Goal: Task Accomplishment & Management: Complete application form

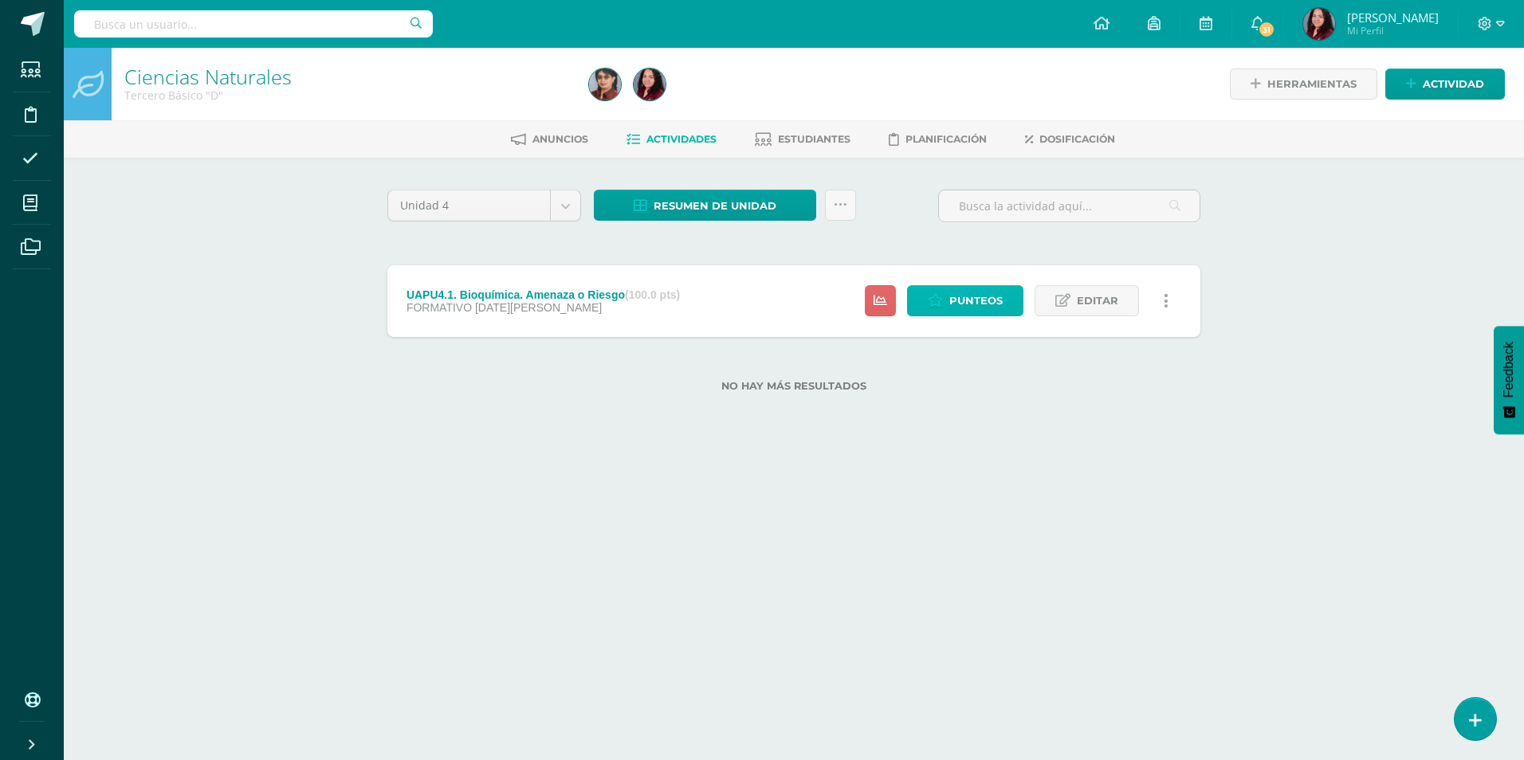
click at [974, 293] on span "Punteos" at bounding box center [975, 300] width 53 height 29
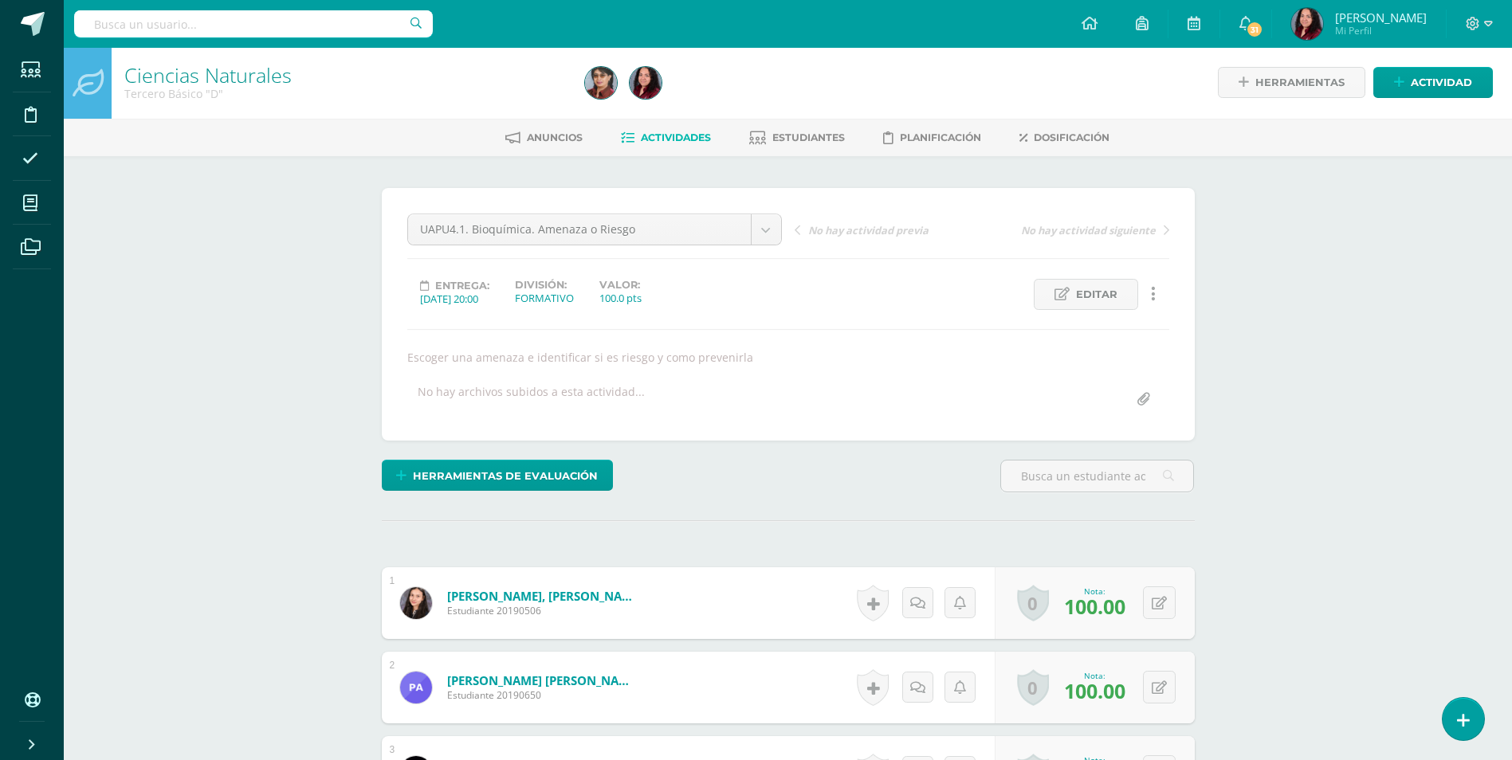
scroll to position [2, 0]
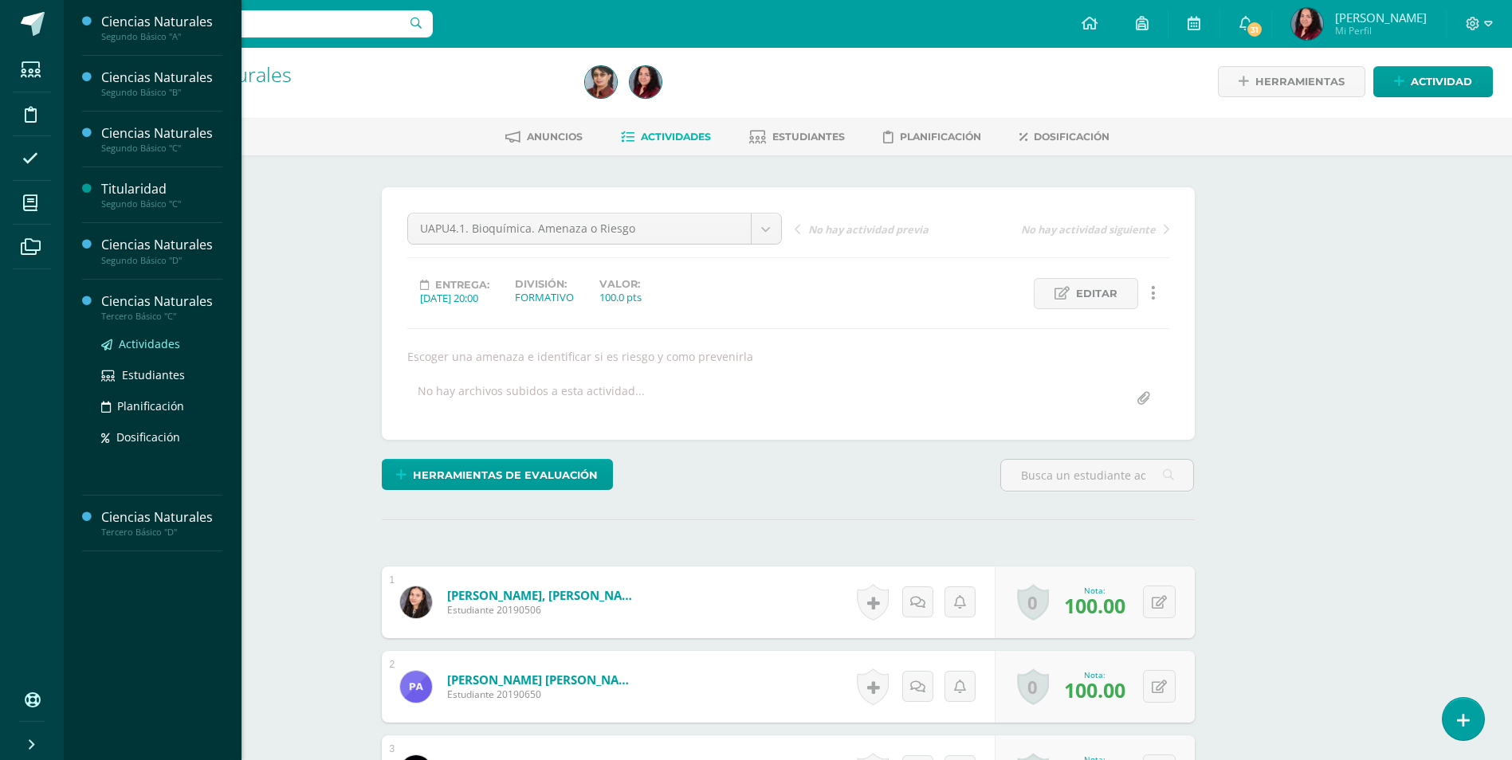
click at [154, 348] on span "Actividades" at bounding box center [149, 343] width 61 height 15
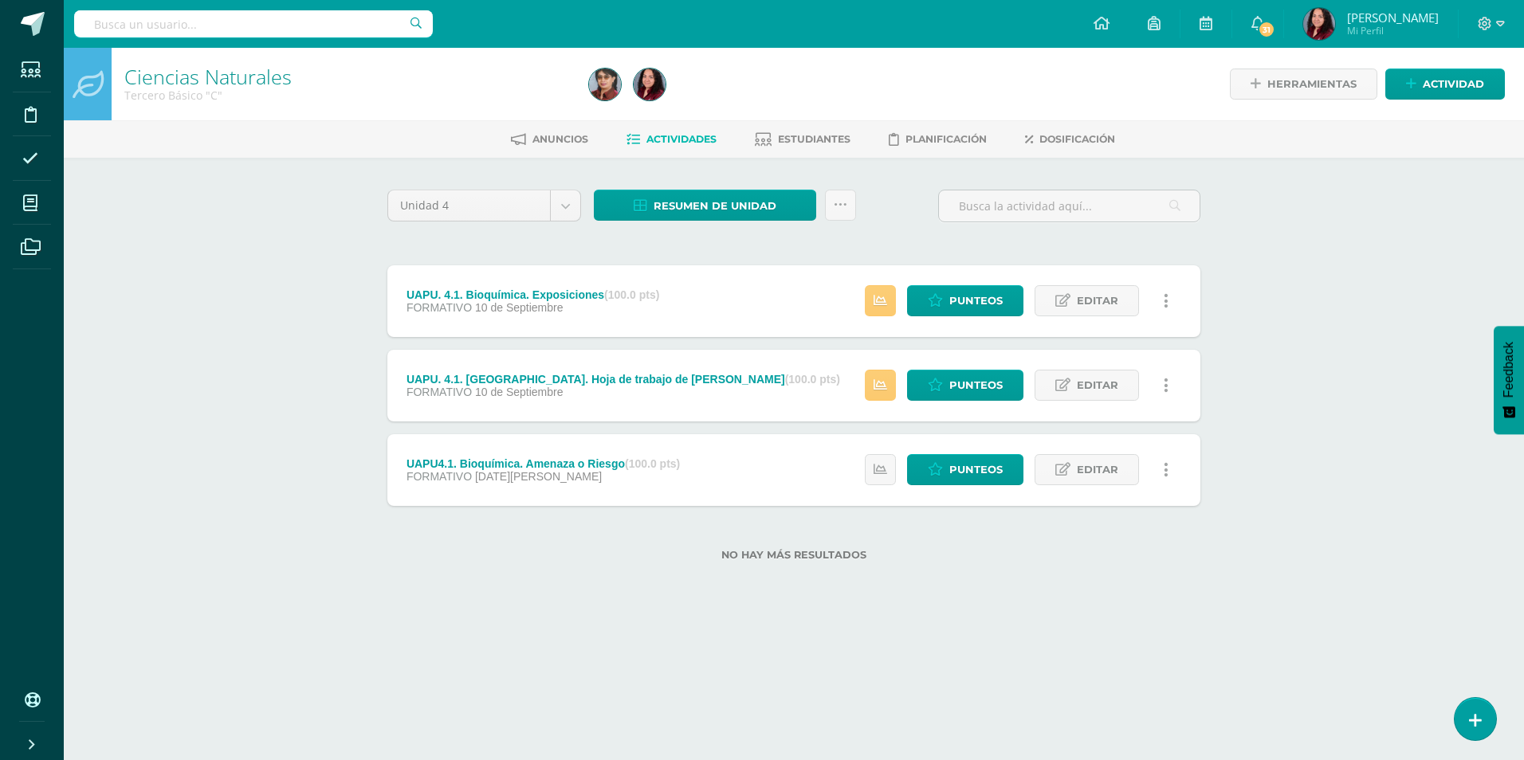
click at [1162, 302] on link at bounding box center [1165, 300] width 31 height 31
click at [1012, 228] on div at bounding box center [1069, 212] width 275 height 45
click at [26, 248] on icon at bounding box center [31, 247] width 20 height 16
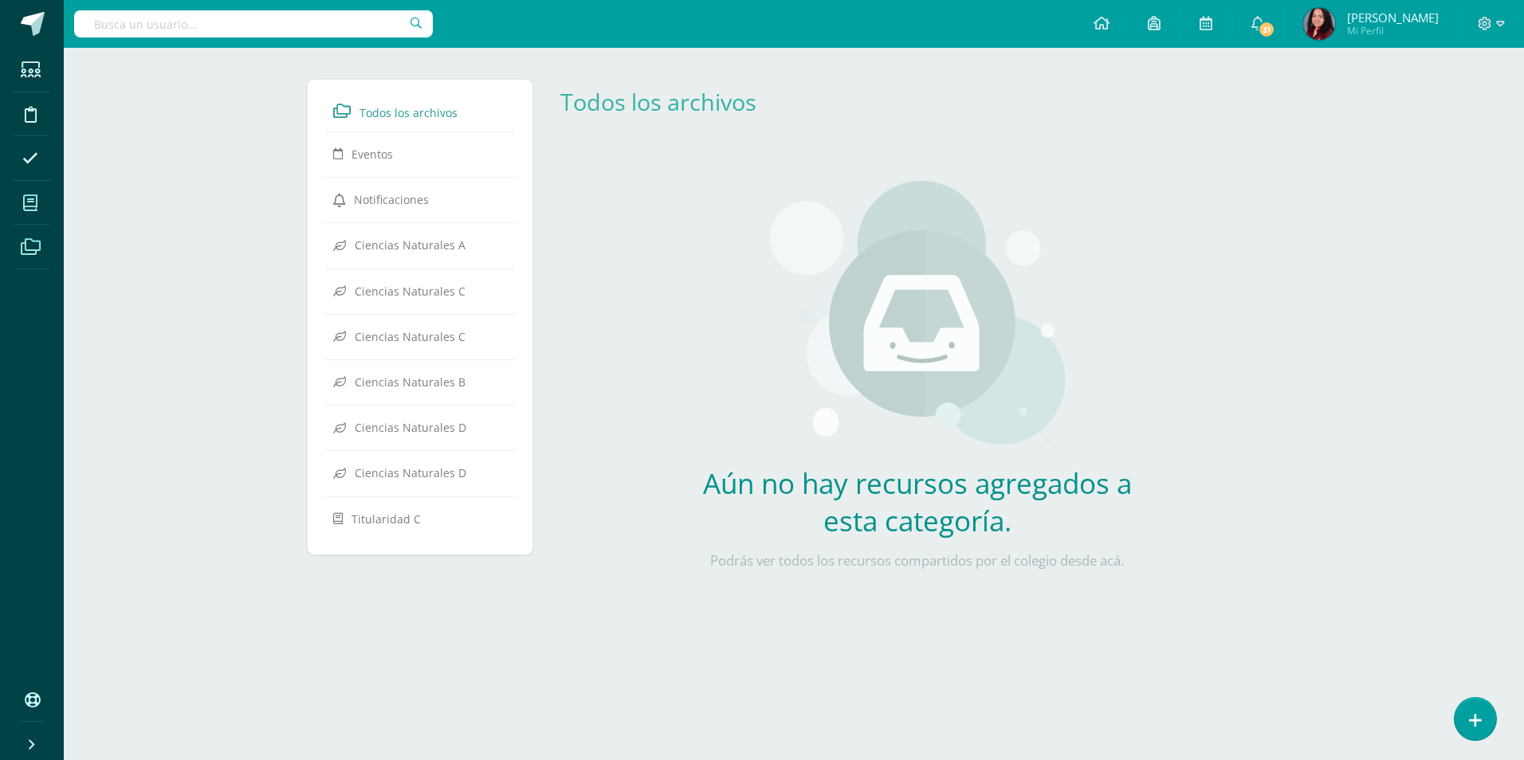
click at [33, 202] on icon at bounding box center [30, 203] width 14 height 16
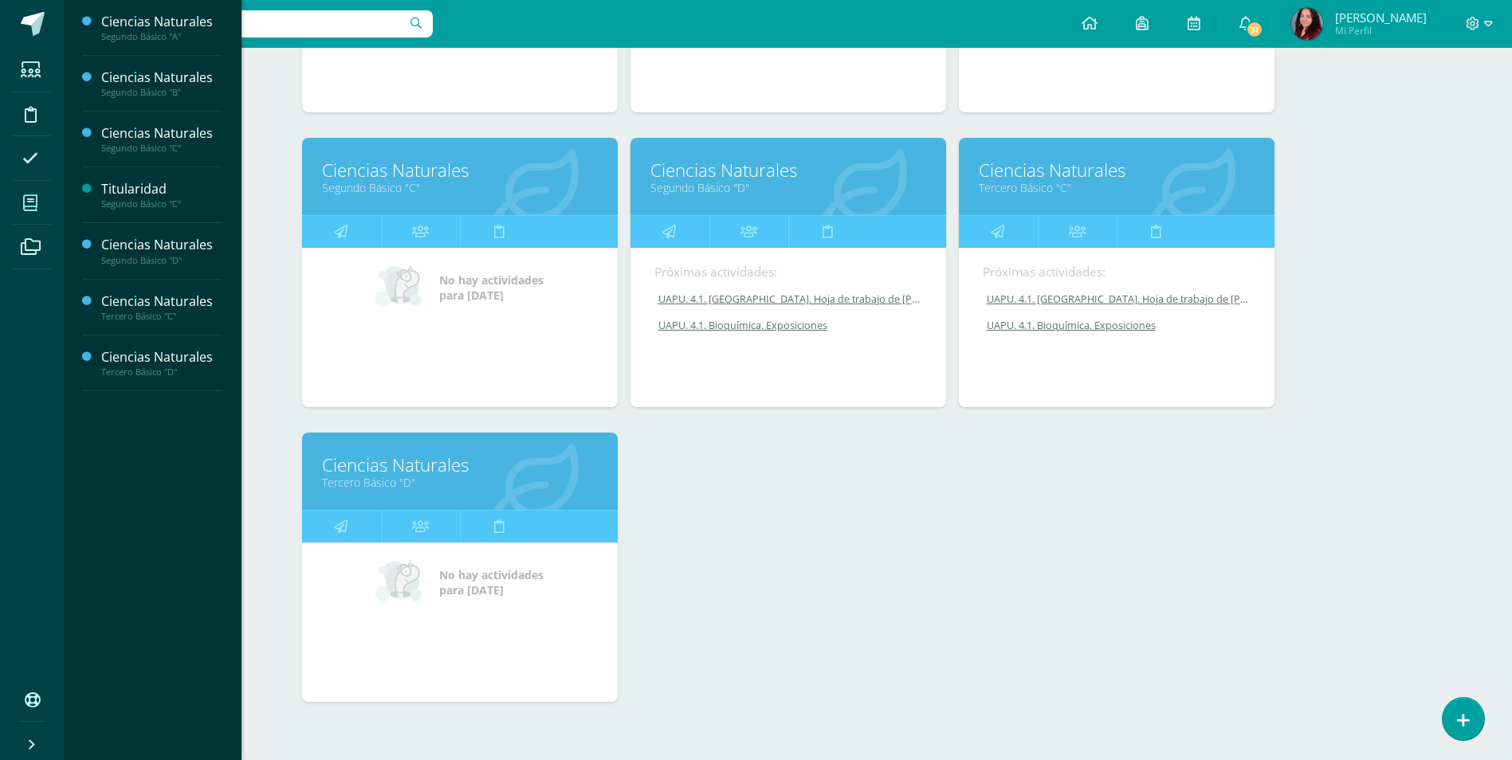
scroll to position [478, 0]
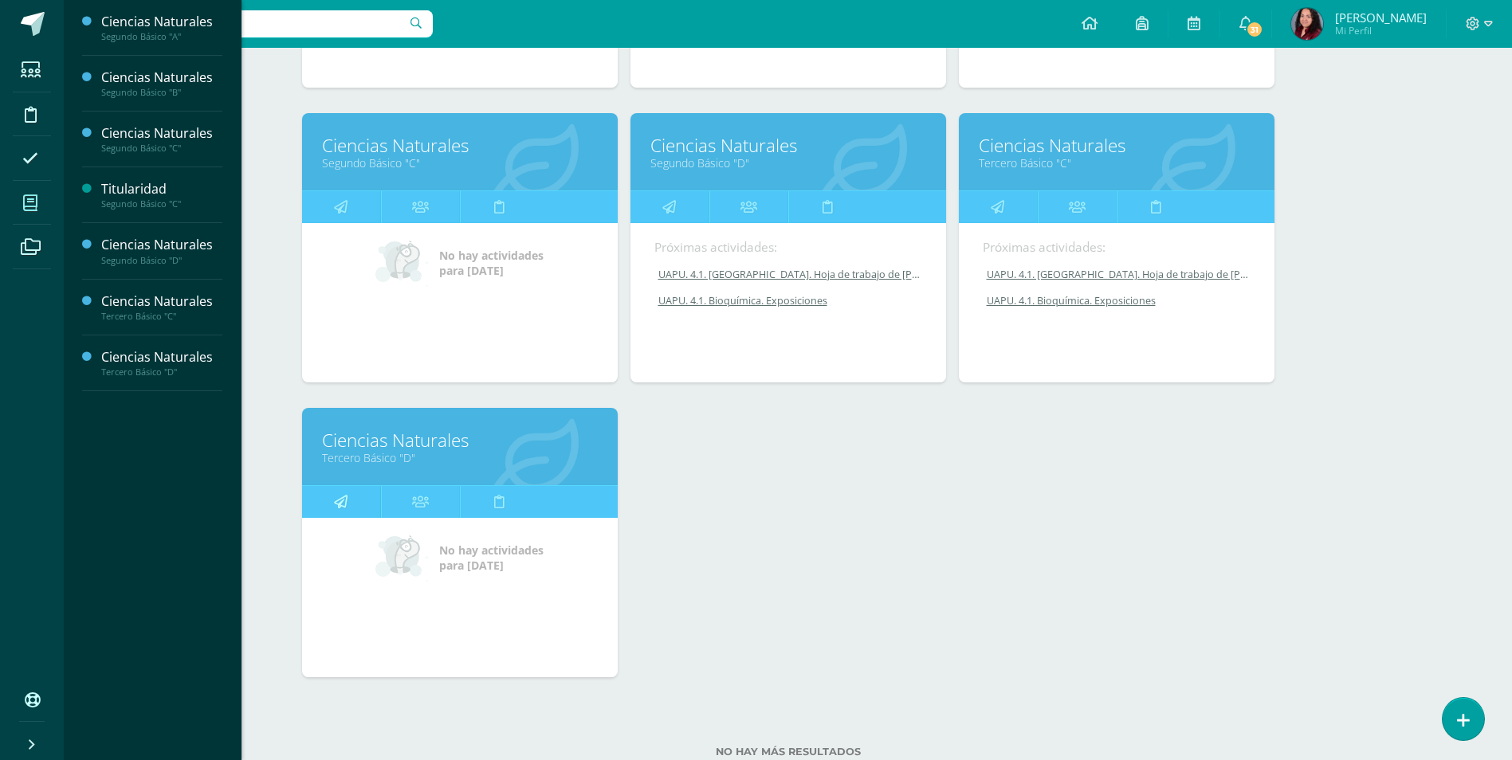
click at [365, 508] on link at bounding box center [341, 502] width 79 height 32
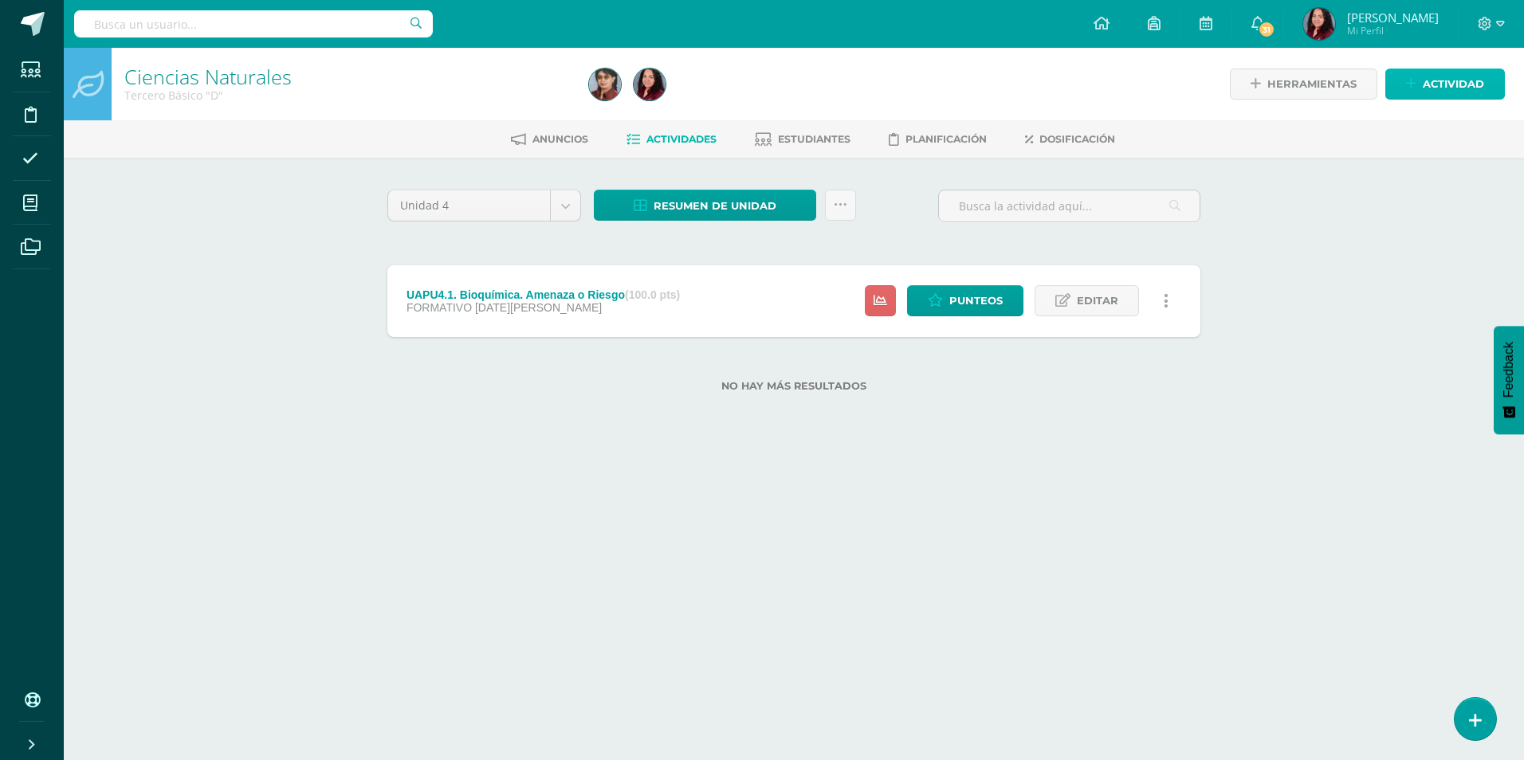
click at [1449, 74] on span "Actividad" at bounding box center [1453, 83] width 61 height 29
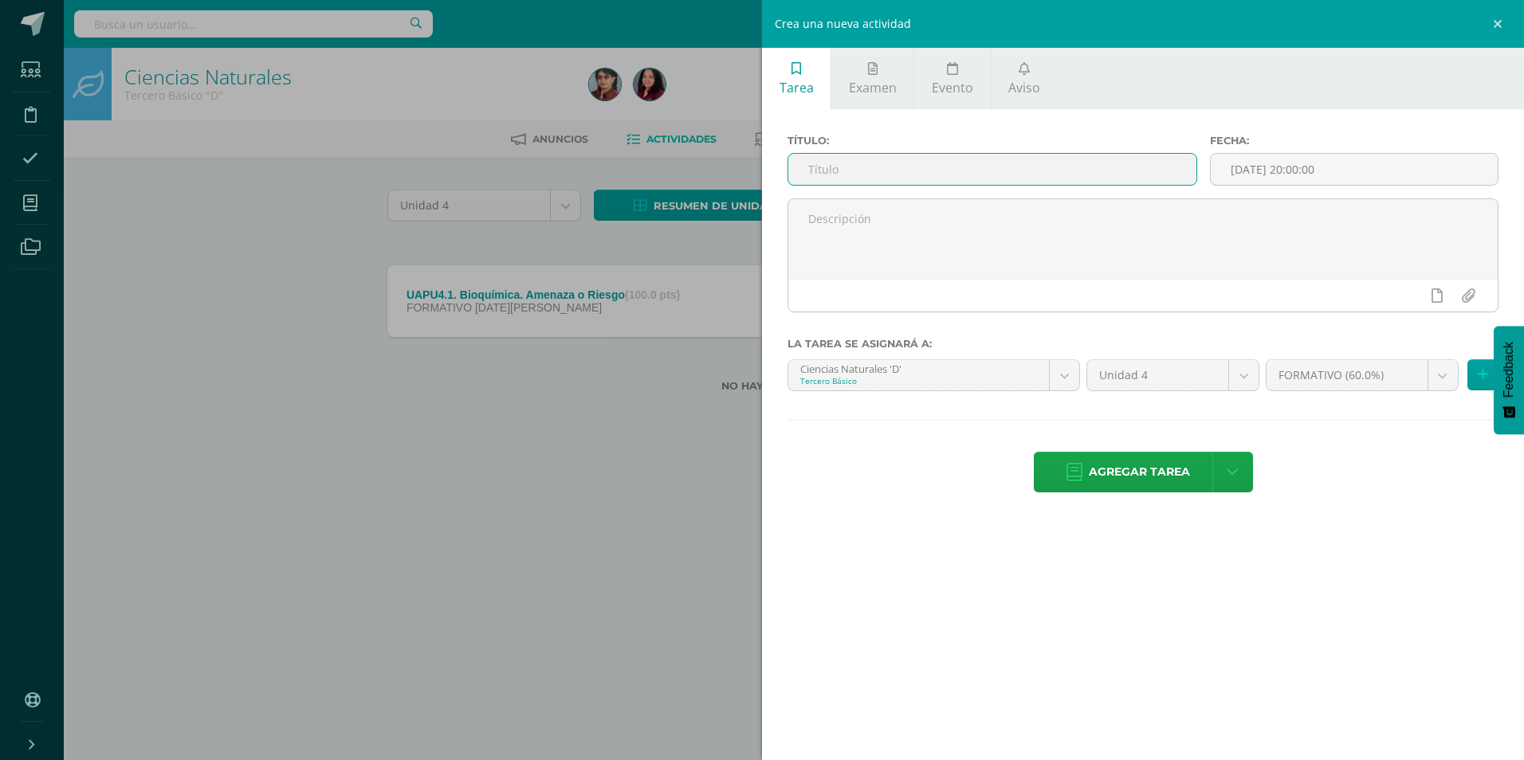
click at [936, 163] on input "text" at bounding box center [992, 169] width 408 height 31
type input "u"
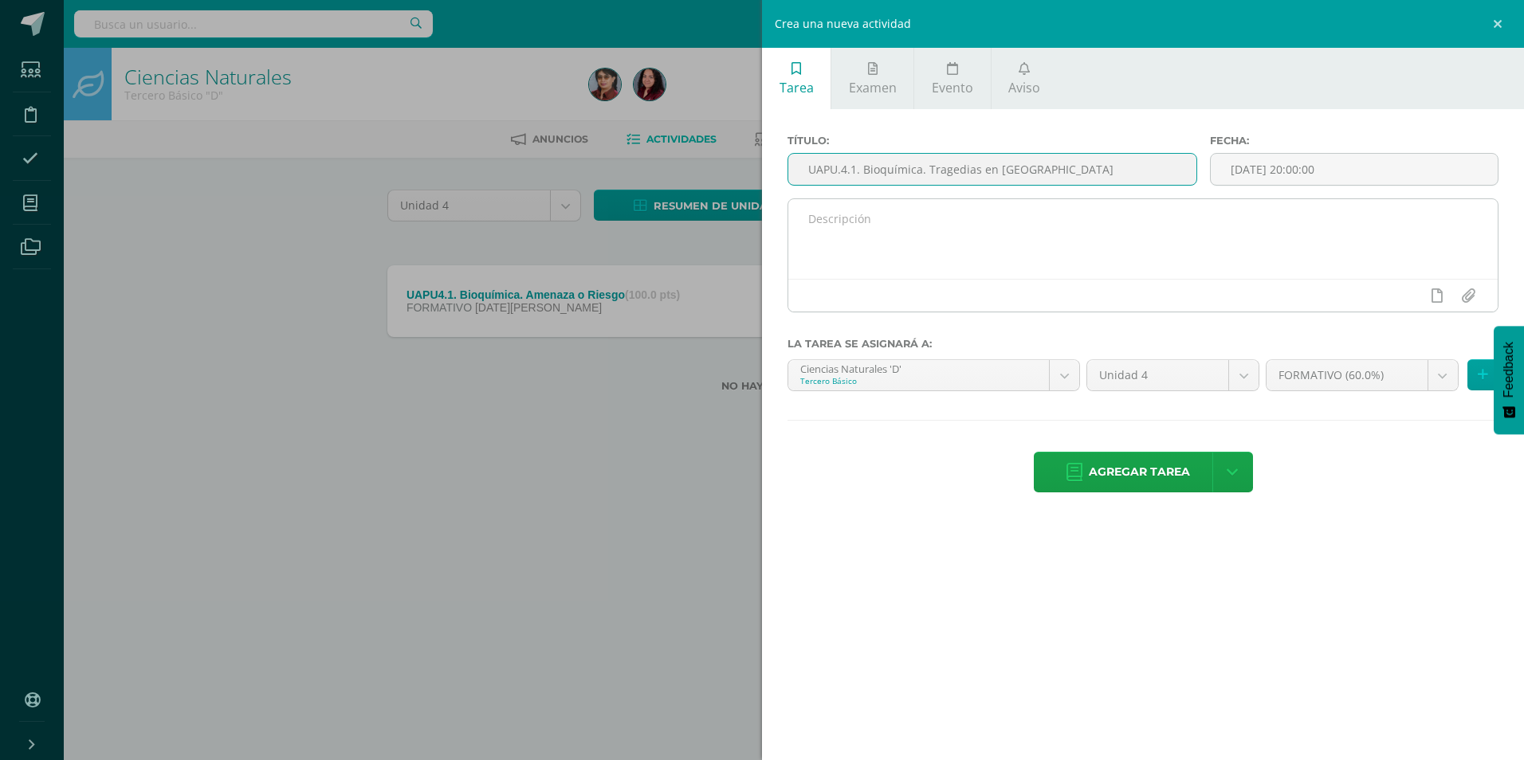
type input "UAPU.4.1. Bioquímica. Tragedias en [GEOGRAPHIC_DATA]"
click at [906, 218] on textarea at bounding box center [1142, 239] width 709 height 80
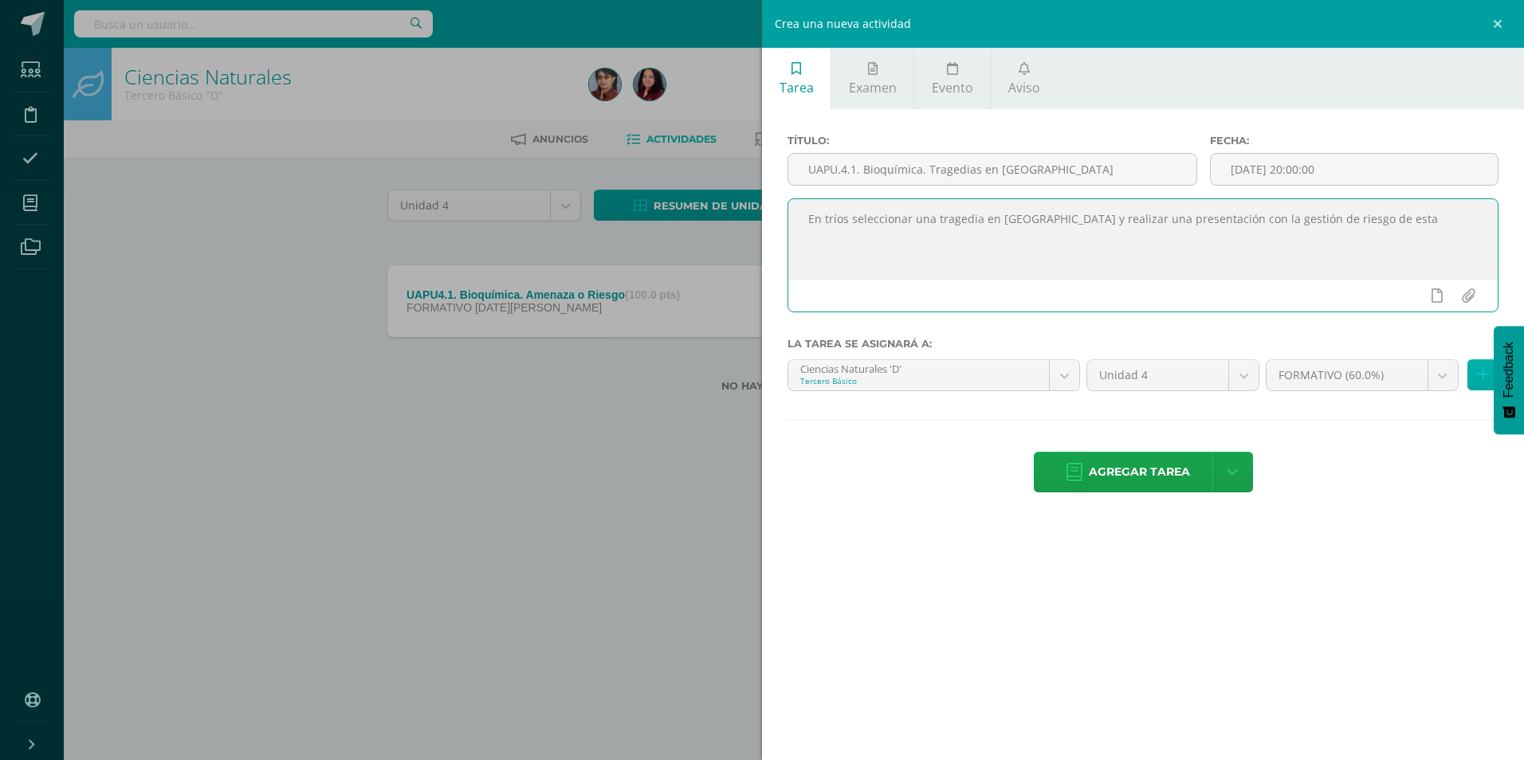
type textarea "En tríos seleccionar una tragedia en Guatemala y realizar una presentación con …"
click at [1486, 373] on icon at bounding box center [1483, 375] width 10 height 14
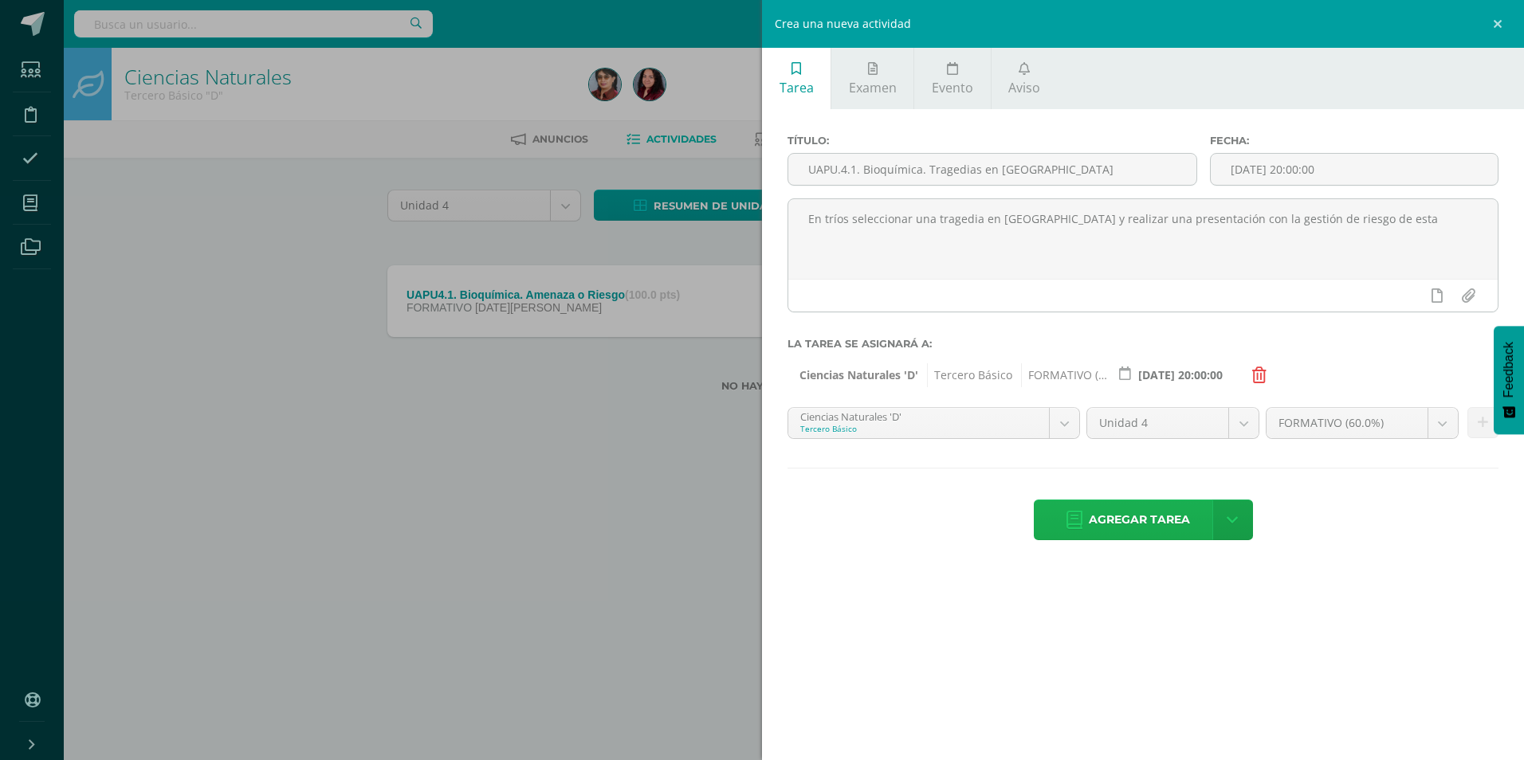
click at [1134, 522] on span "Agregar tarea" at bounding box center [1139, 520] width 101 height 39
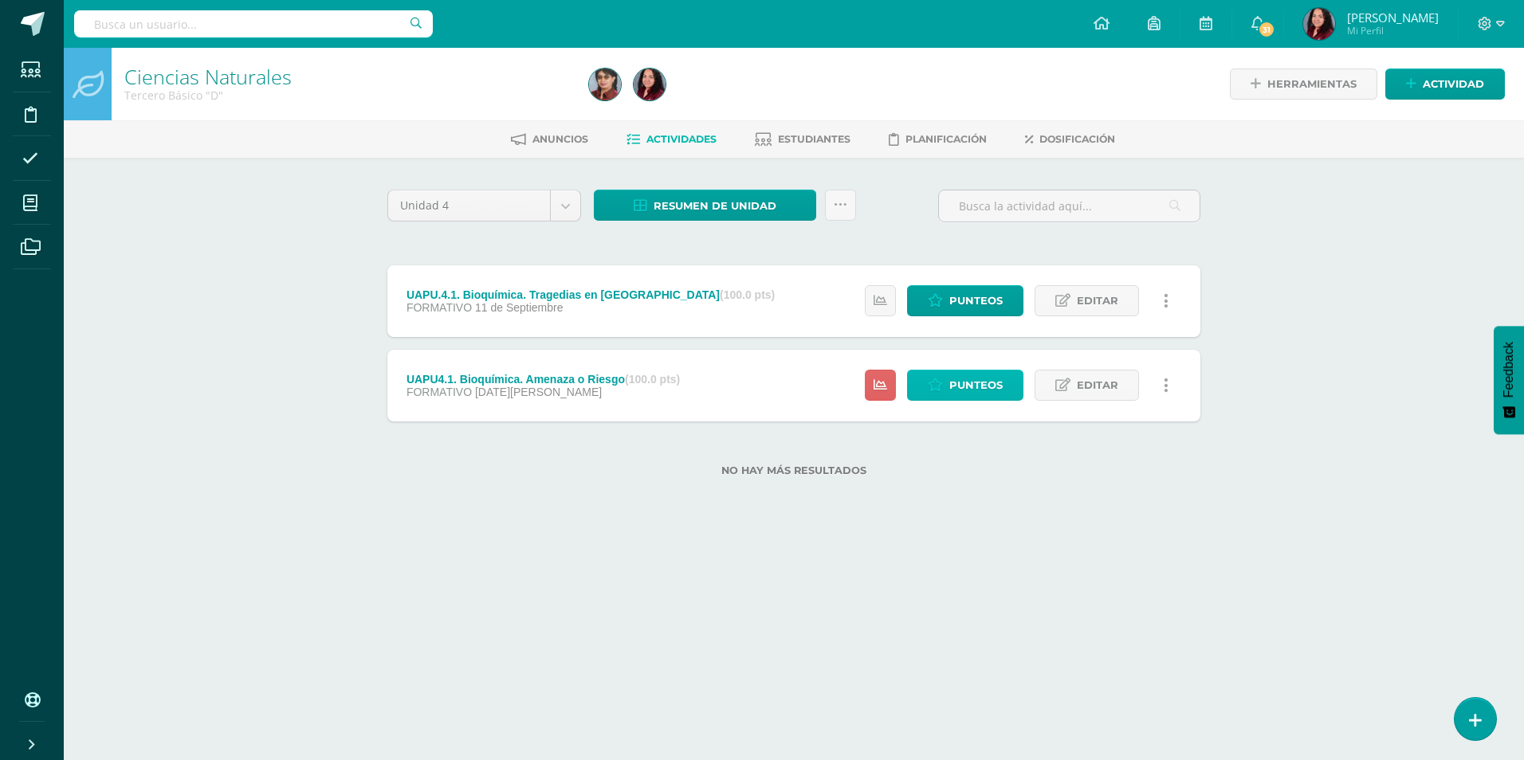
click at [955, 375] on span "Punteos" at bounding box center [975, 385] width 53 height 29
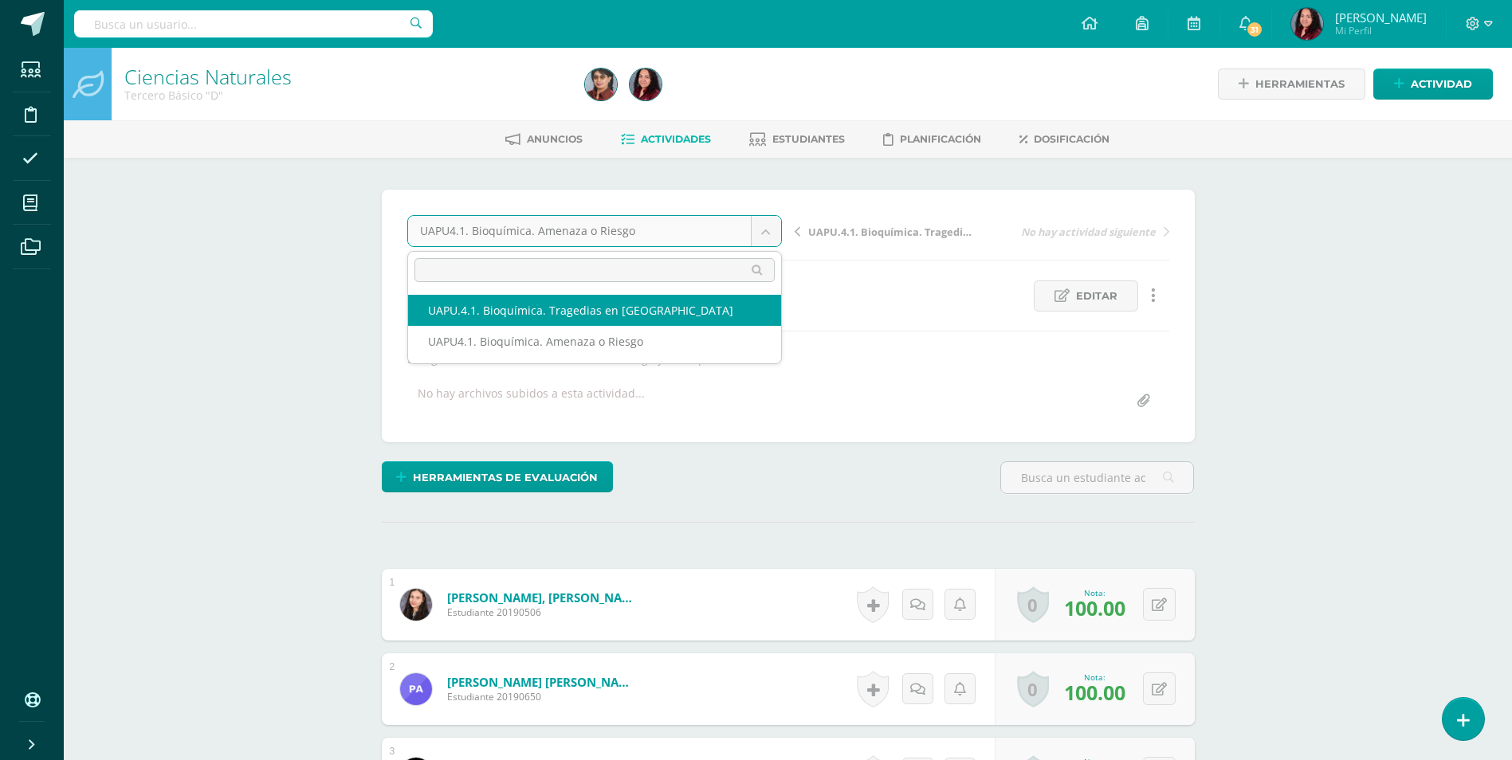
select select "/dashboard/teacher/grade-activity/226133/"
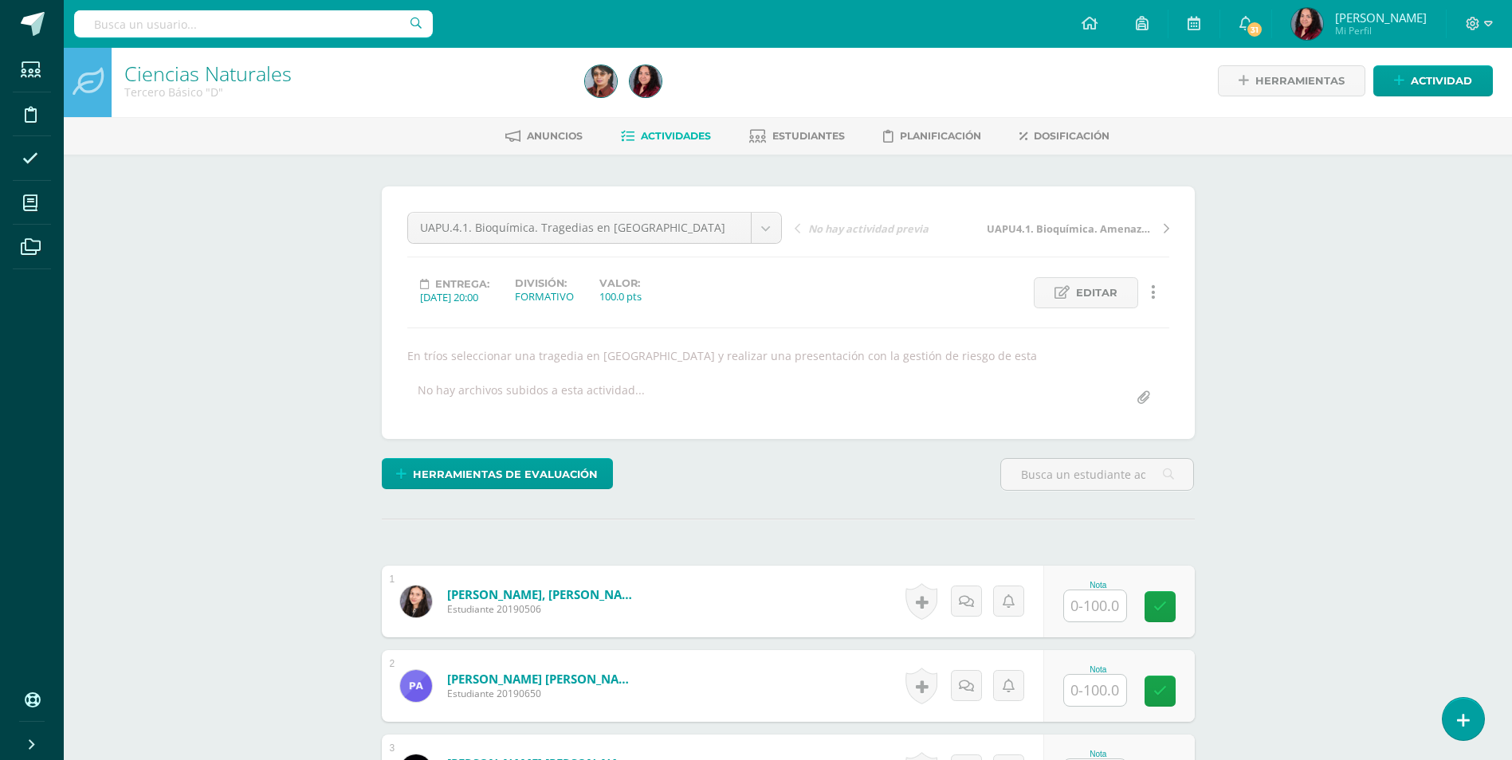
scroll to position [4, 0]
click at [1118, 607] on input "text" at bounding box center [1095, 605] width 62 height 31
type input "100"
type input "70"
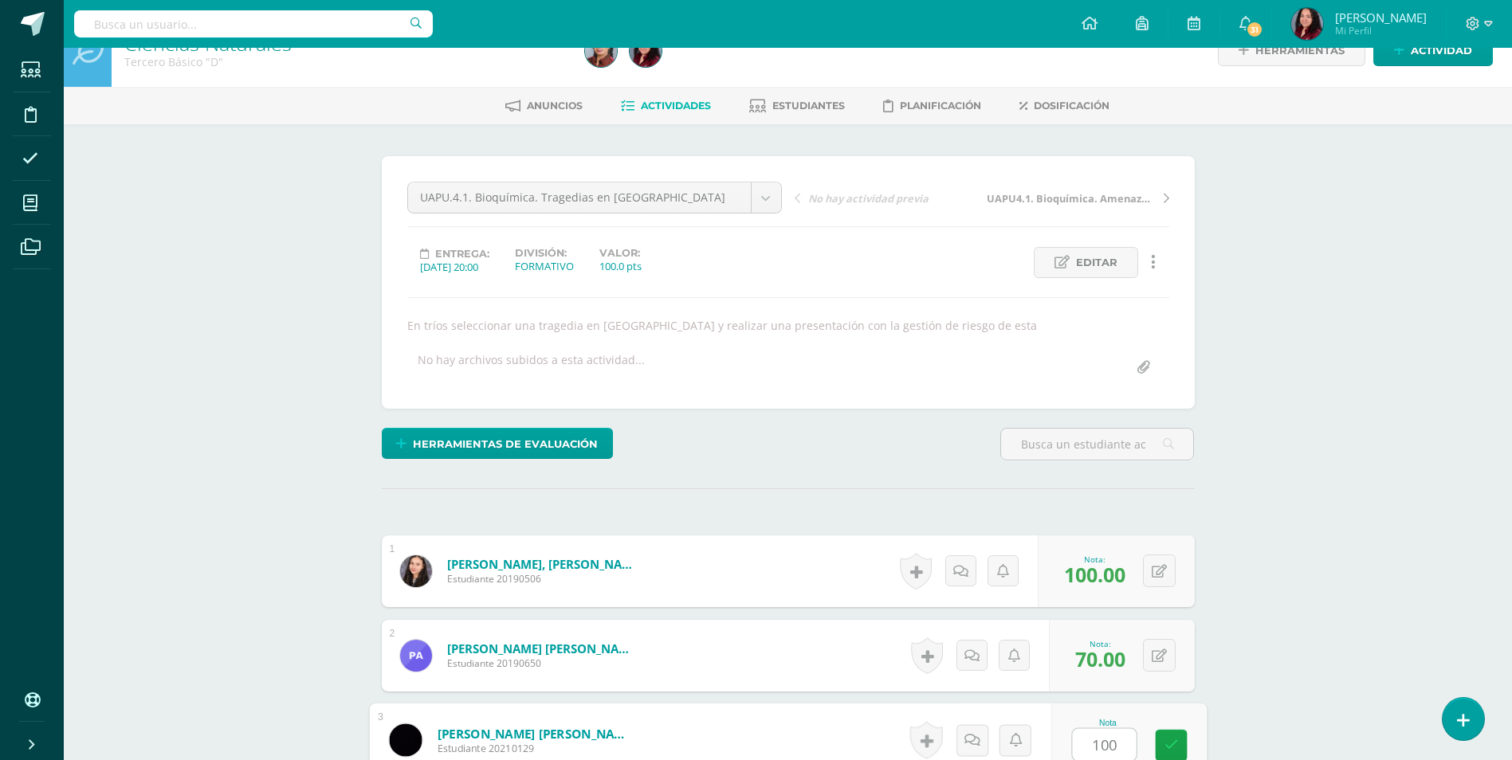
type input "100"
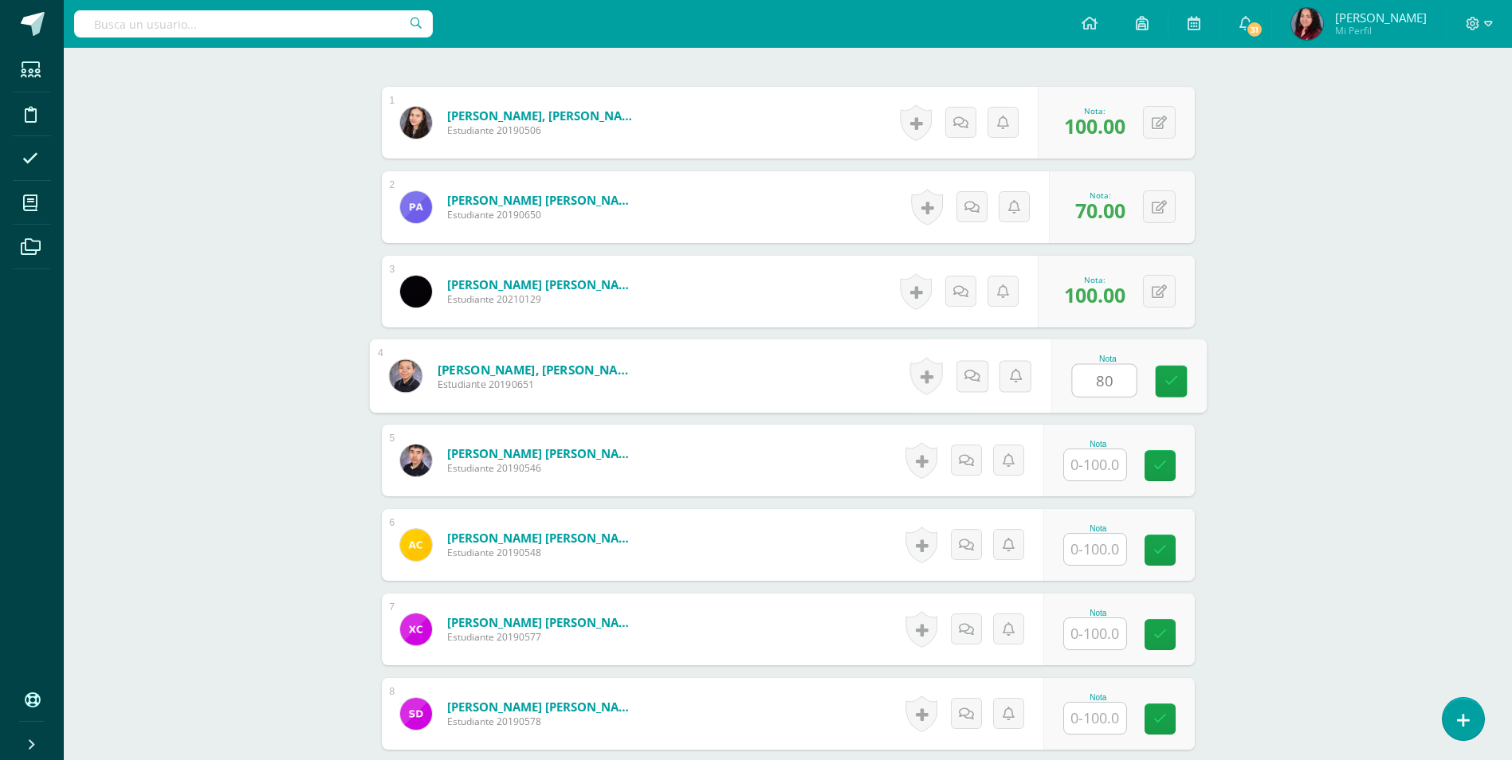
type input "80"
type input "100"
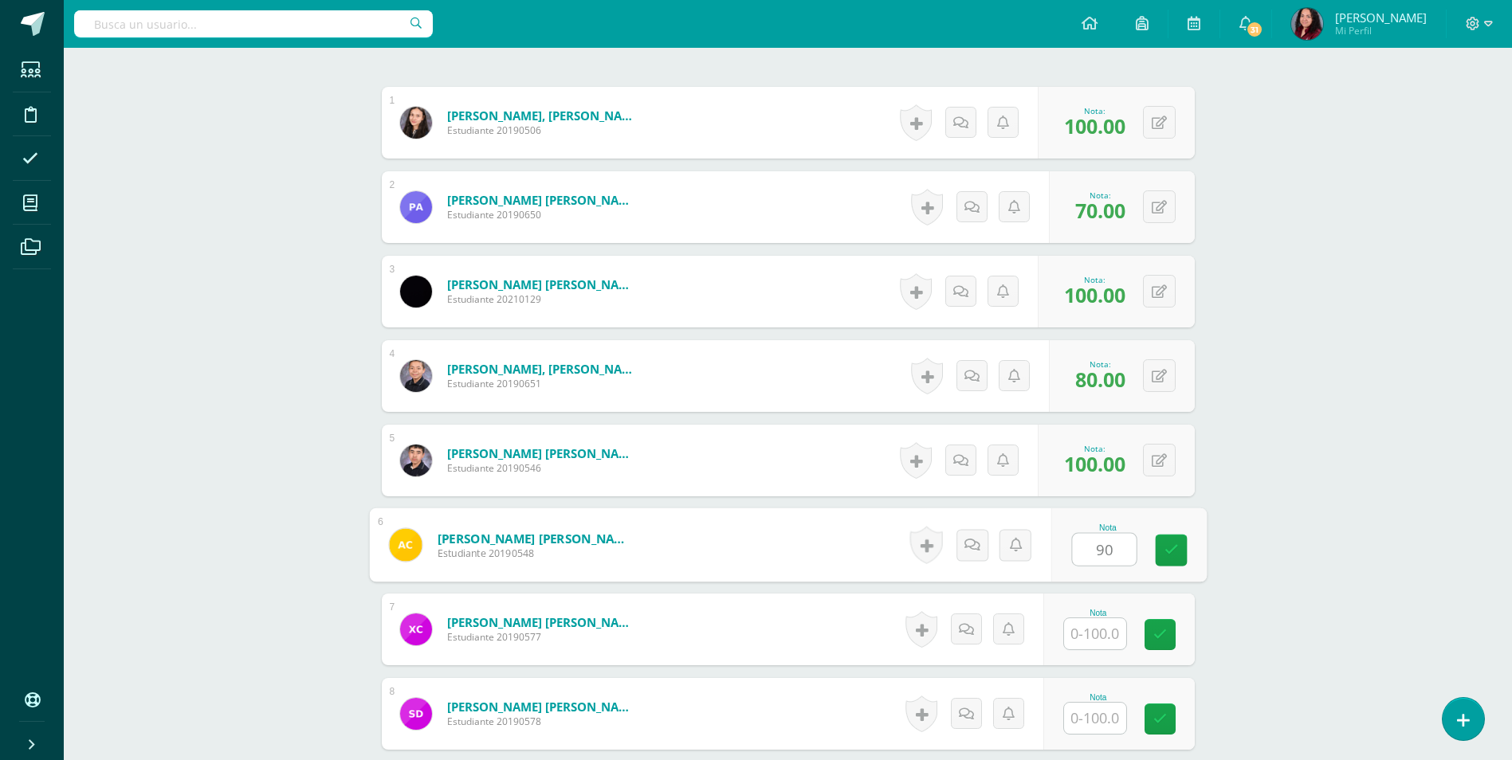
type input "90"
type input "100"
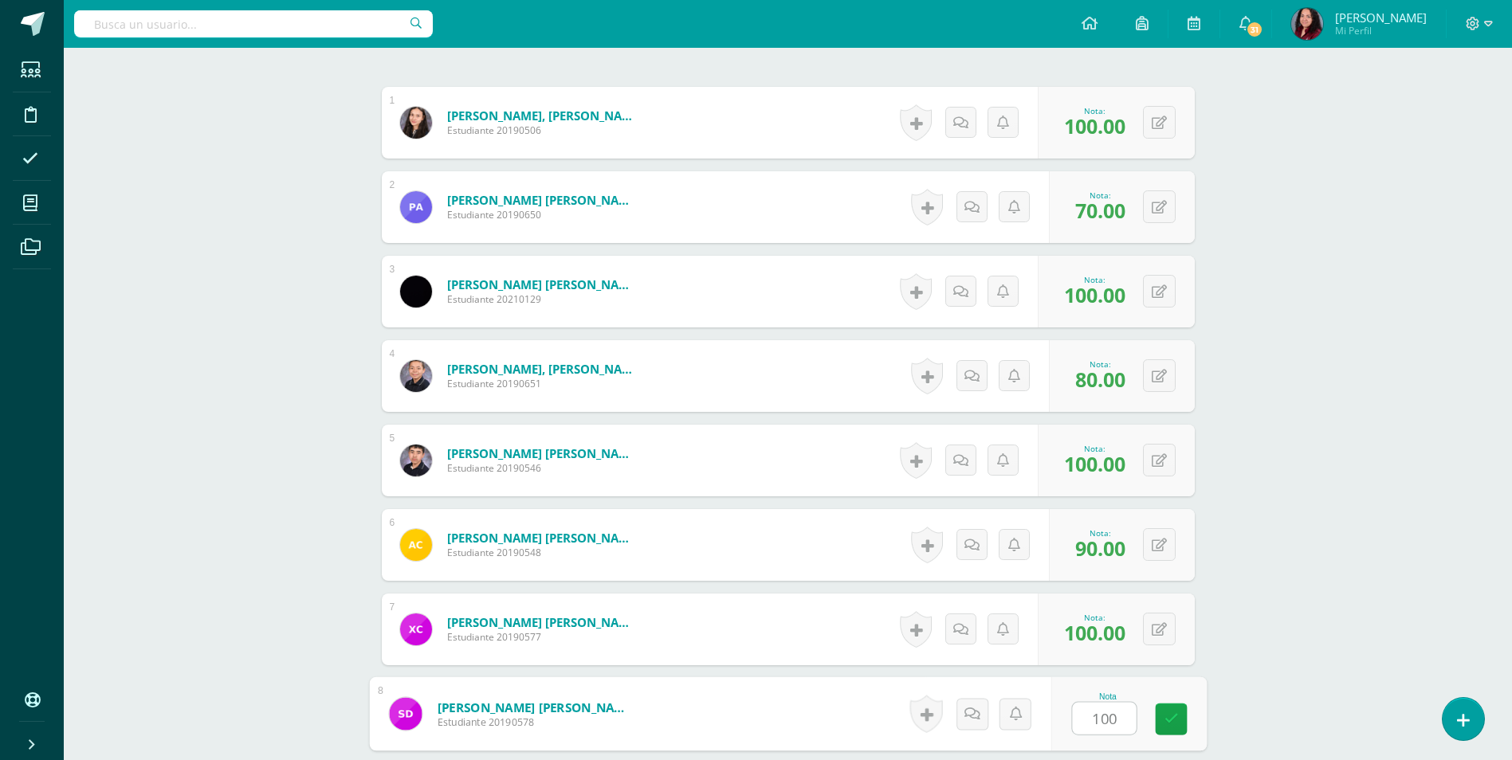
type input "100"
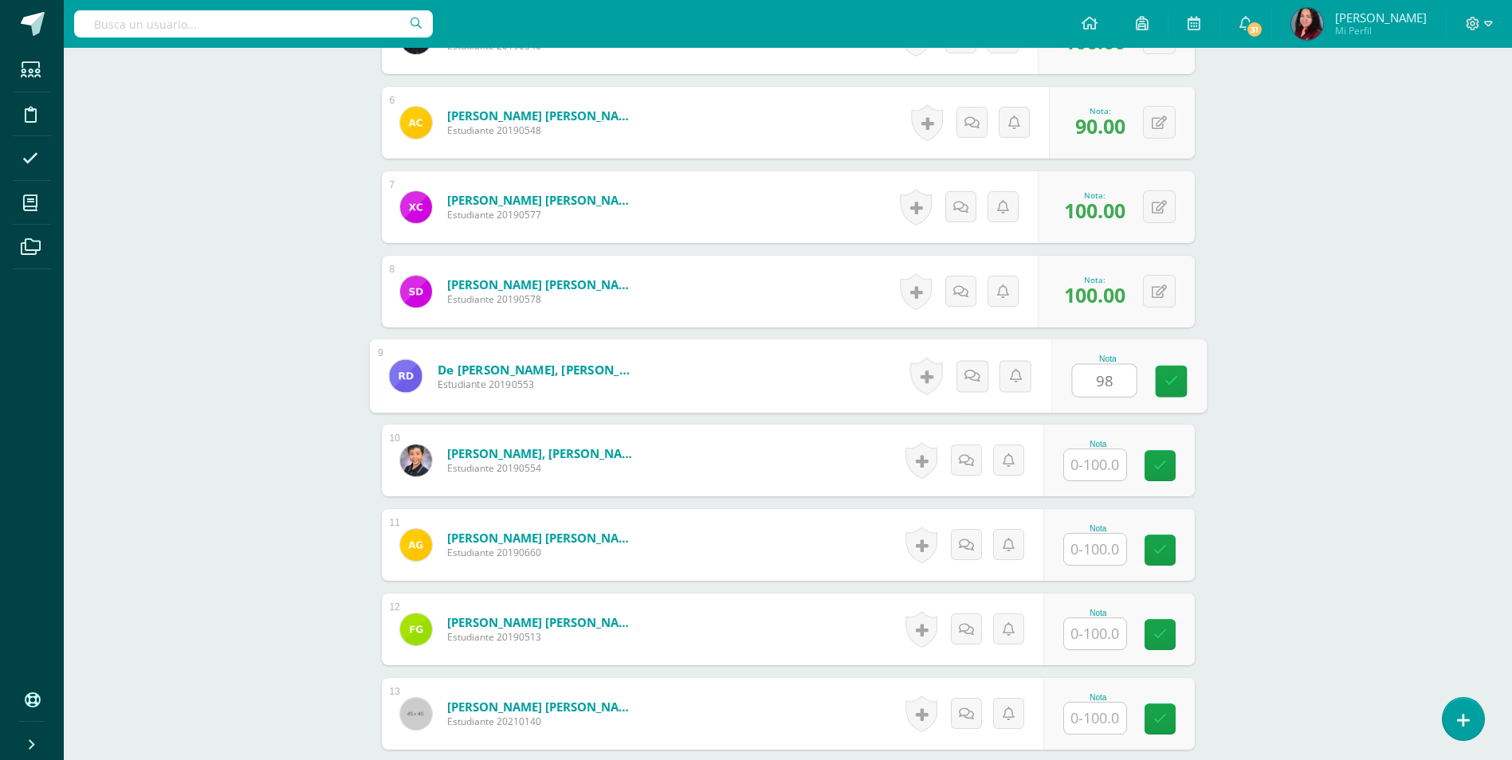
type input "98"
type input "70"
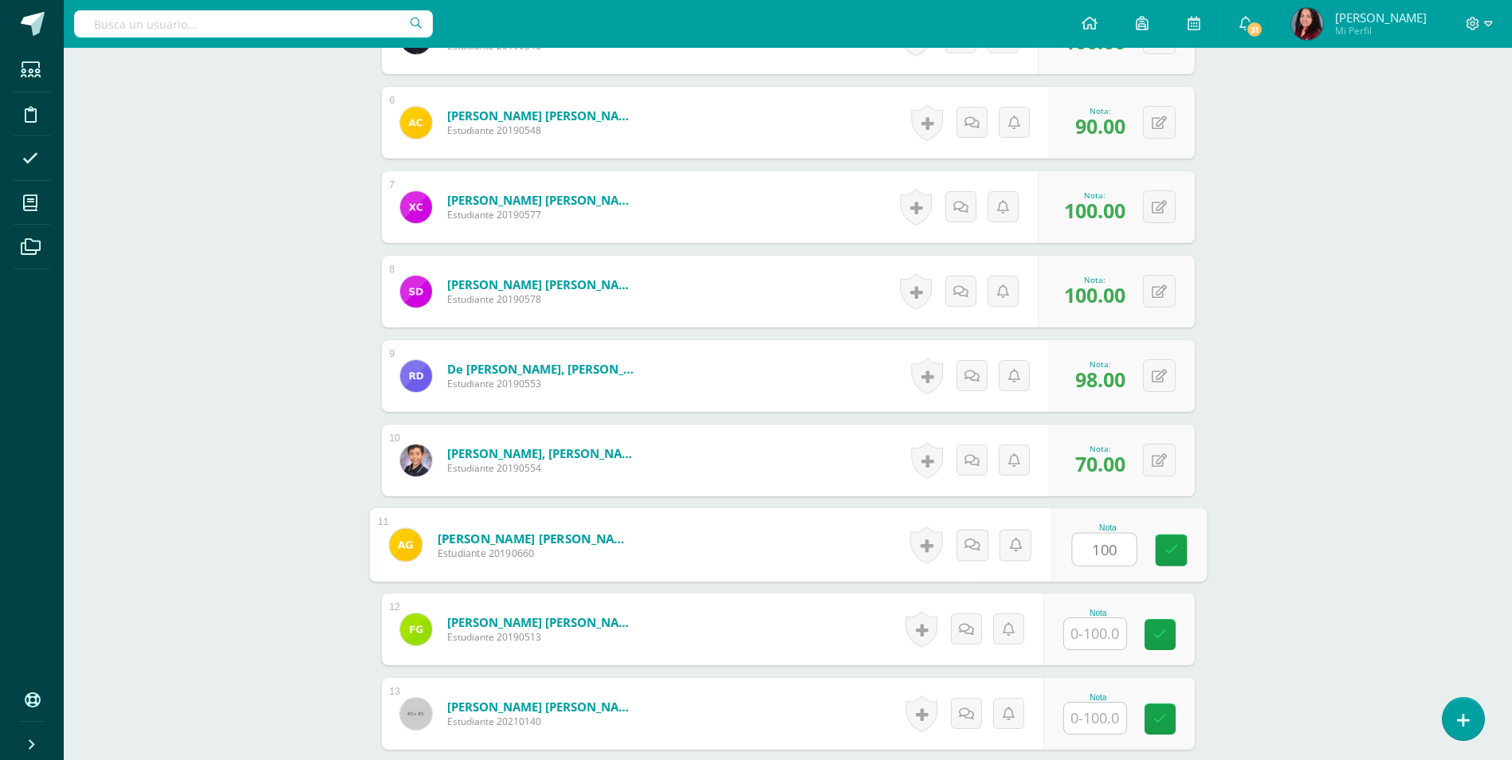
type input "100"
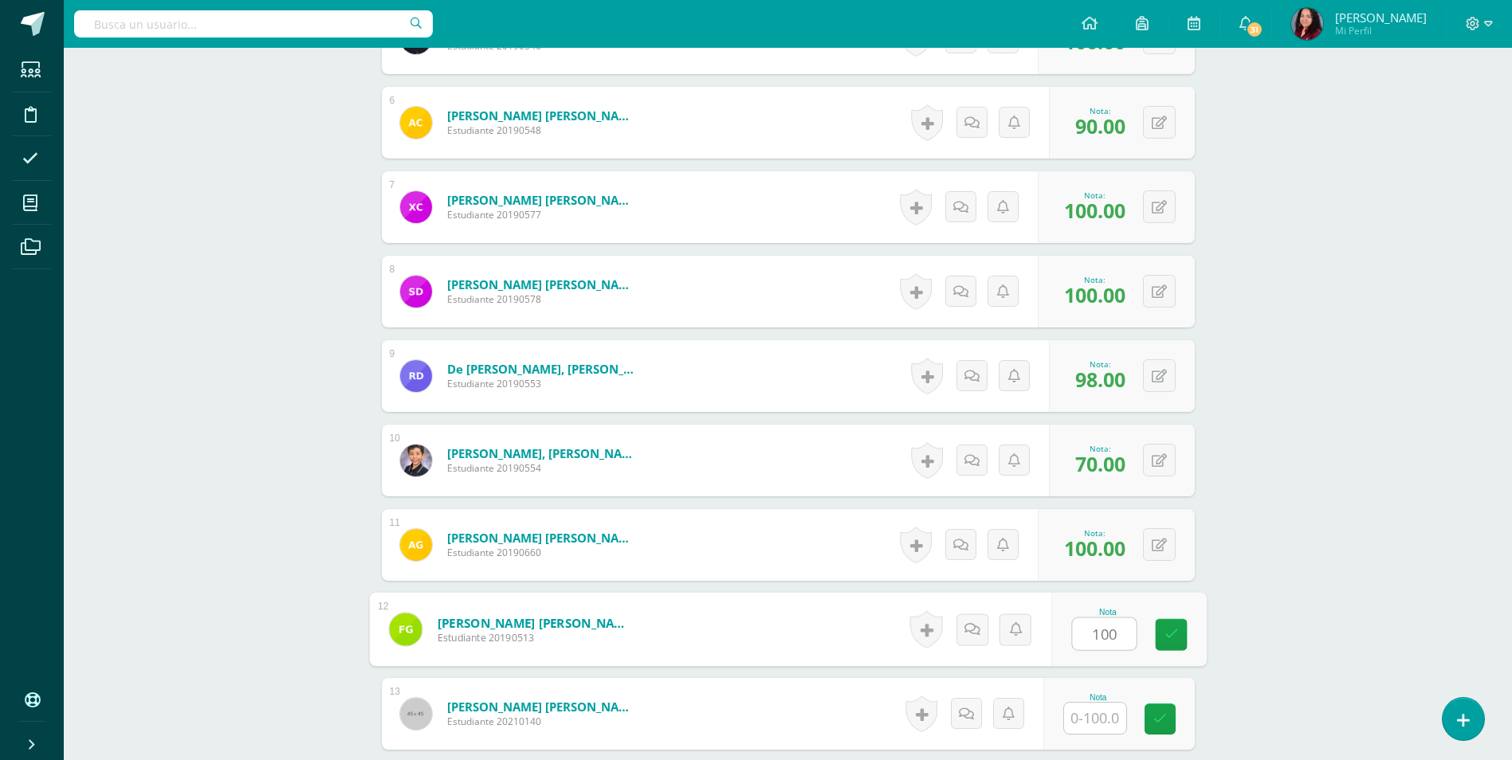
type input "100"
type input "80"
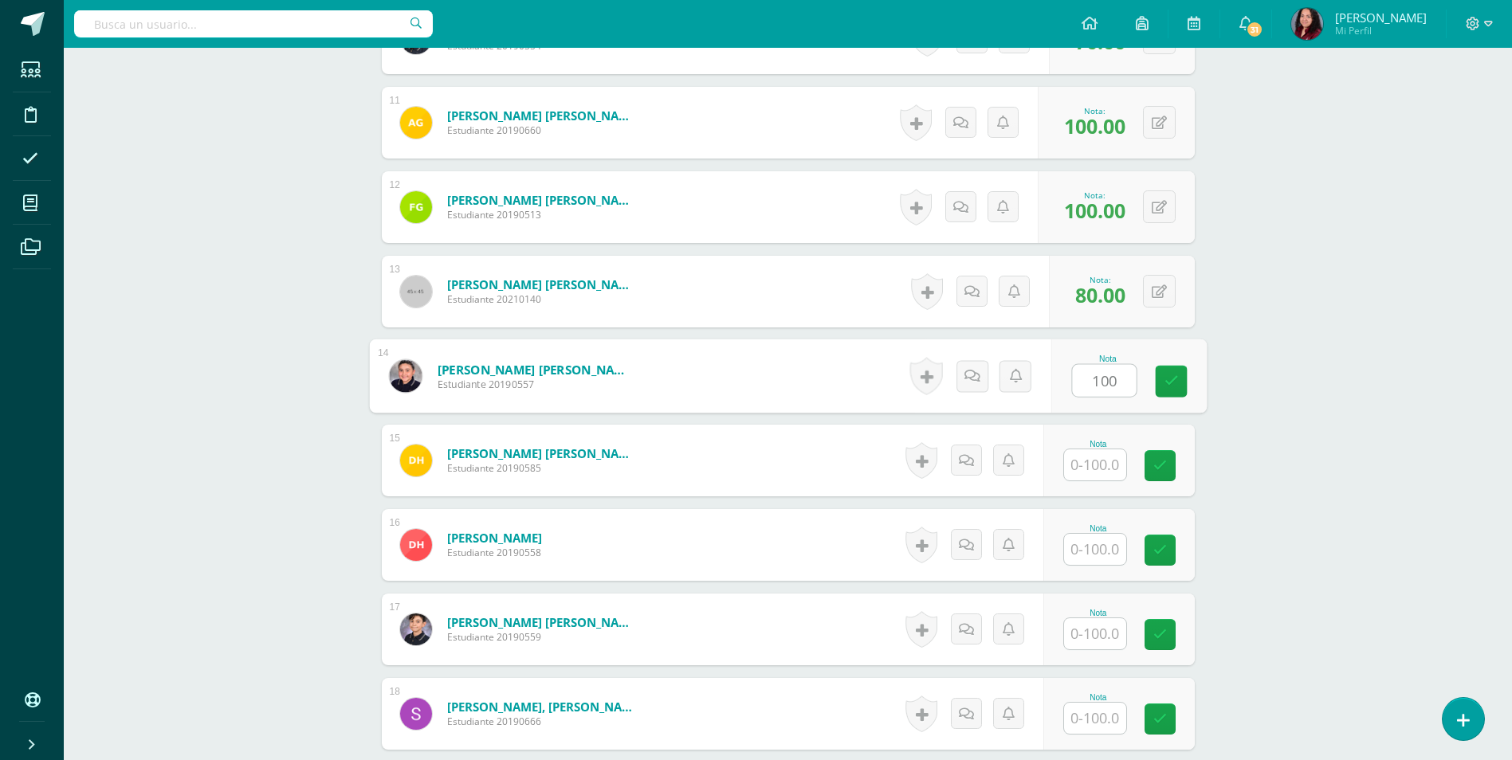
type input "100"
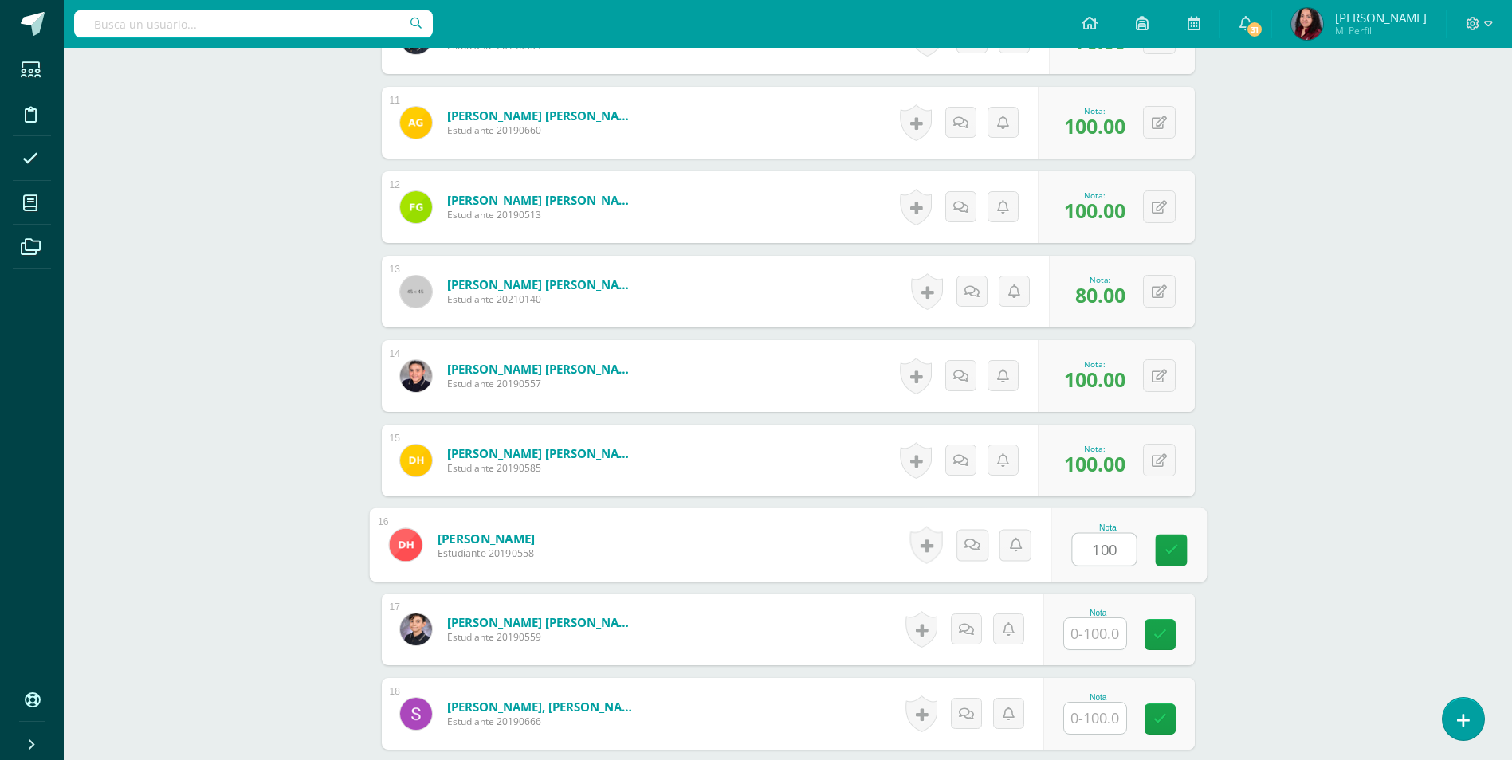
type input "100"
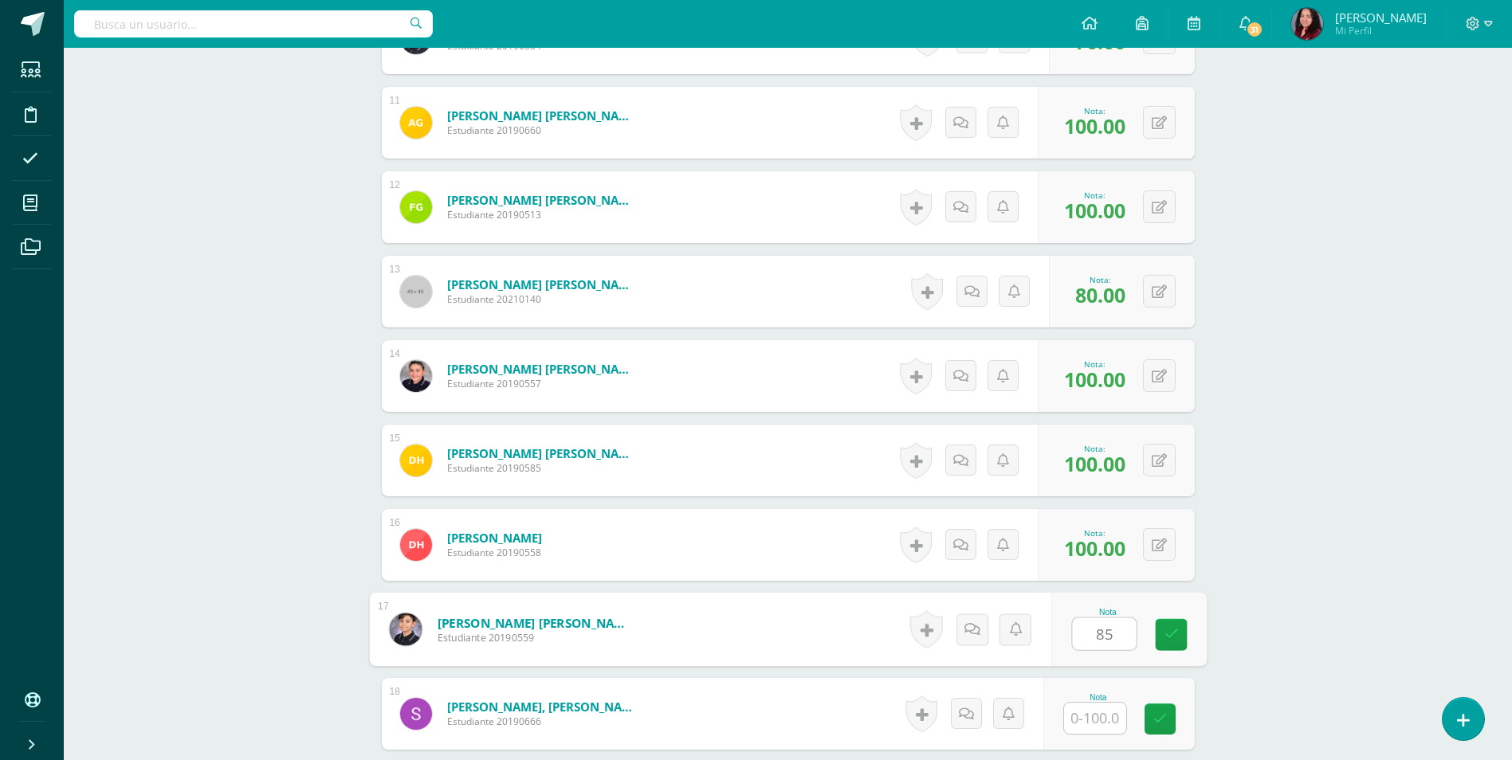
type input "85"
type input "100"
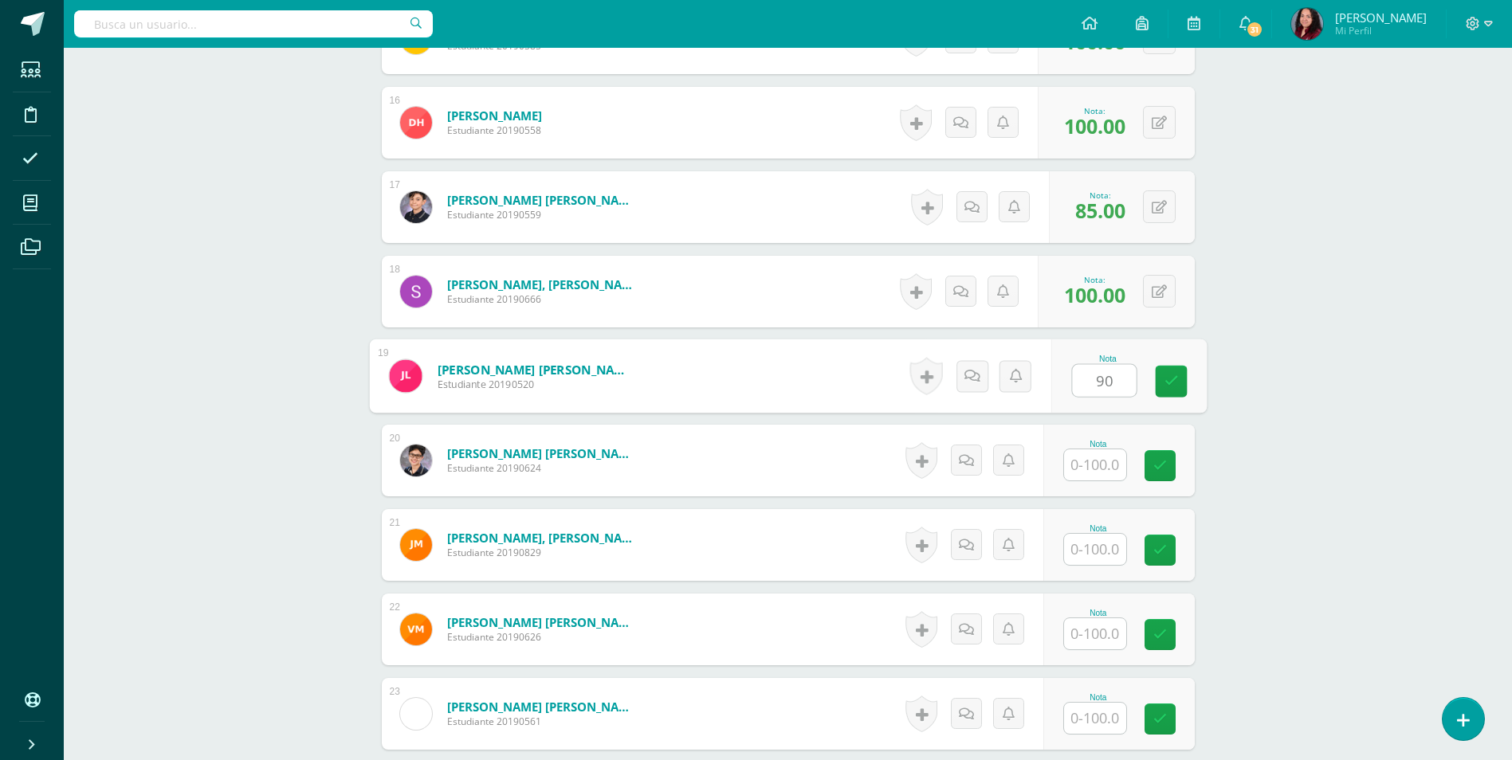
type input "90"
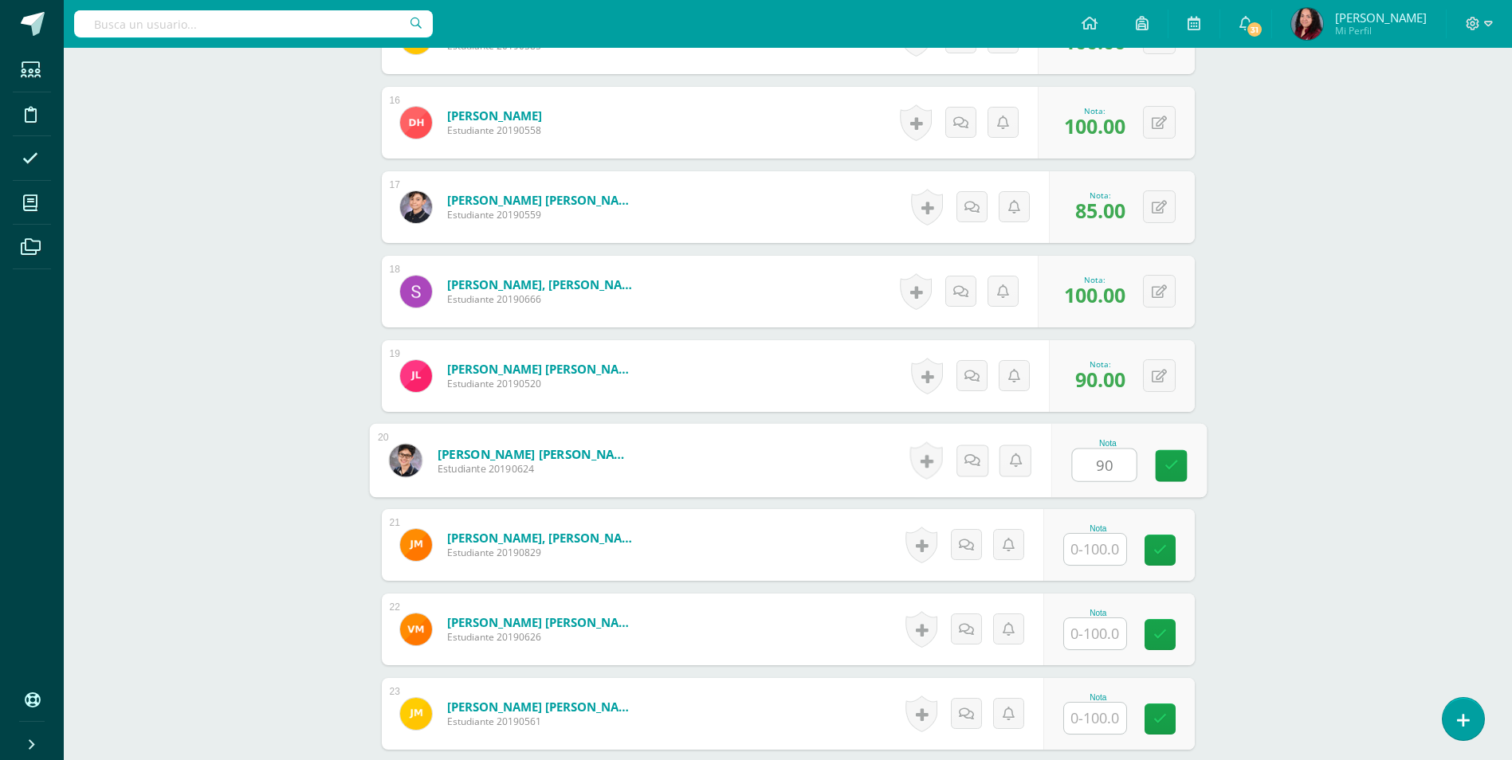
type input "90"
type input "80"
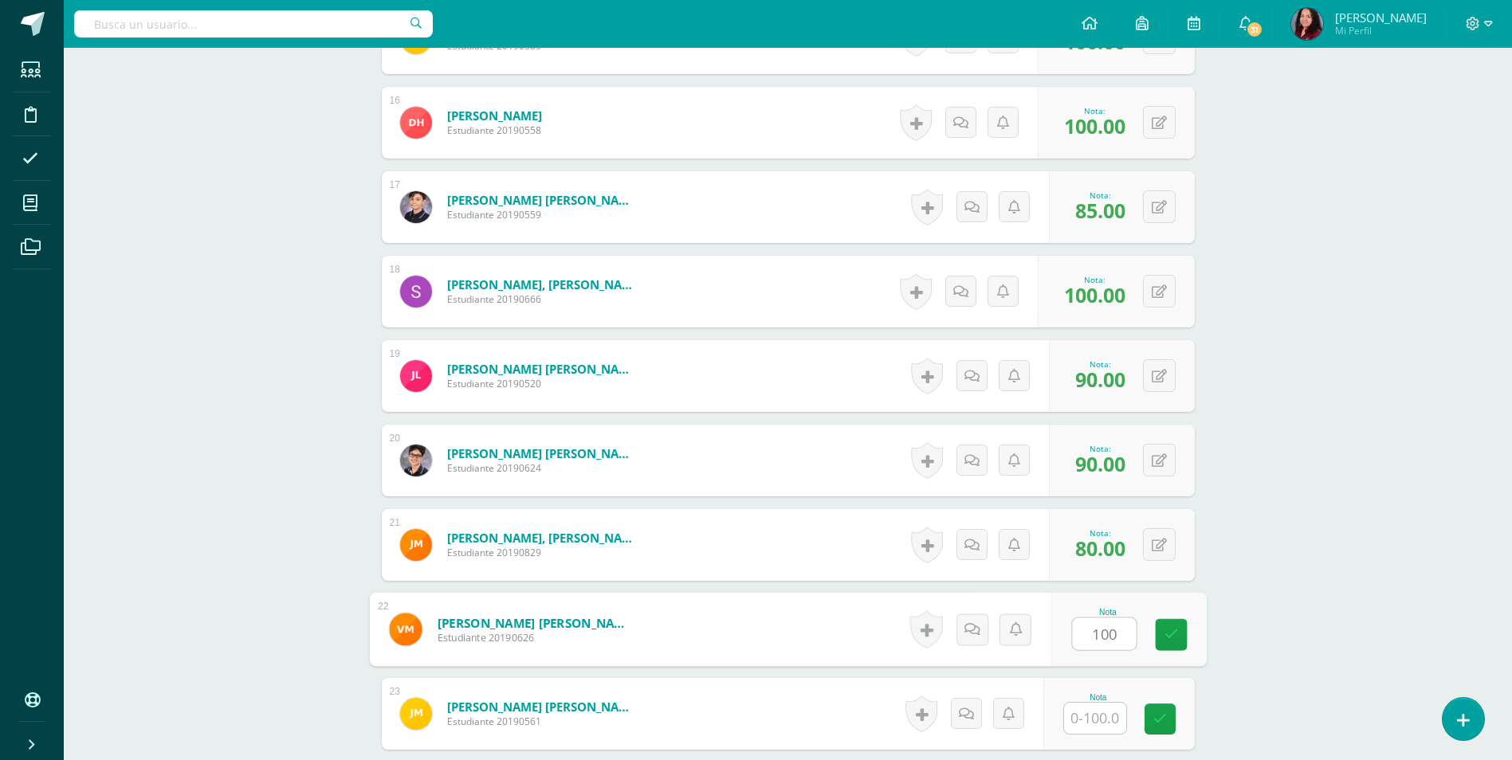
type input "100"
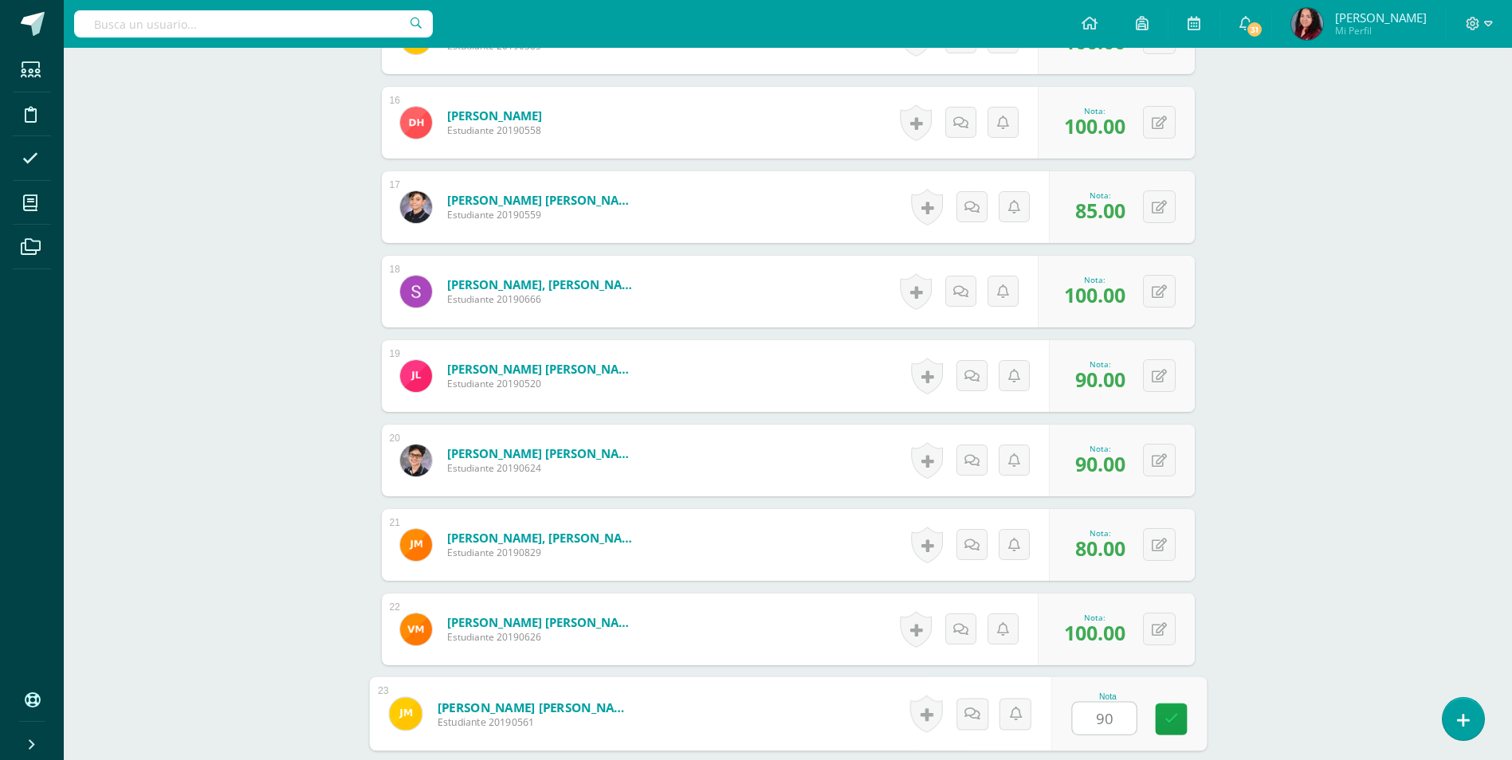
type input "90"
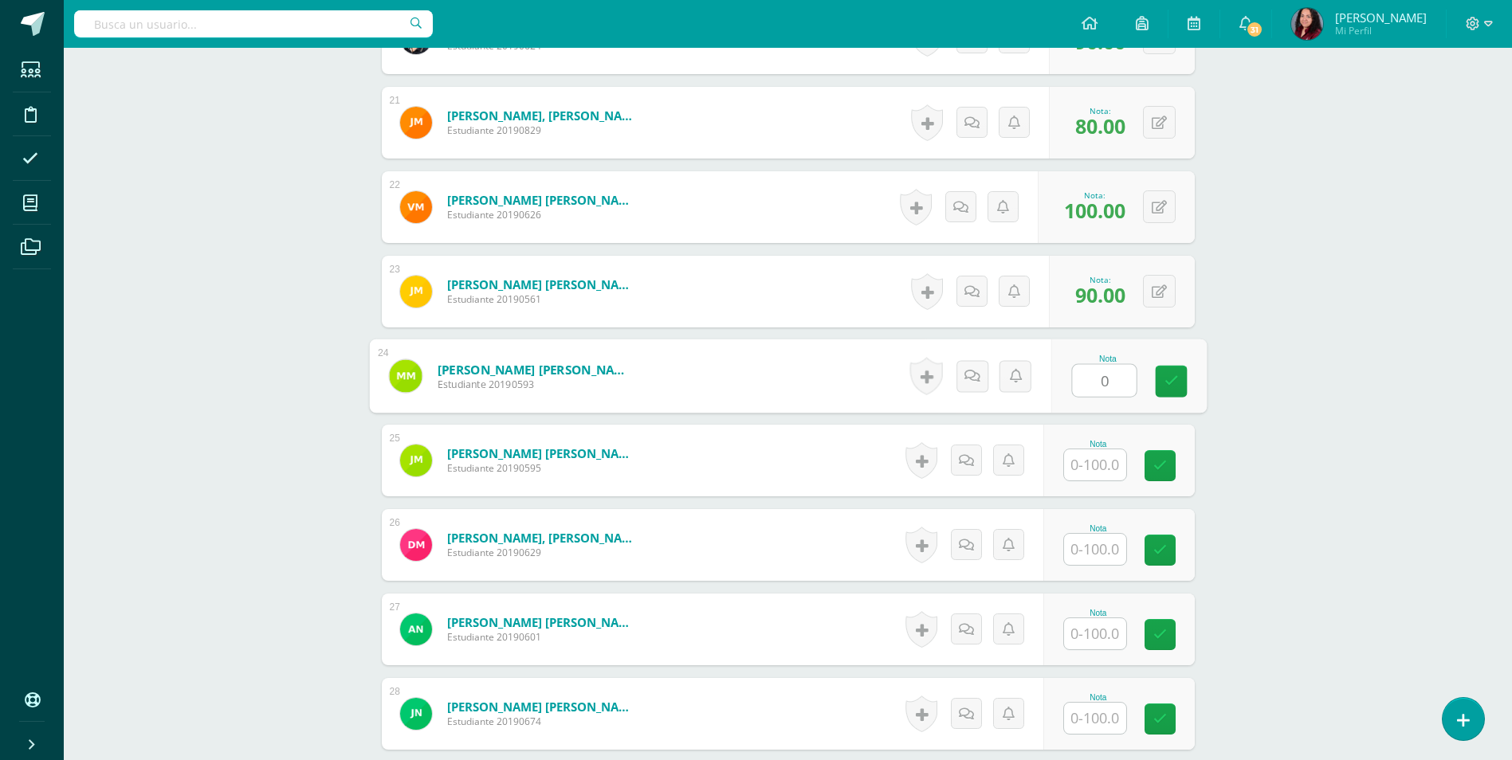
type input "0"
type input "90"
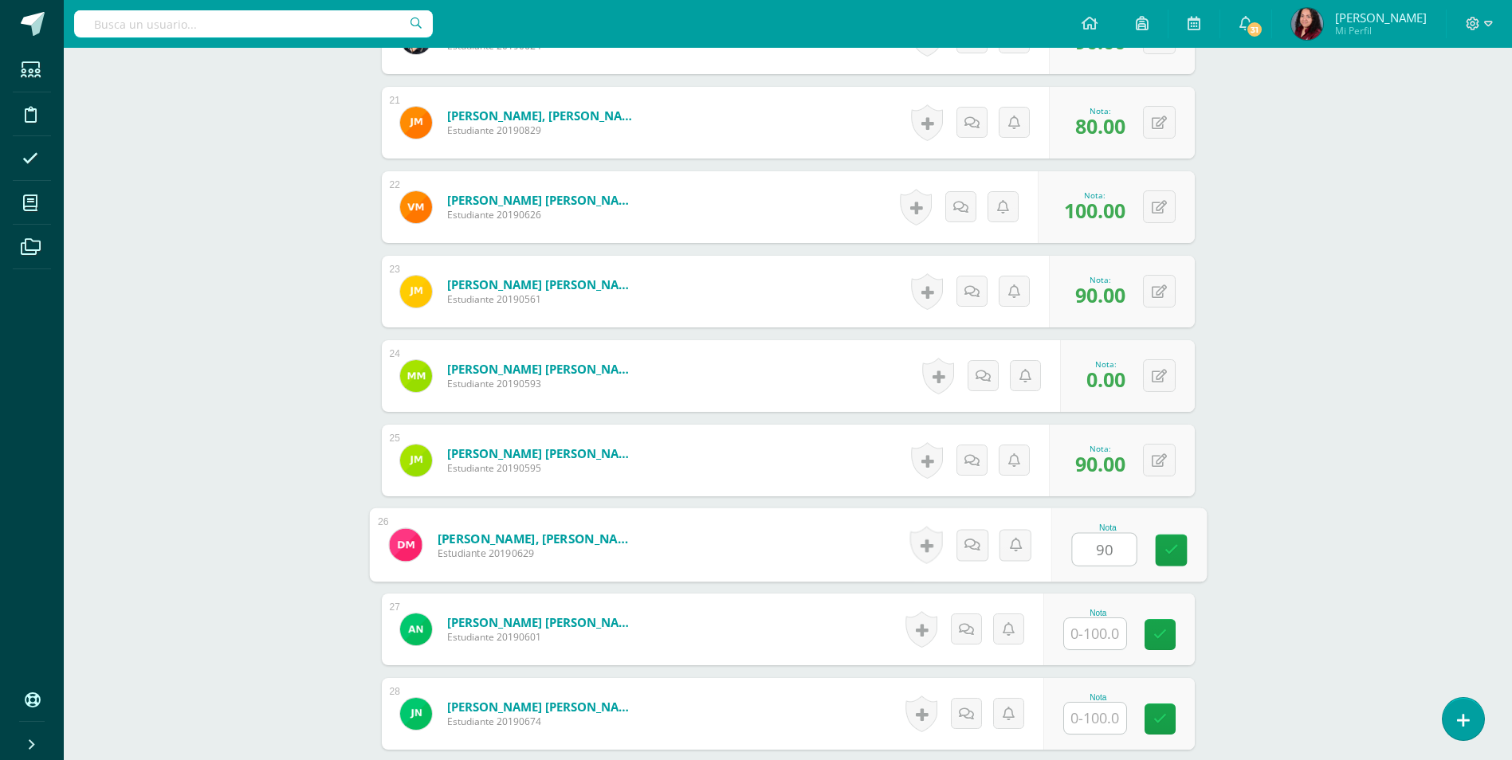
type input "90"
type input "85"
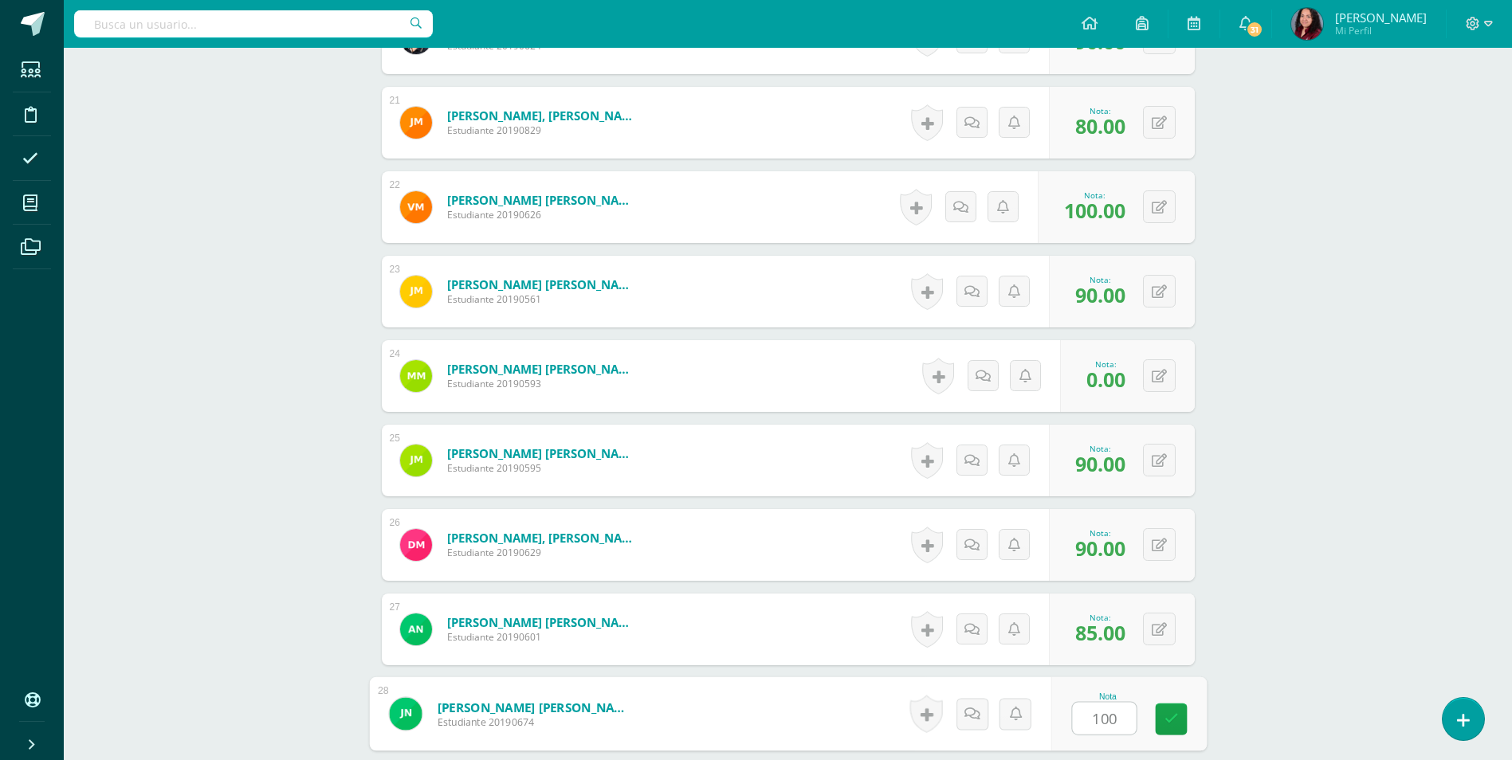
type input "100"
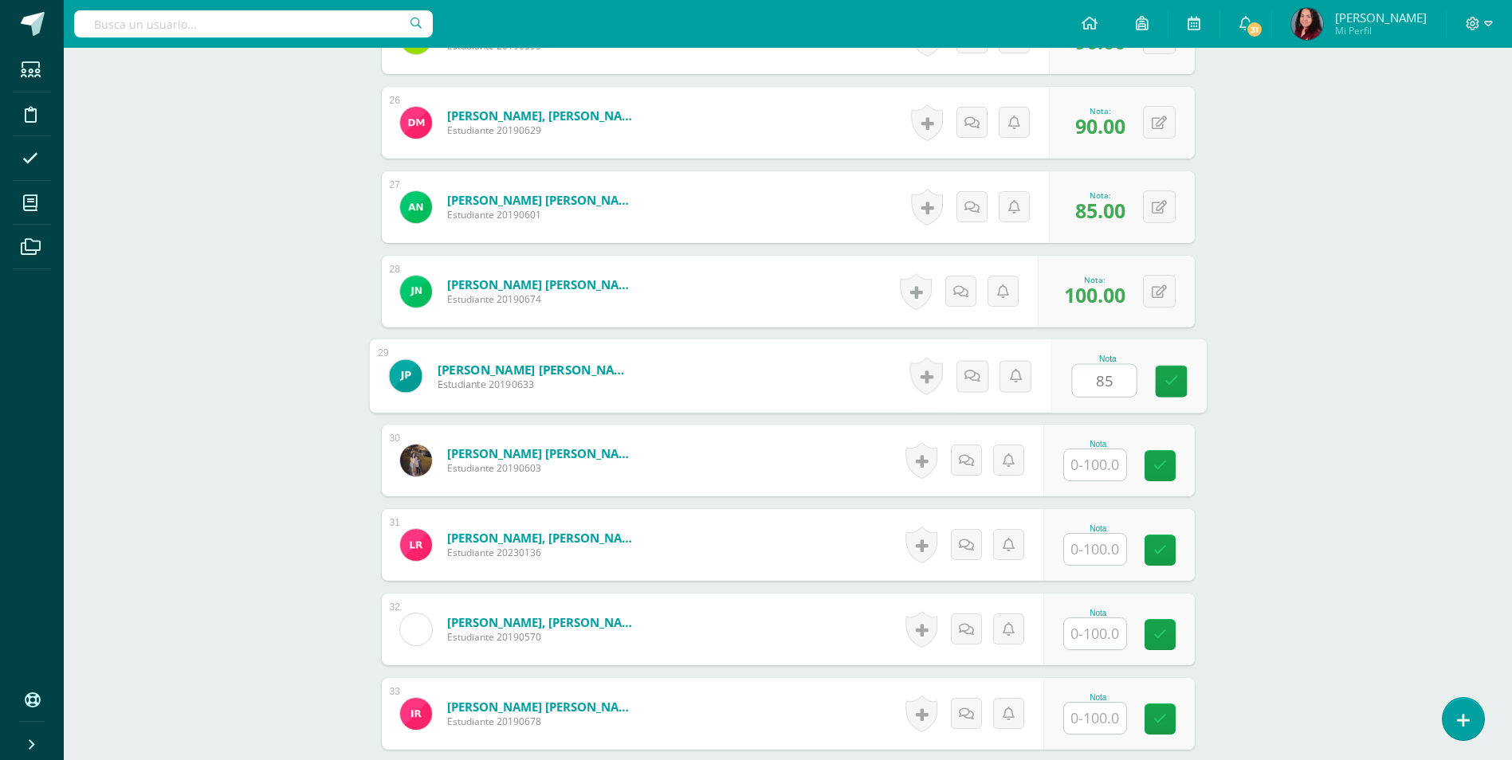
type input "85"
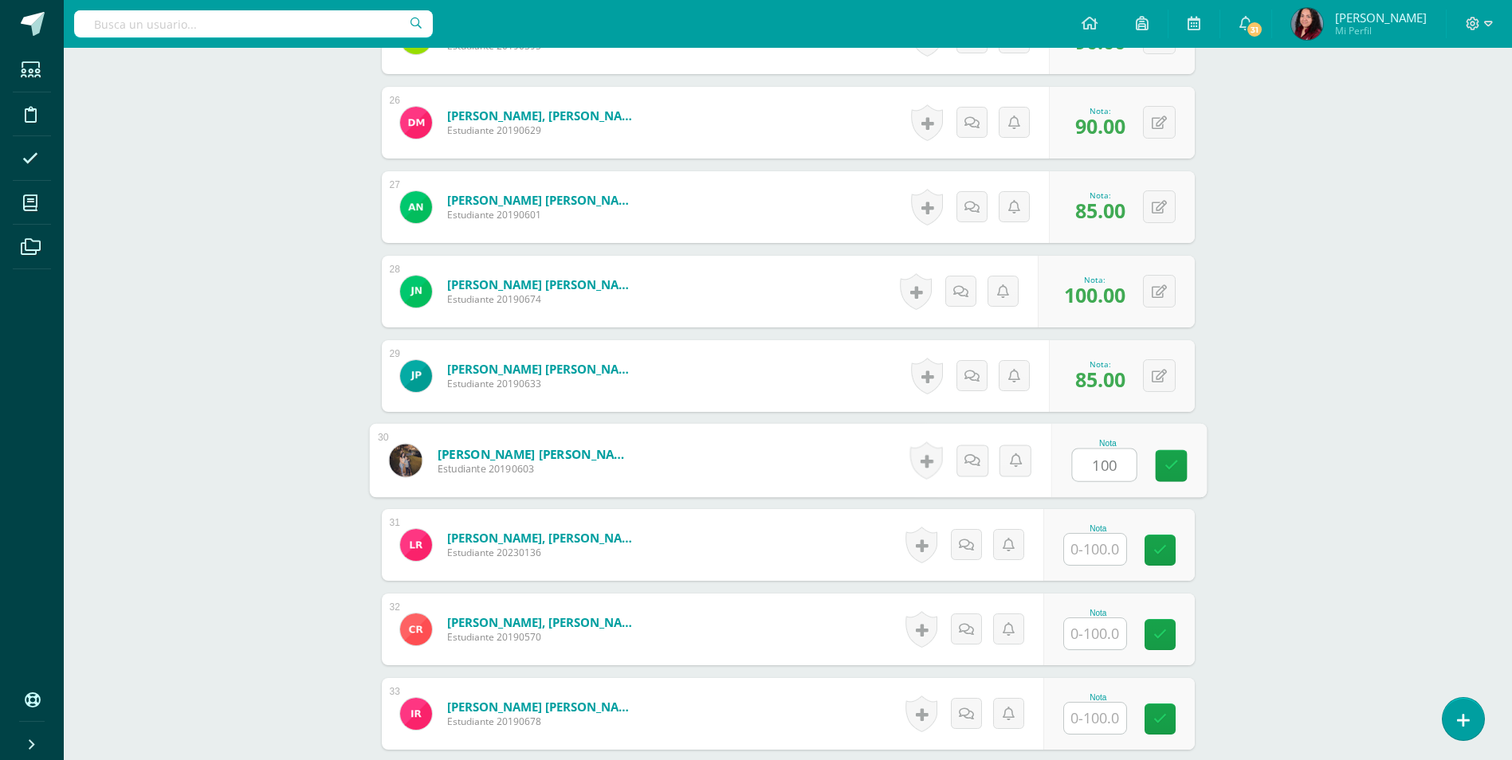
type input "100"
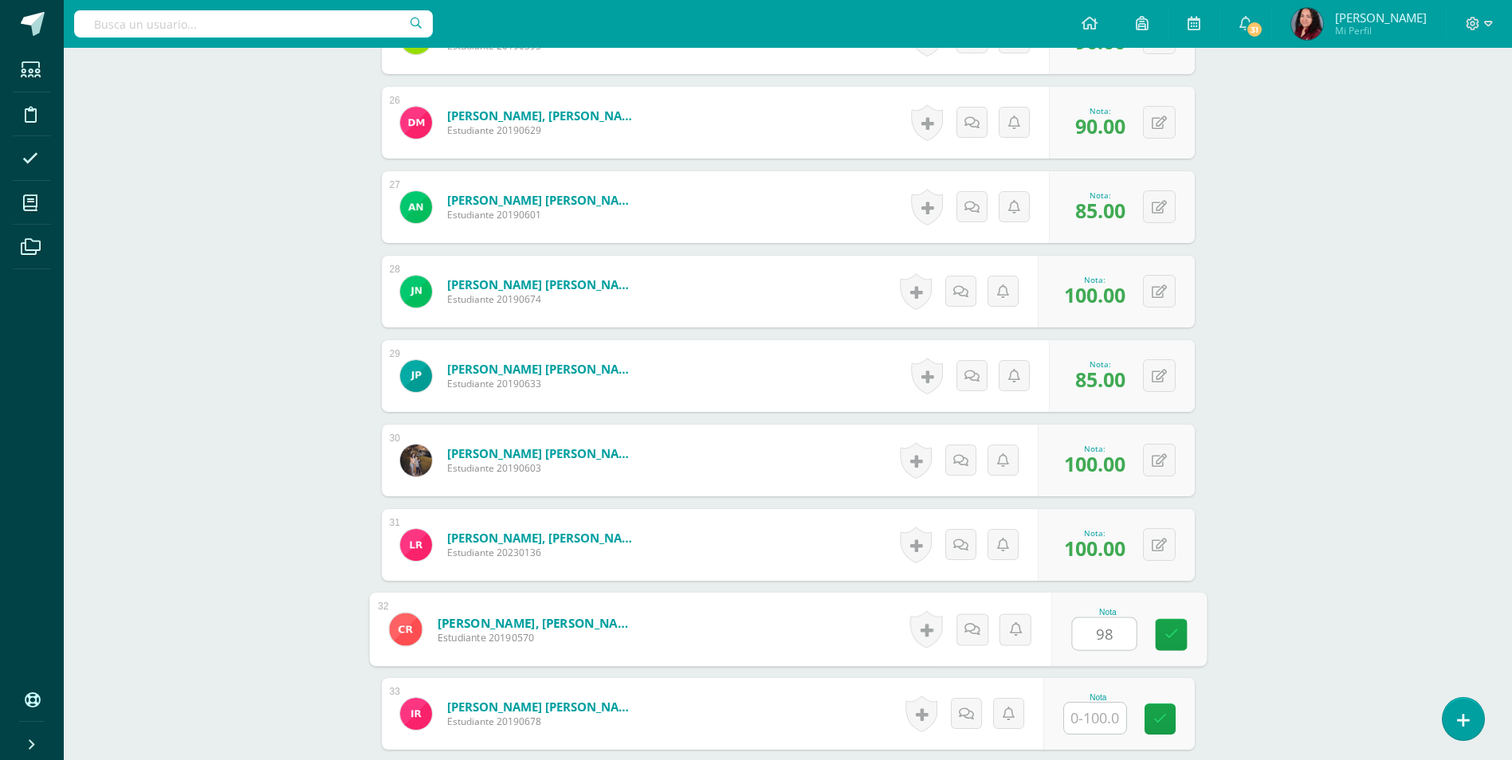
type input "98"
type input "85"
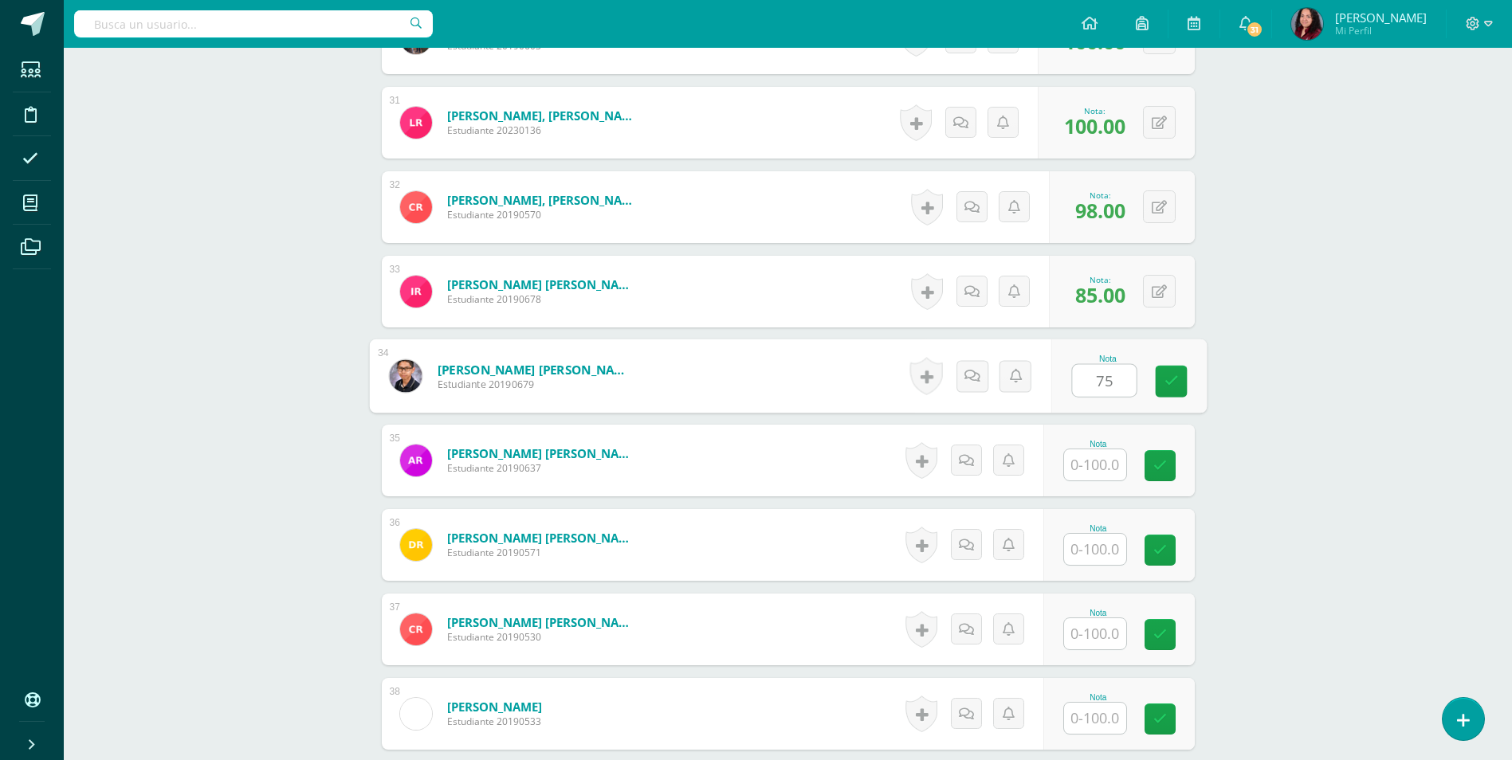
type input "75"
type input "85"
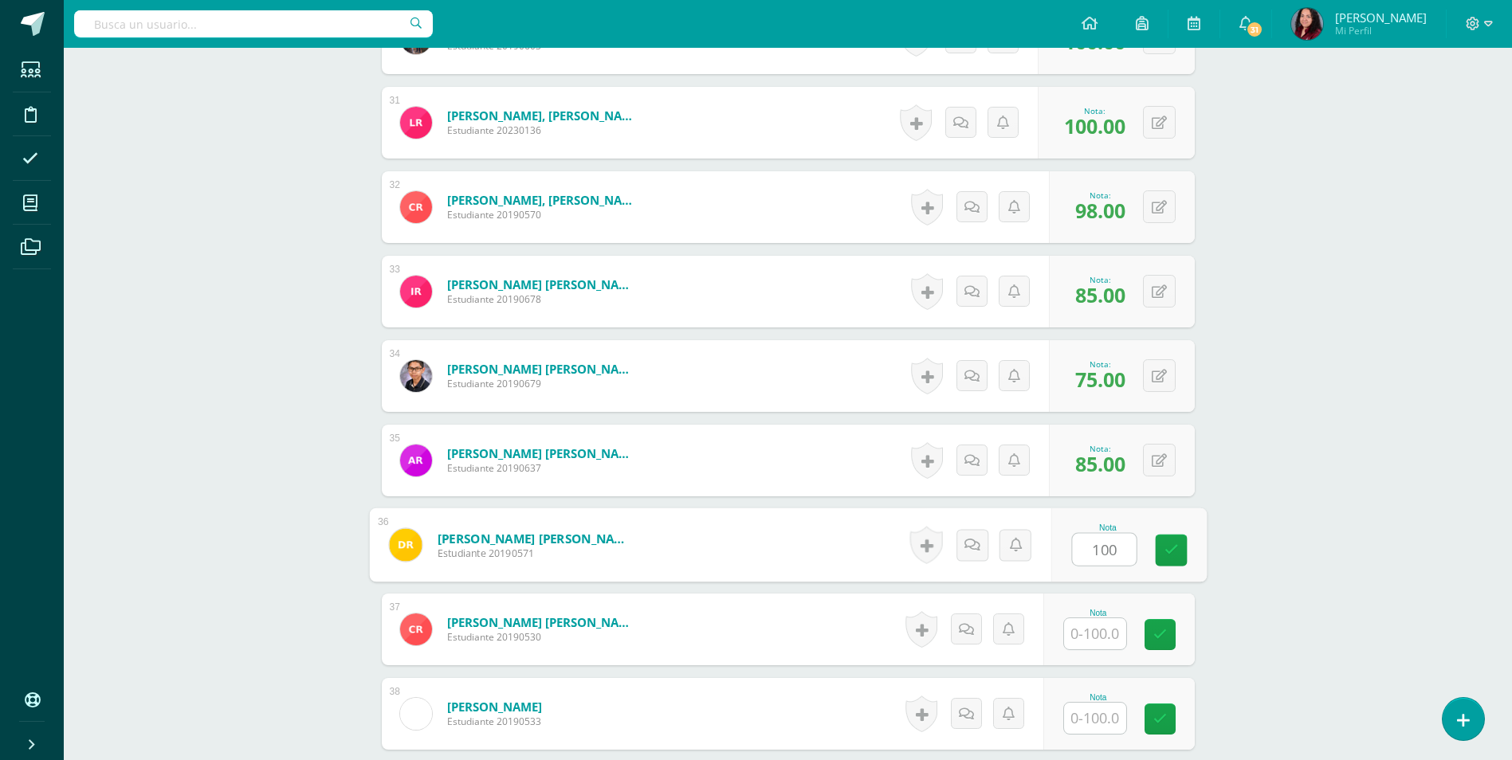
type input "100"
type input "90"
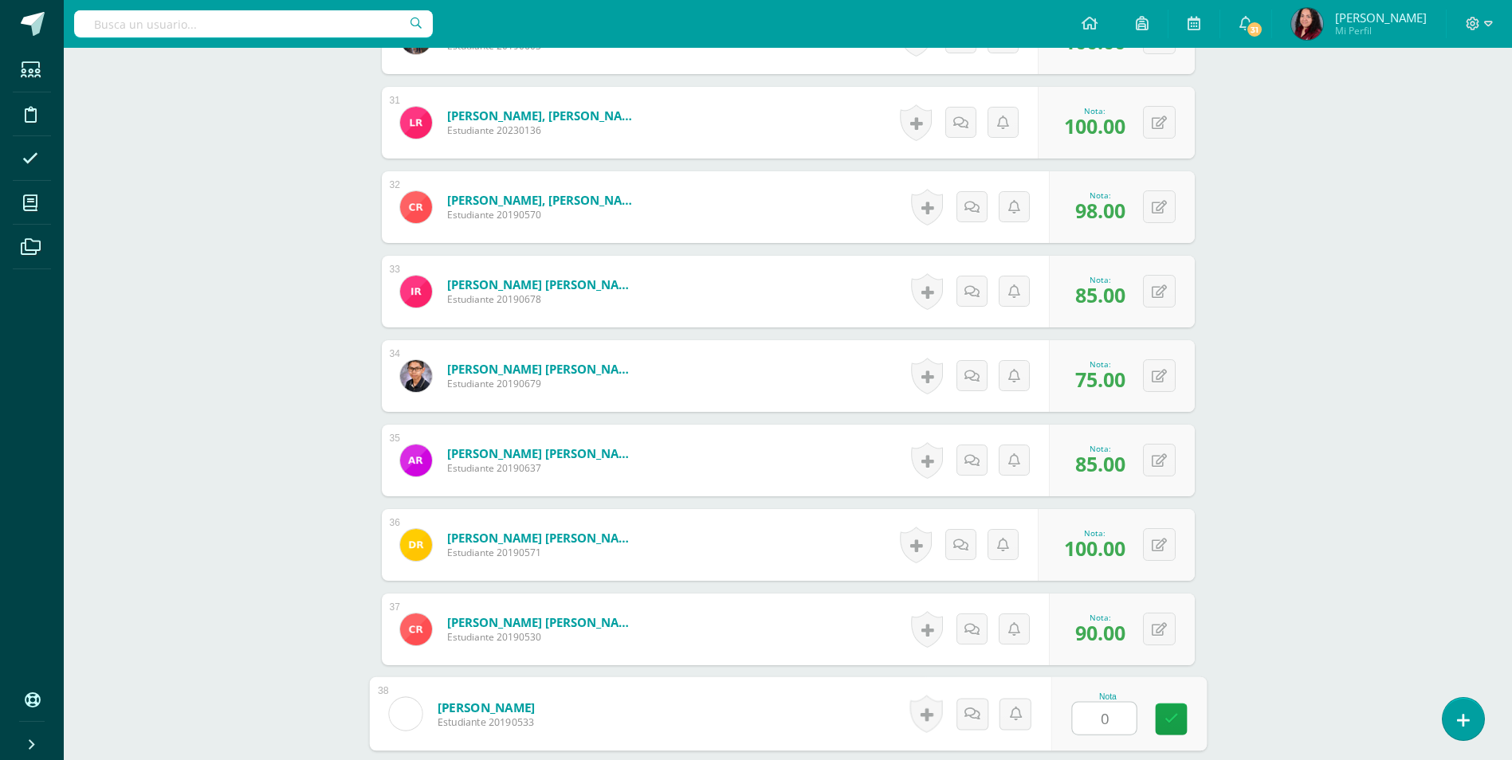
type input "0"
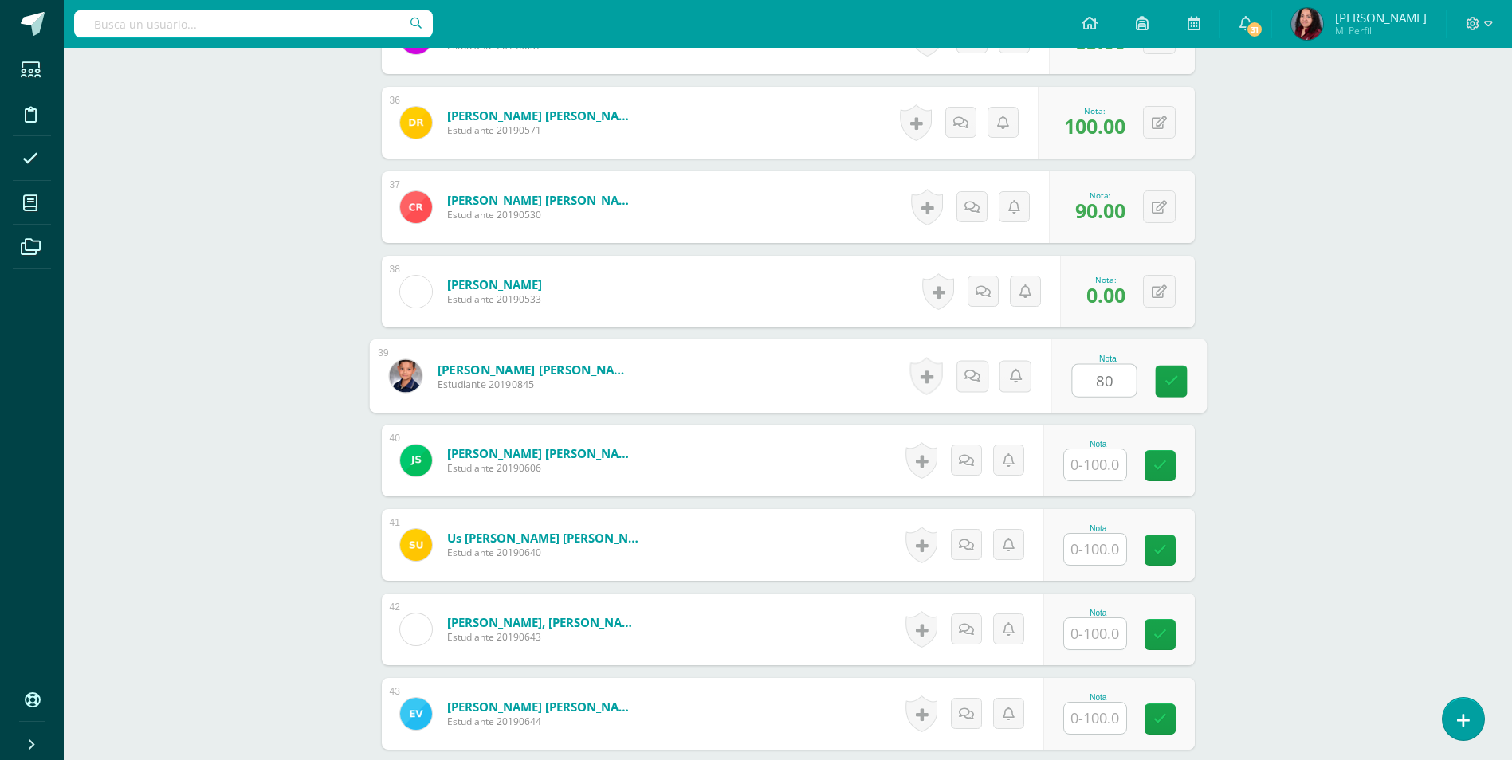
type input "80"
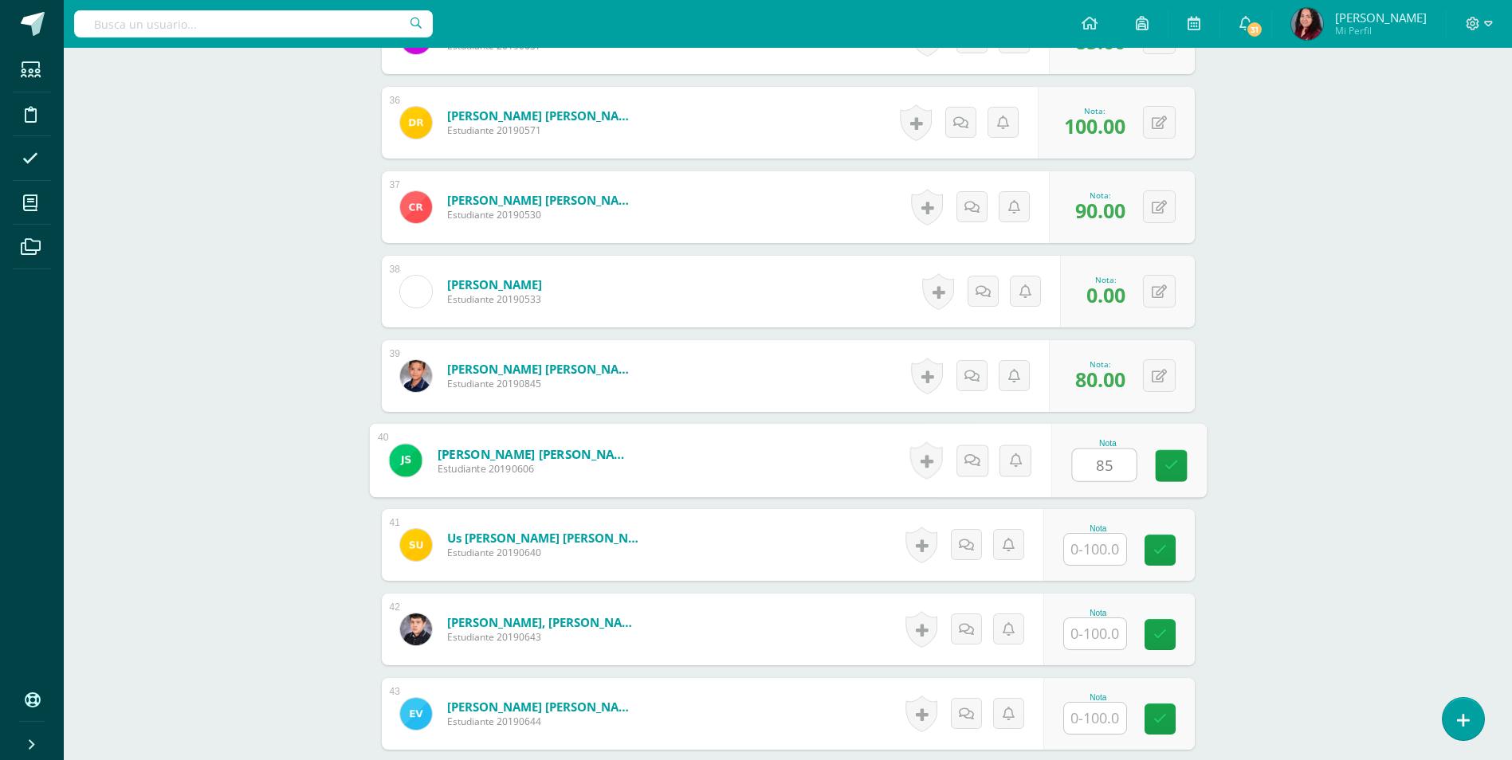
type input "85"
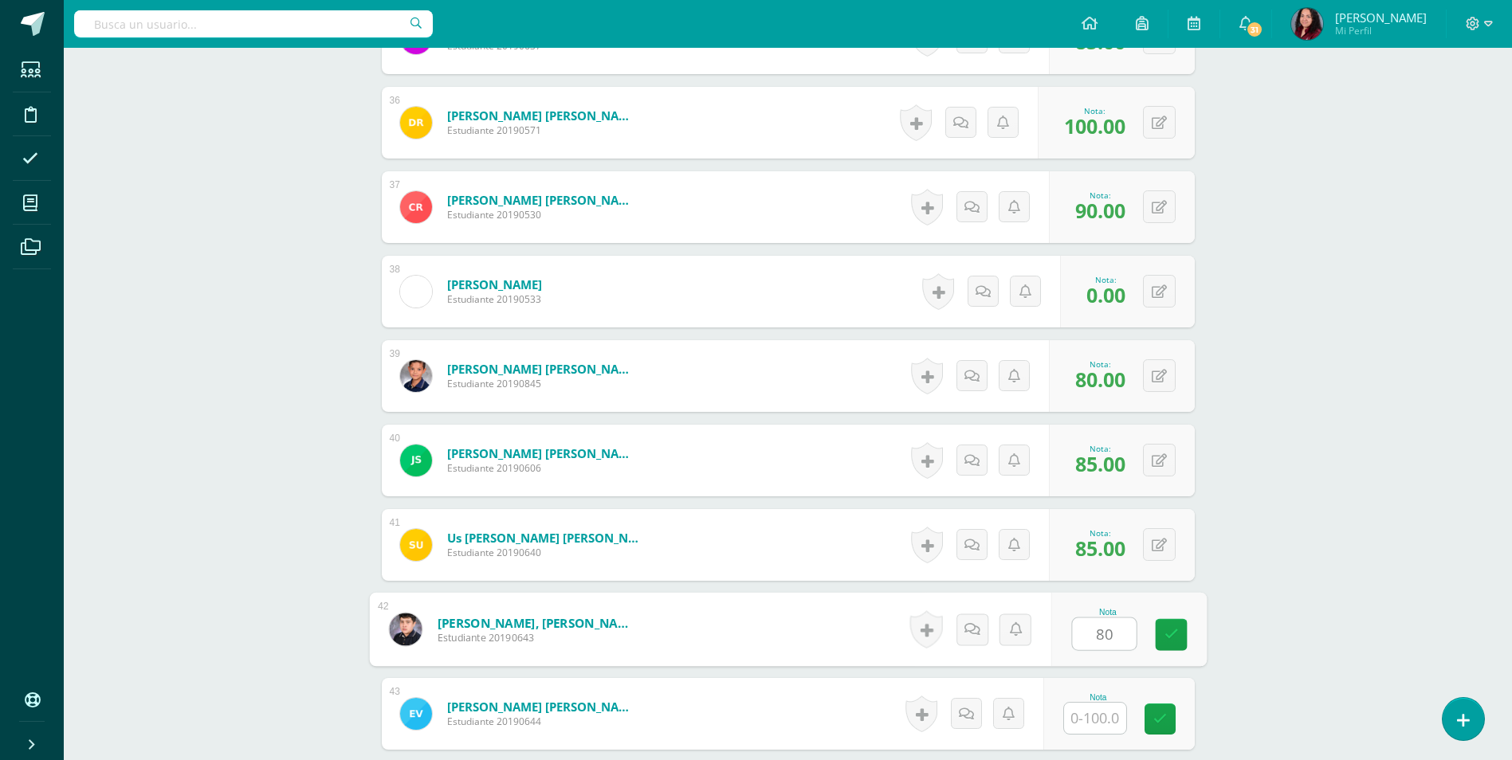
type input "80"
type input "85"
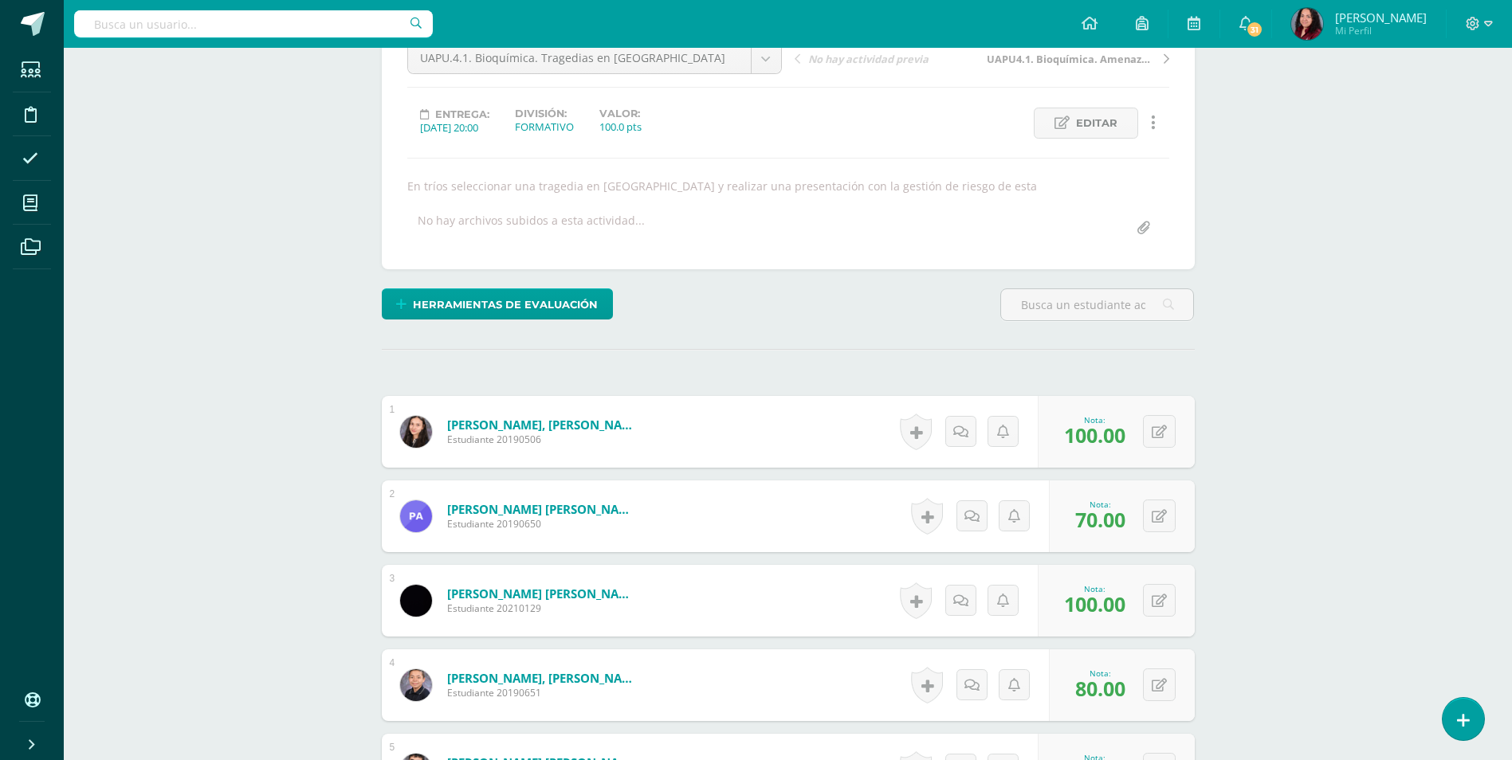
scroll to position [0, 0]
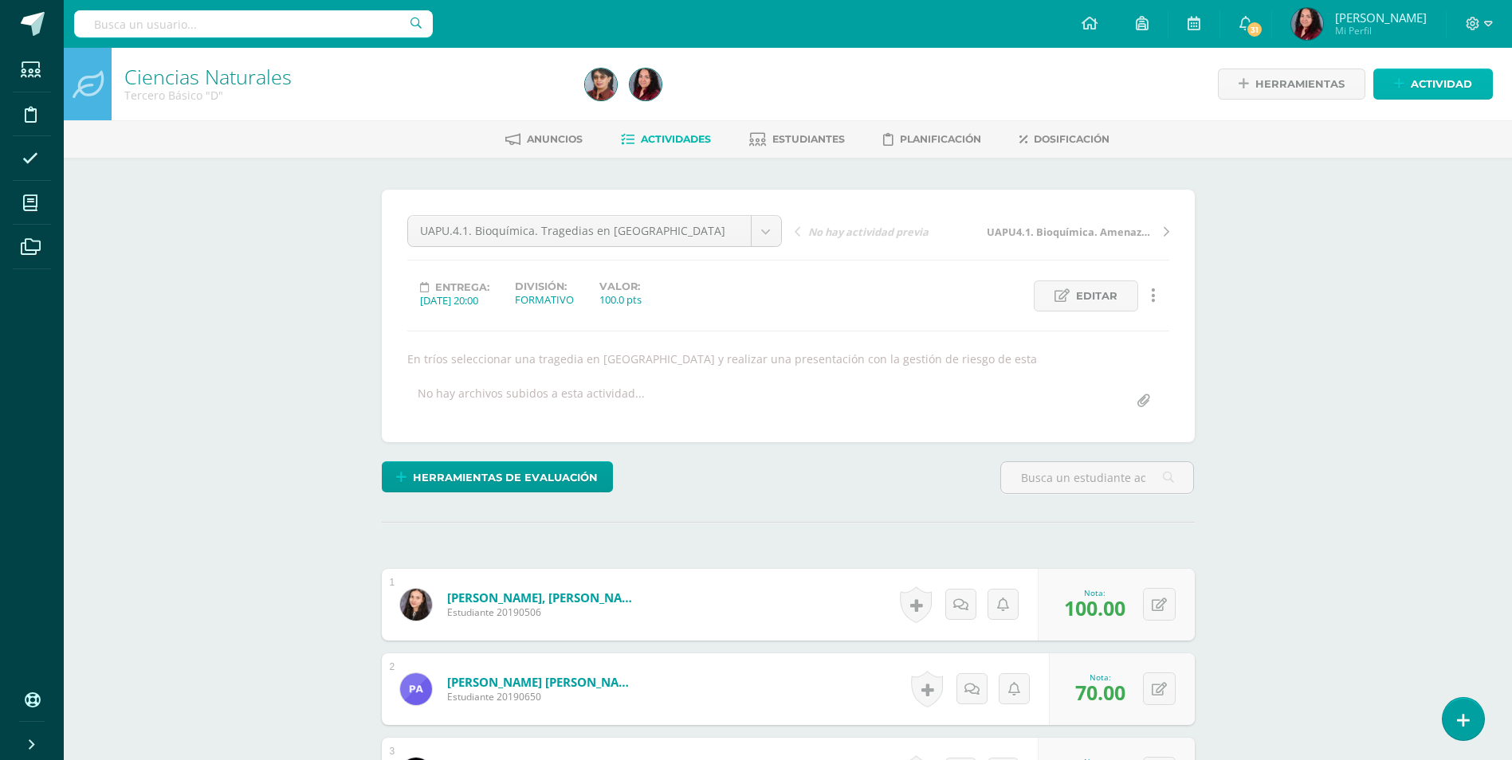
click at [1459, 71] on span "Actividad" at bounding box center [1441, 83] width 61 height 29
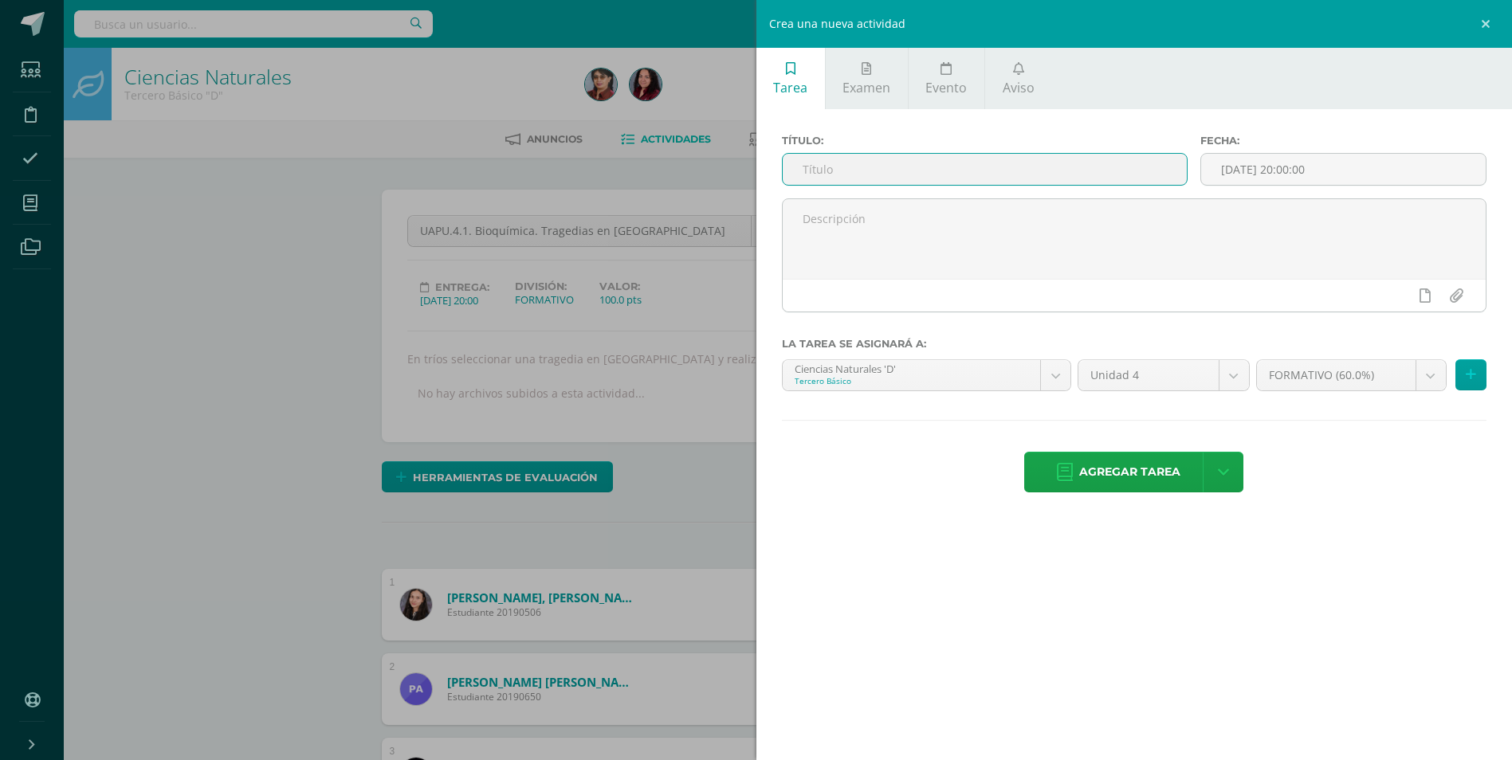
click at [895, 164] on input "text" at bounding box center [985, 169] width 404 height 31
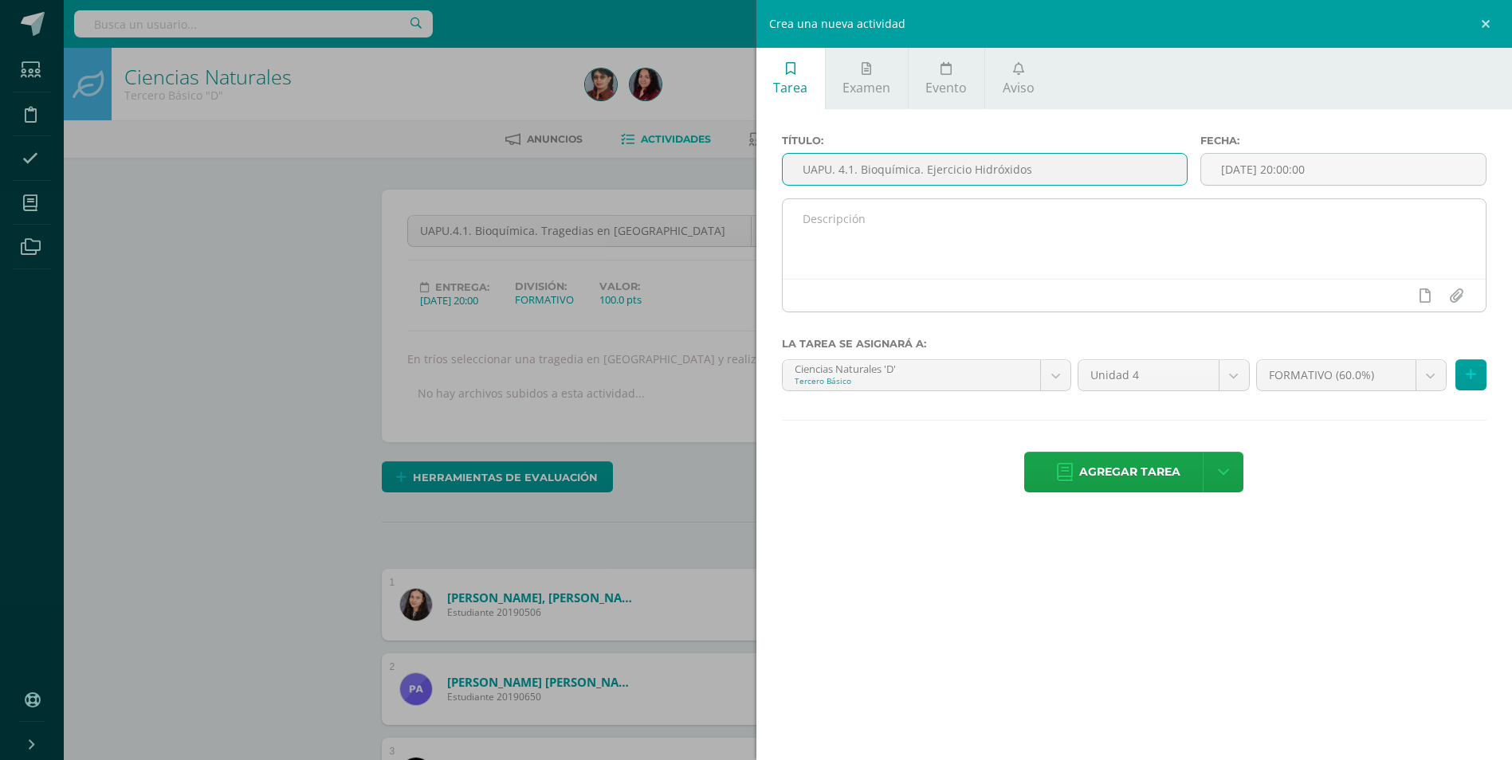
type input "UAPU. 4.1. Bioquímica. Ejercicio Hidróxidos"
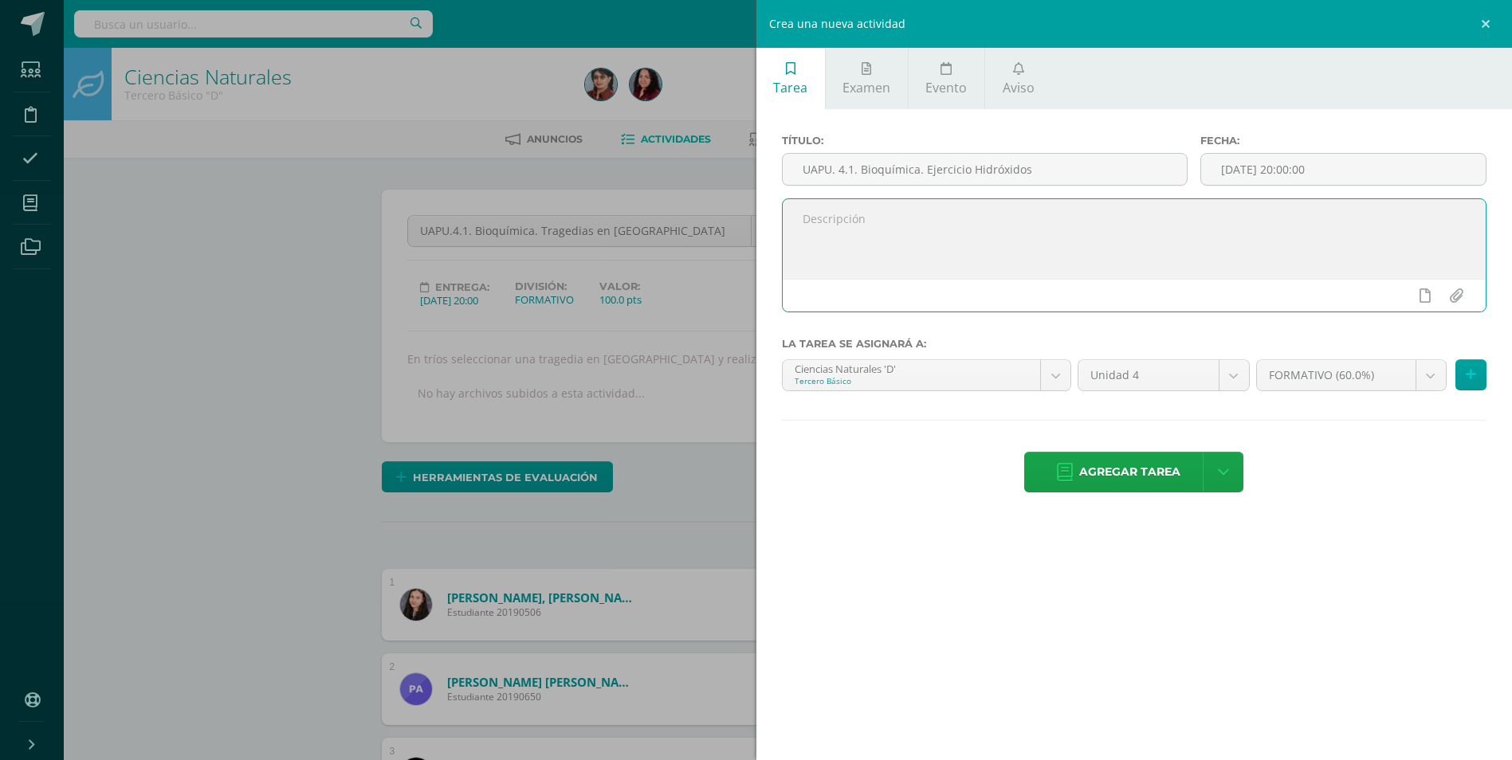
click at [1003, 212] on textarea at bounding box center [1135, 239] width 704 height 80
click at [921, 261] on textarea "Hoja de trabajo ejercicios de hidroxidos" at bounding box center [1135, 239] width 704 height 80
type textarea "Hoja de trabajo ejercicios de hidróxidos"
click at [1470, 365] on button at bounding box center [1471, 375] width 31 height 31
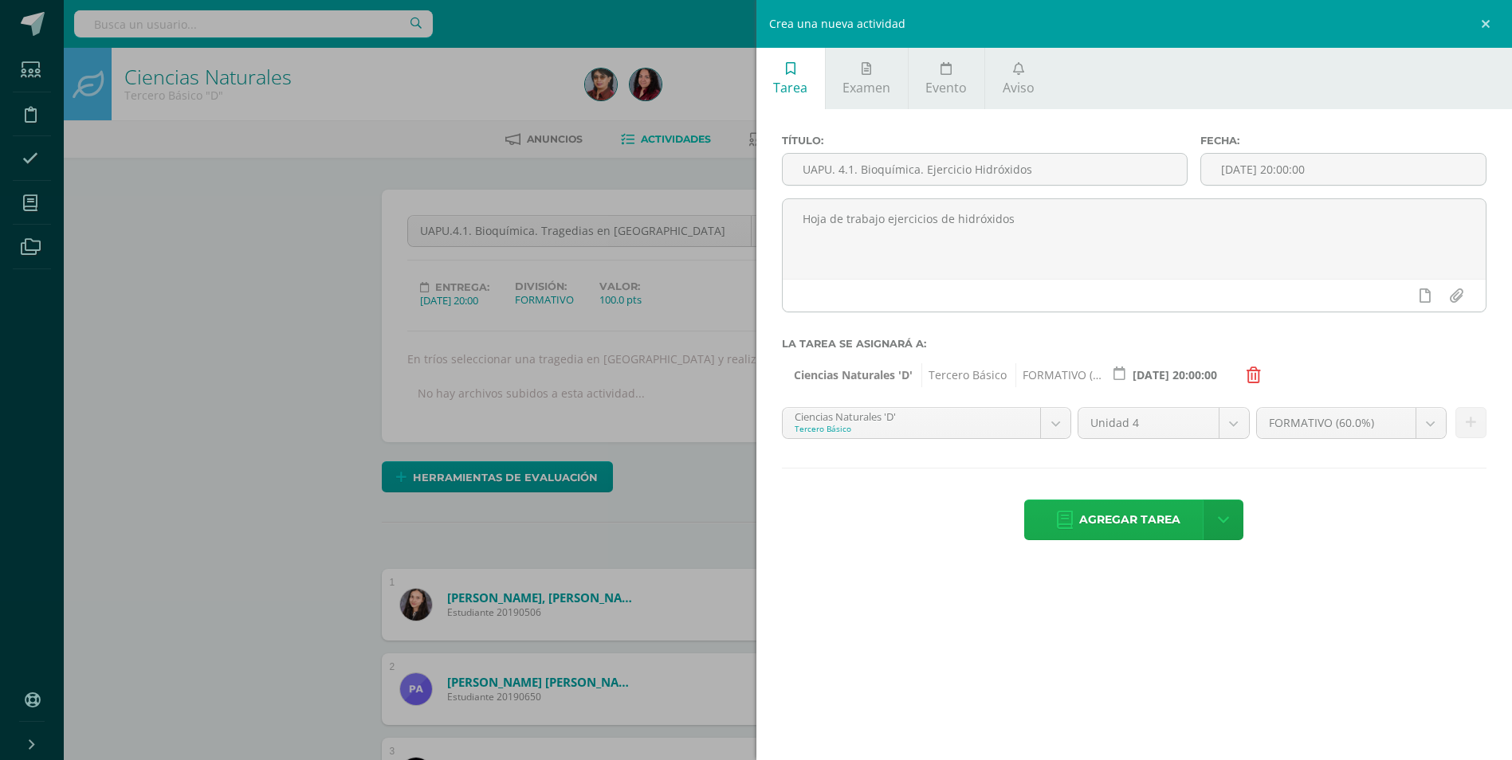
click at [1176, 519] on span "Agregar tarea" at bounding box center [1129, 520] width 101 height 39
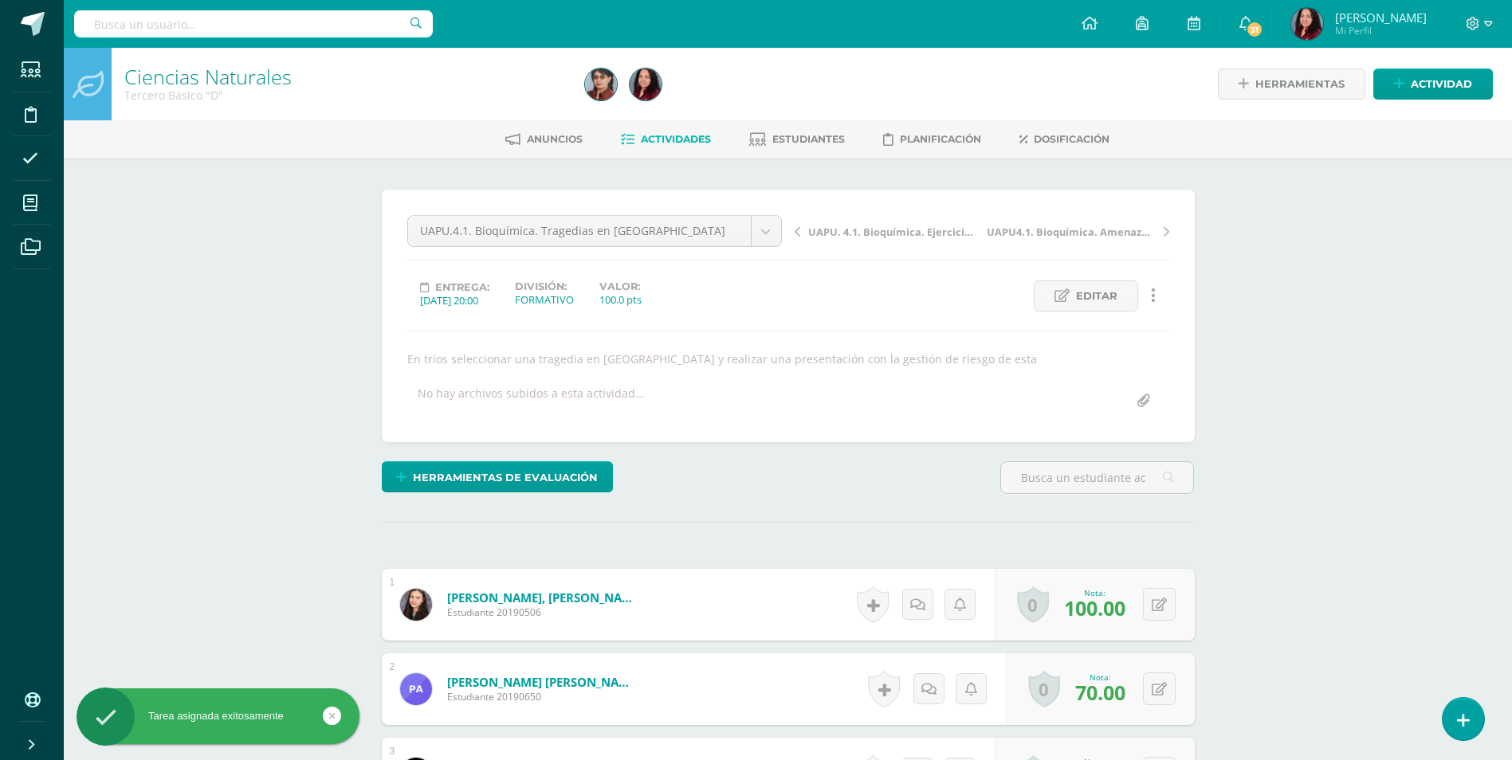
scroll to position [1, 0]
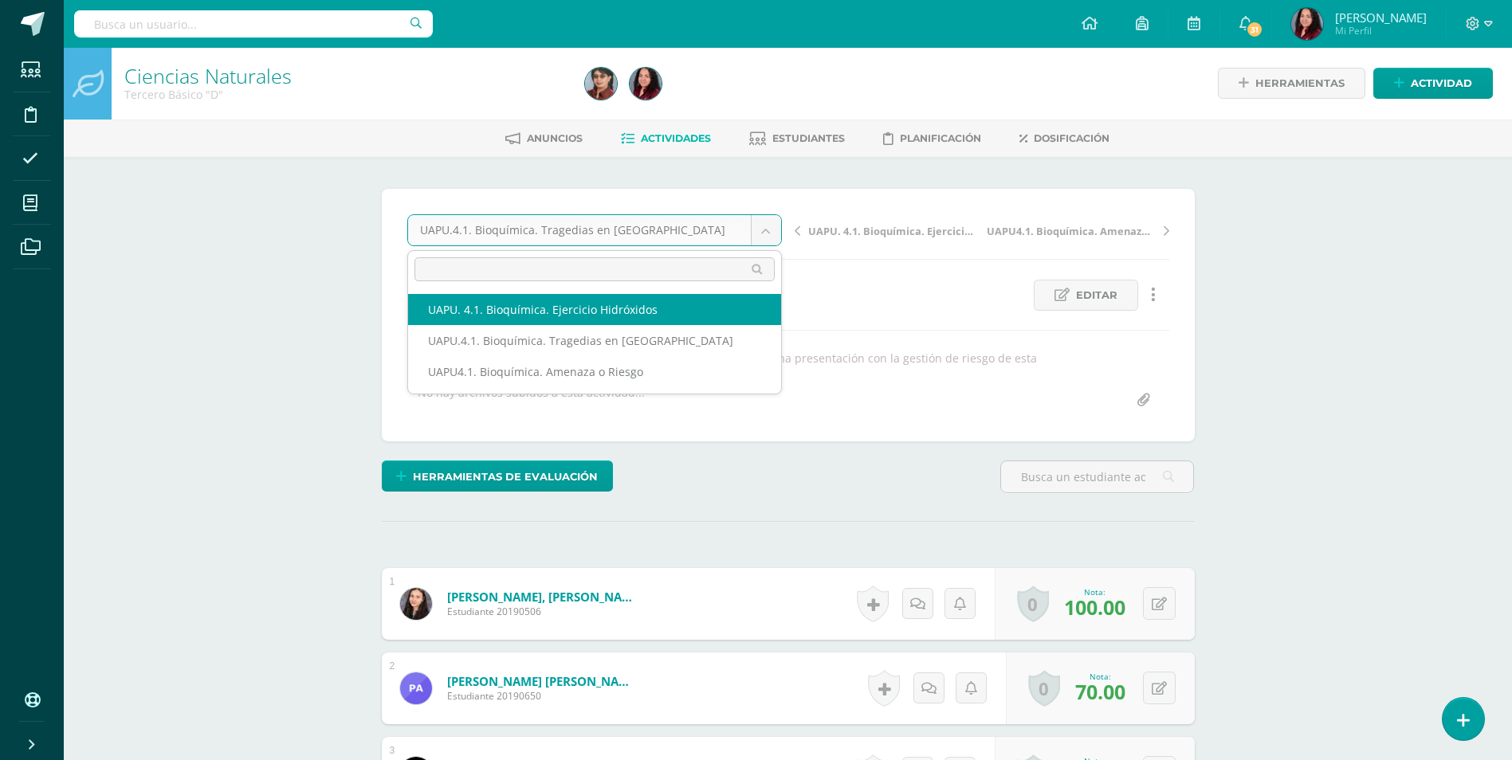
select select "/dashboard/teacher/grade-activity/226134/"
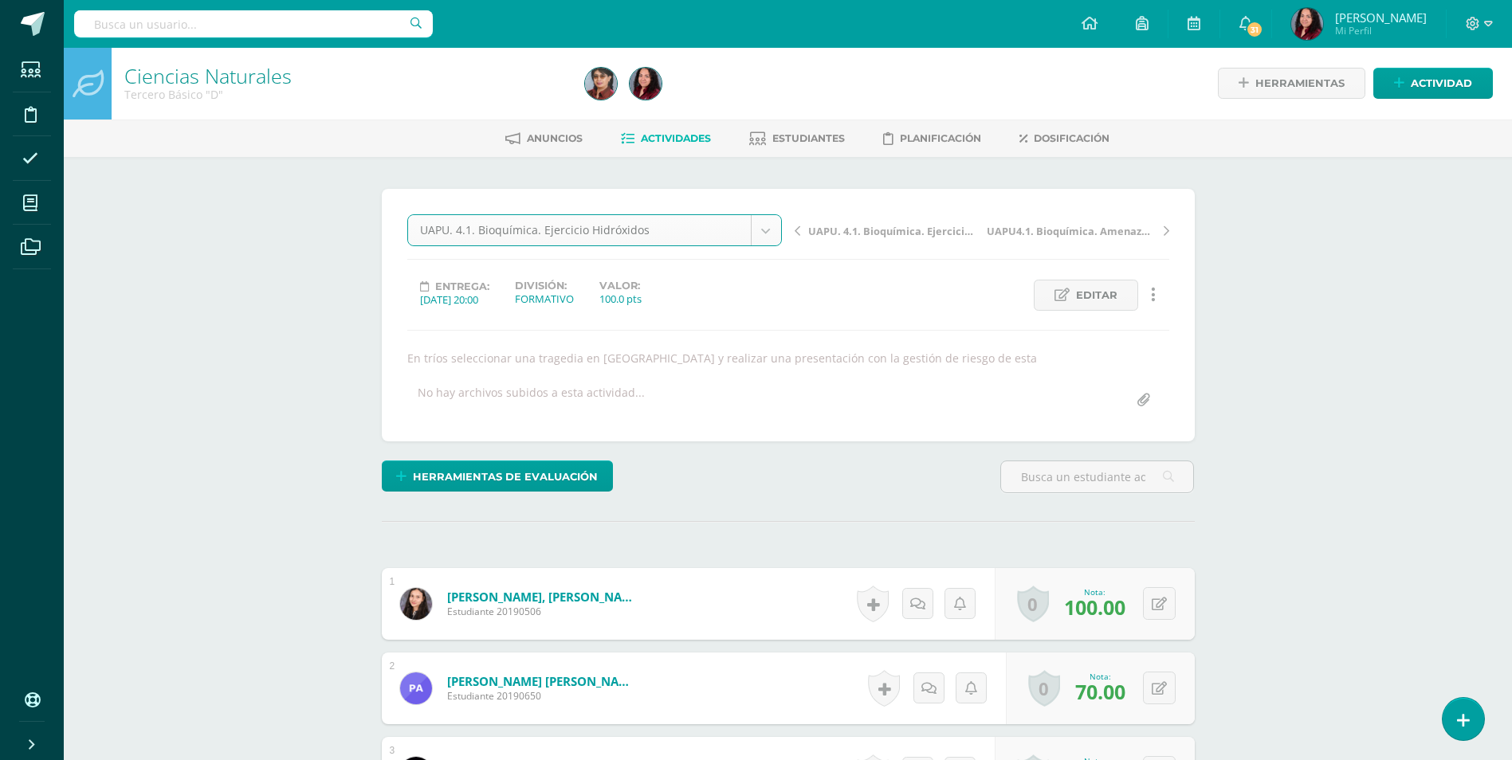
scroll to position [2, 0]
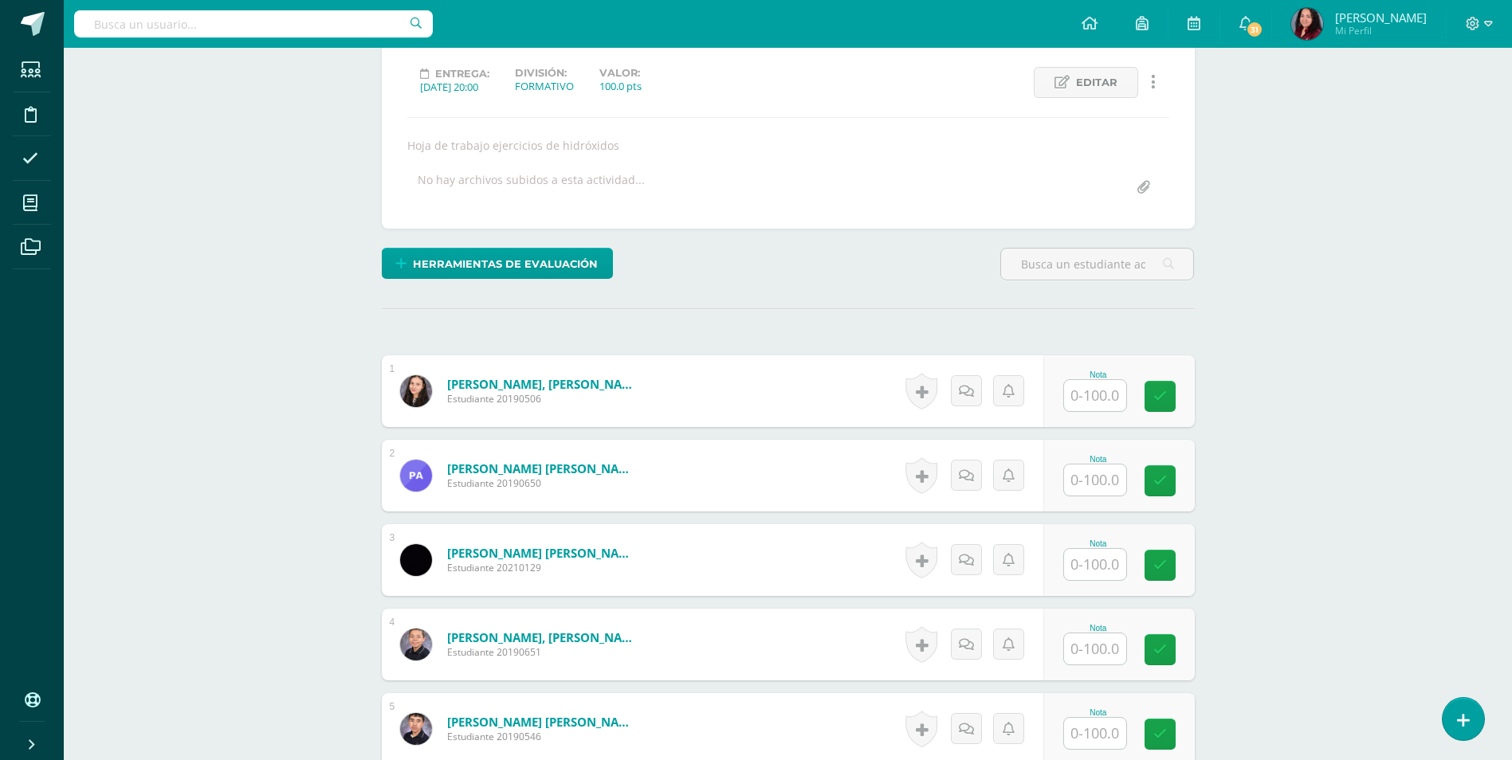
scroll to position [239, 0]
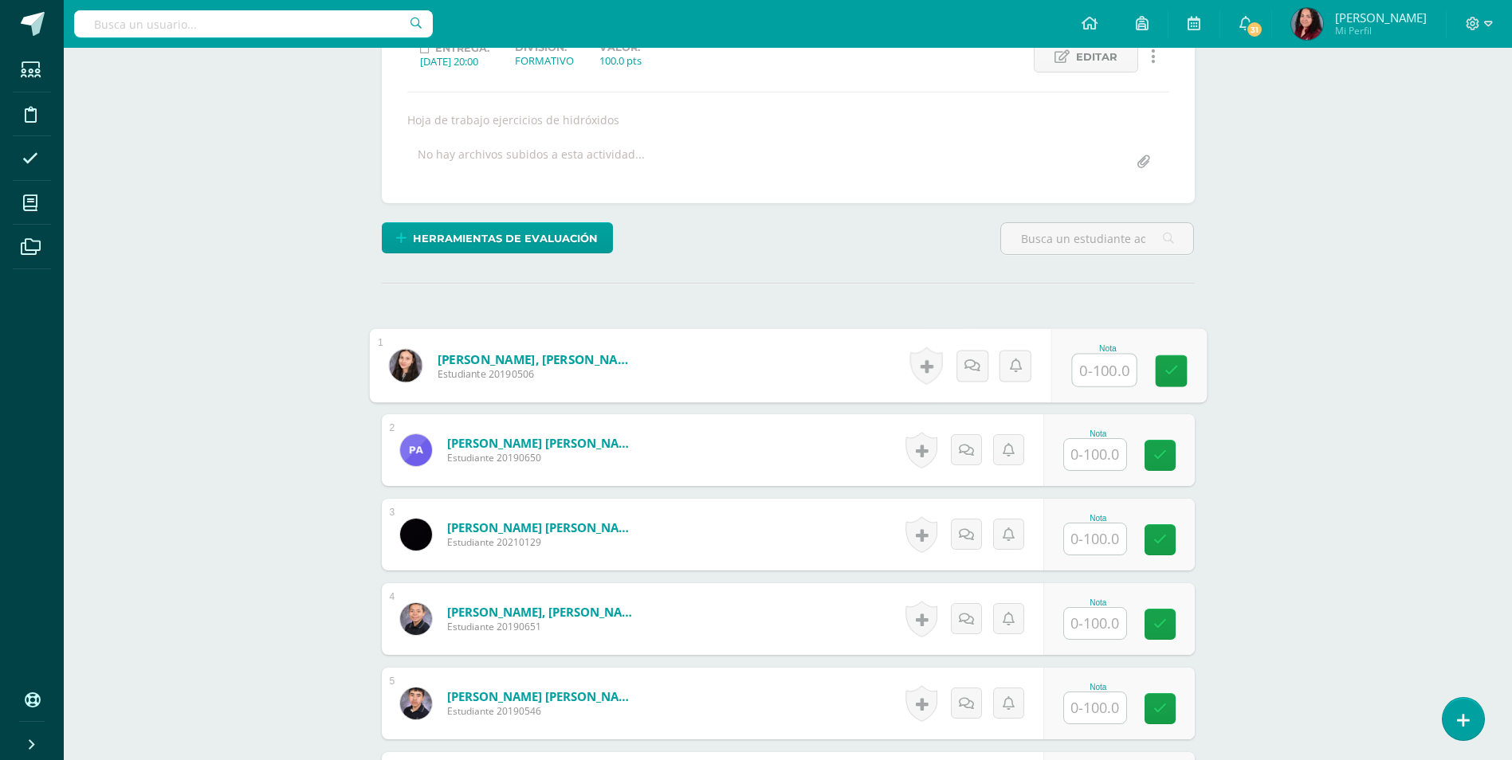
click at [1117, 374] on input "text" at bounding box center [1104, 371] width 64 height 32
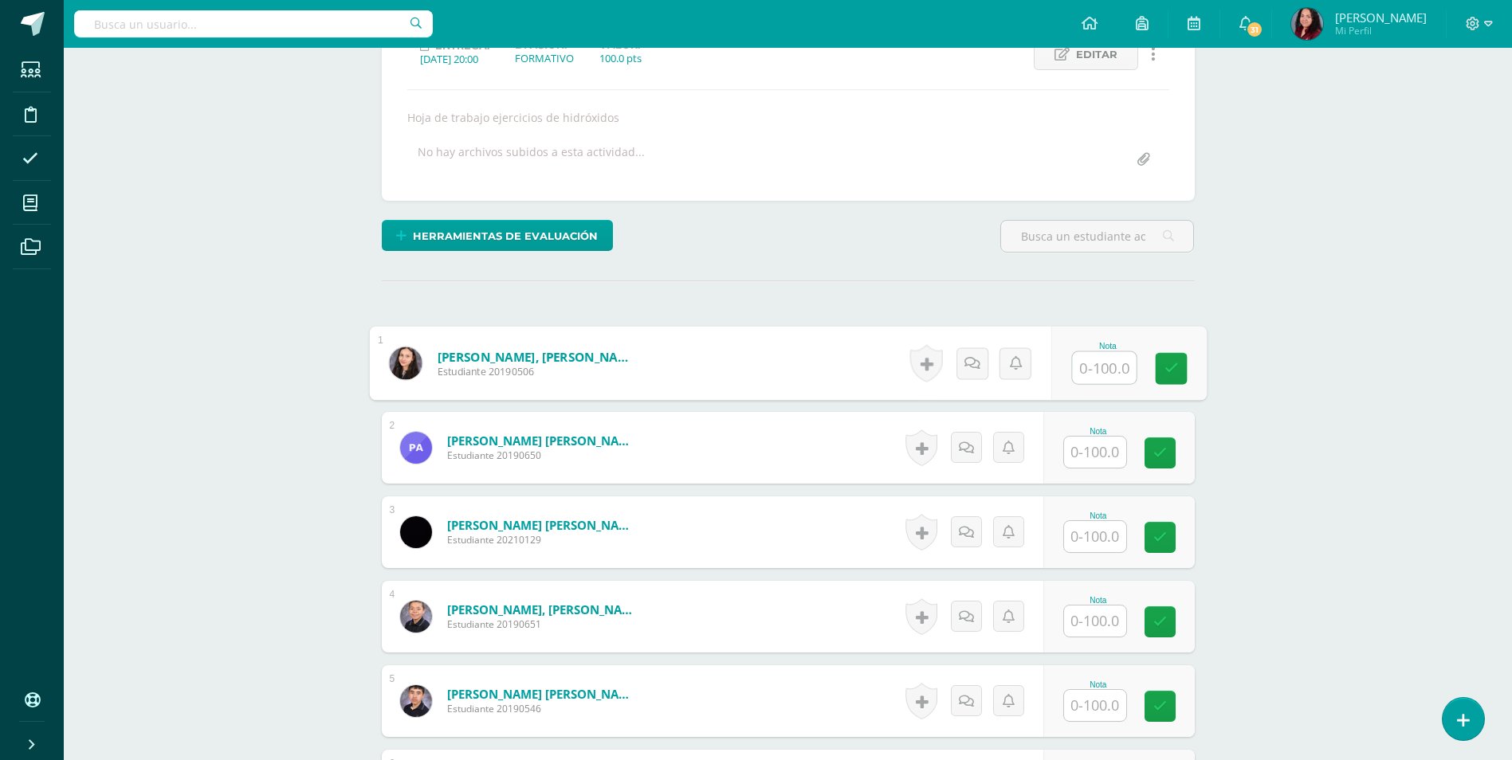
scroll to position [242, 0]
click at [1125, 371] on input "text" at bounding box center [1104, 368] width 64 height 32
type input "100"
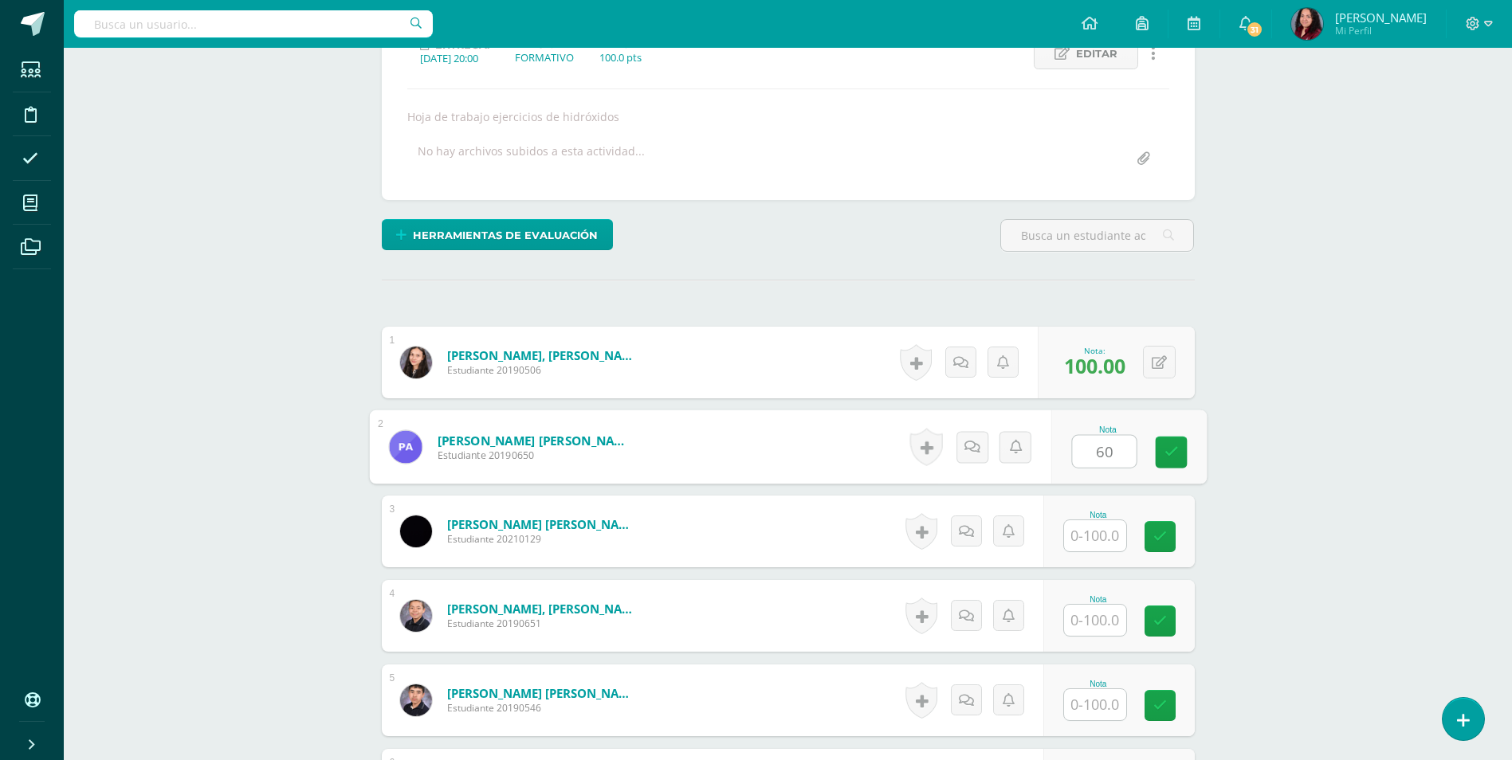
type input "60"
type input "100"
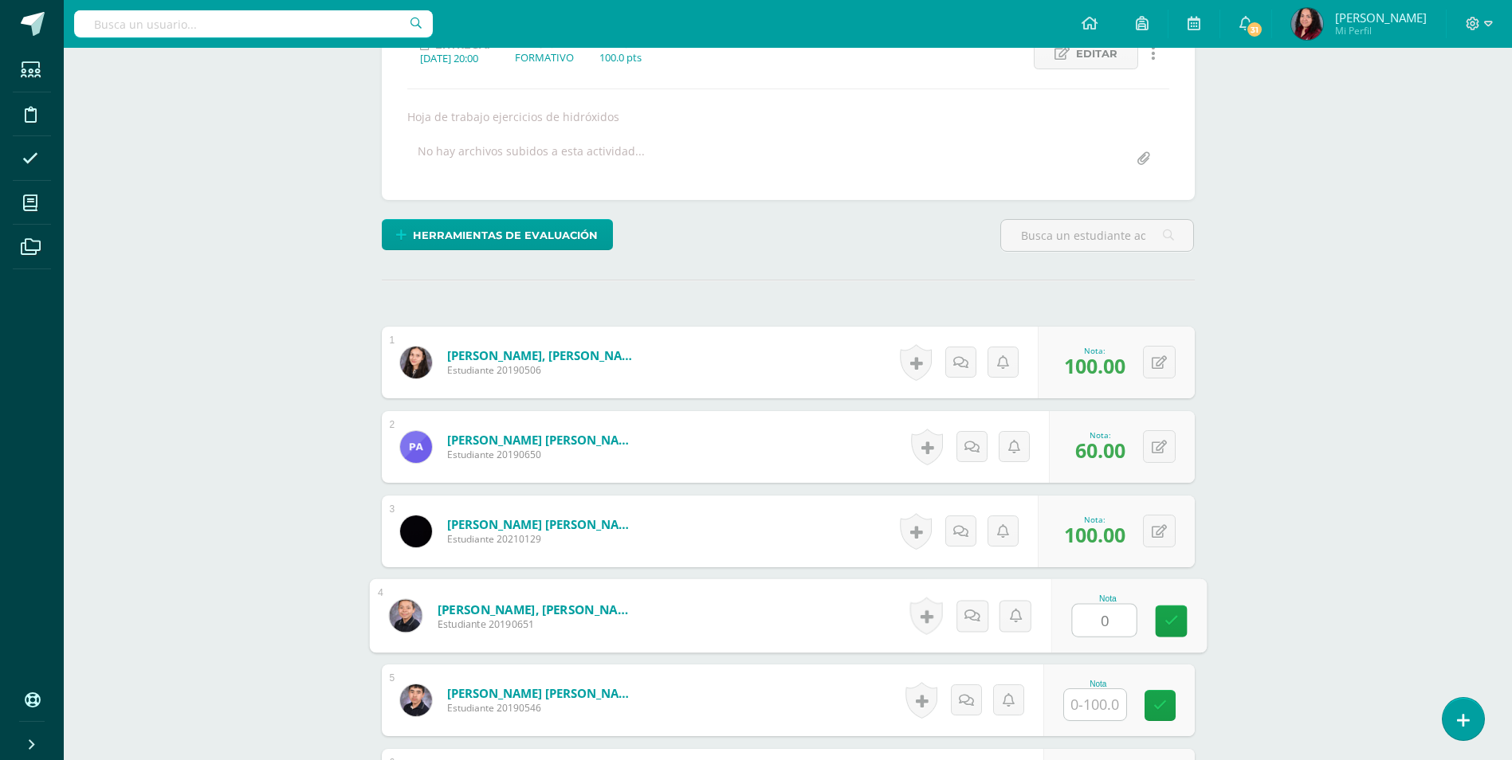
type input "0"
type input "80"
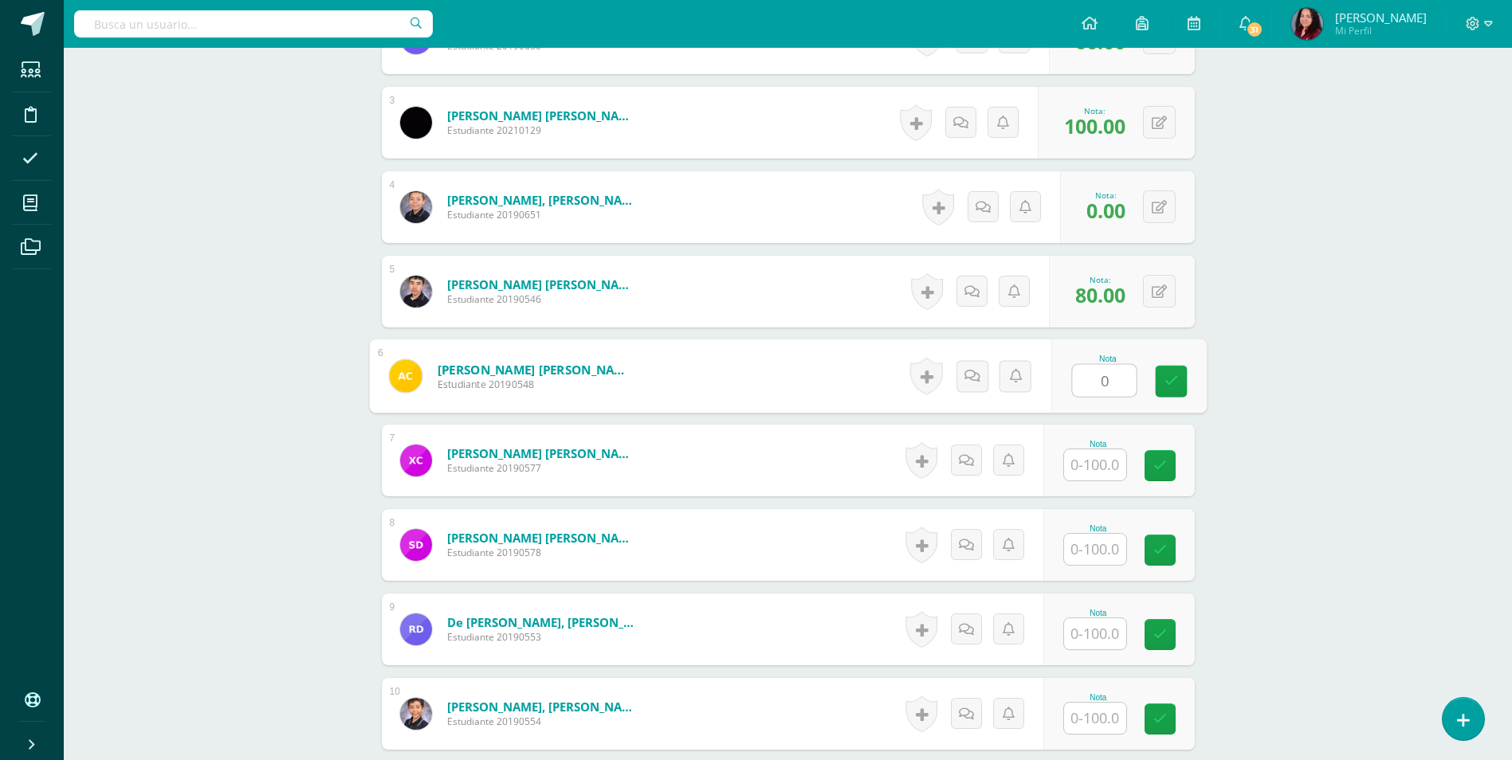
type input "0"
type input "100"
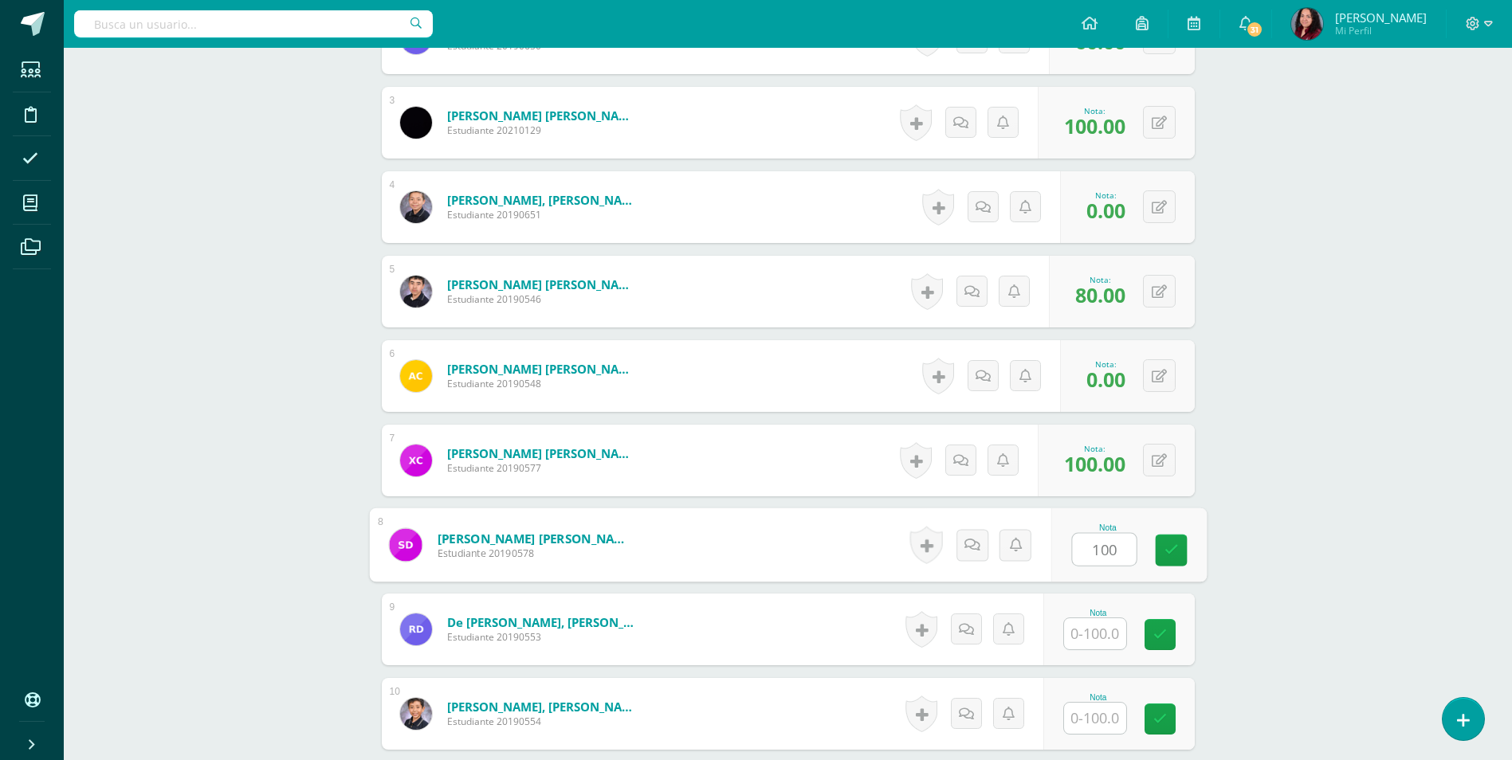
type input "100"
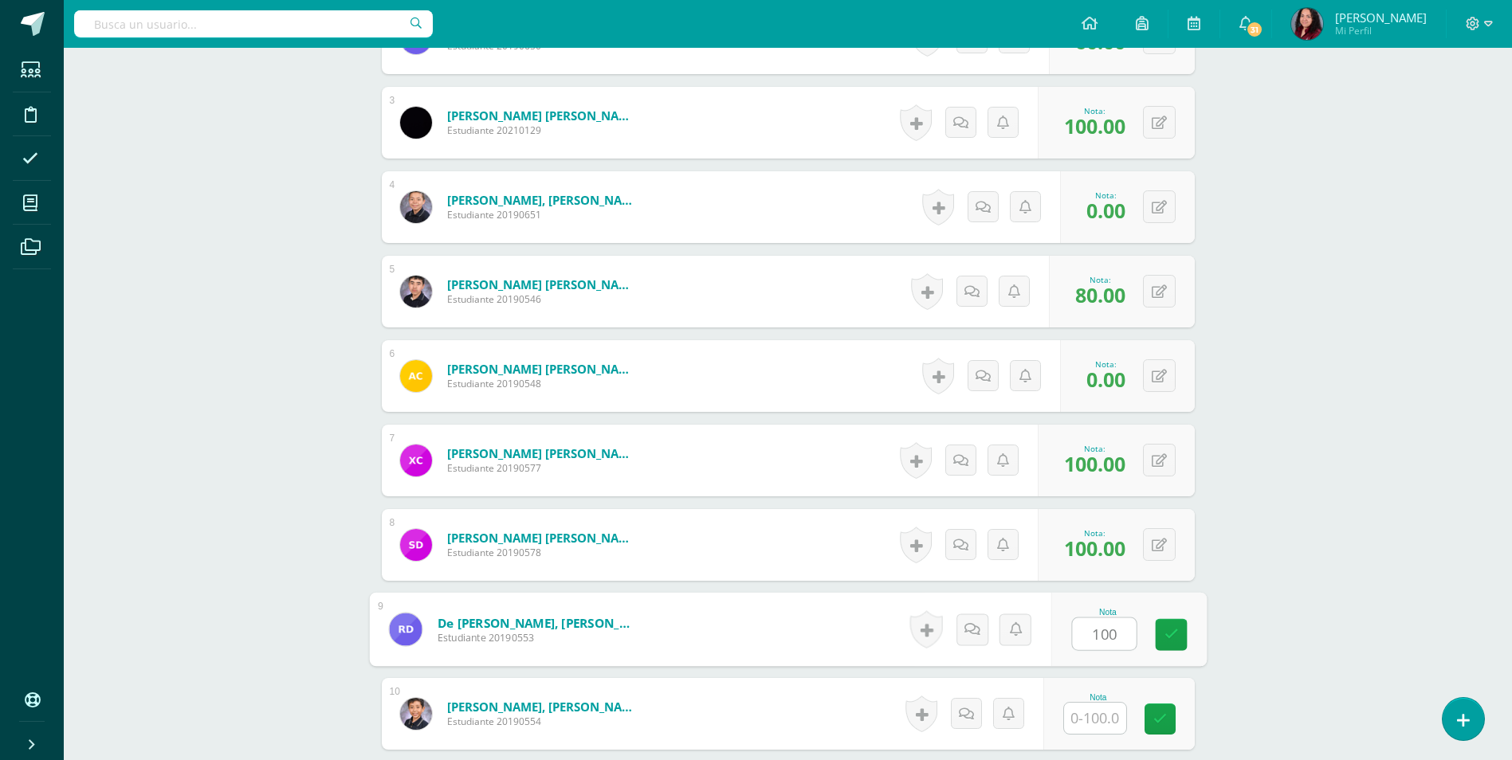
type input "100"
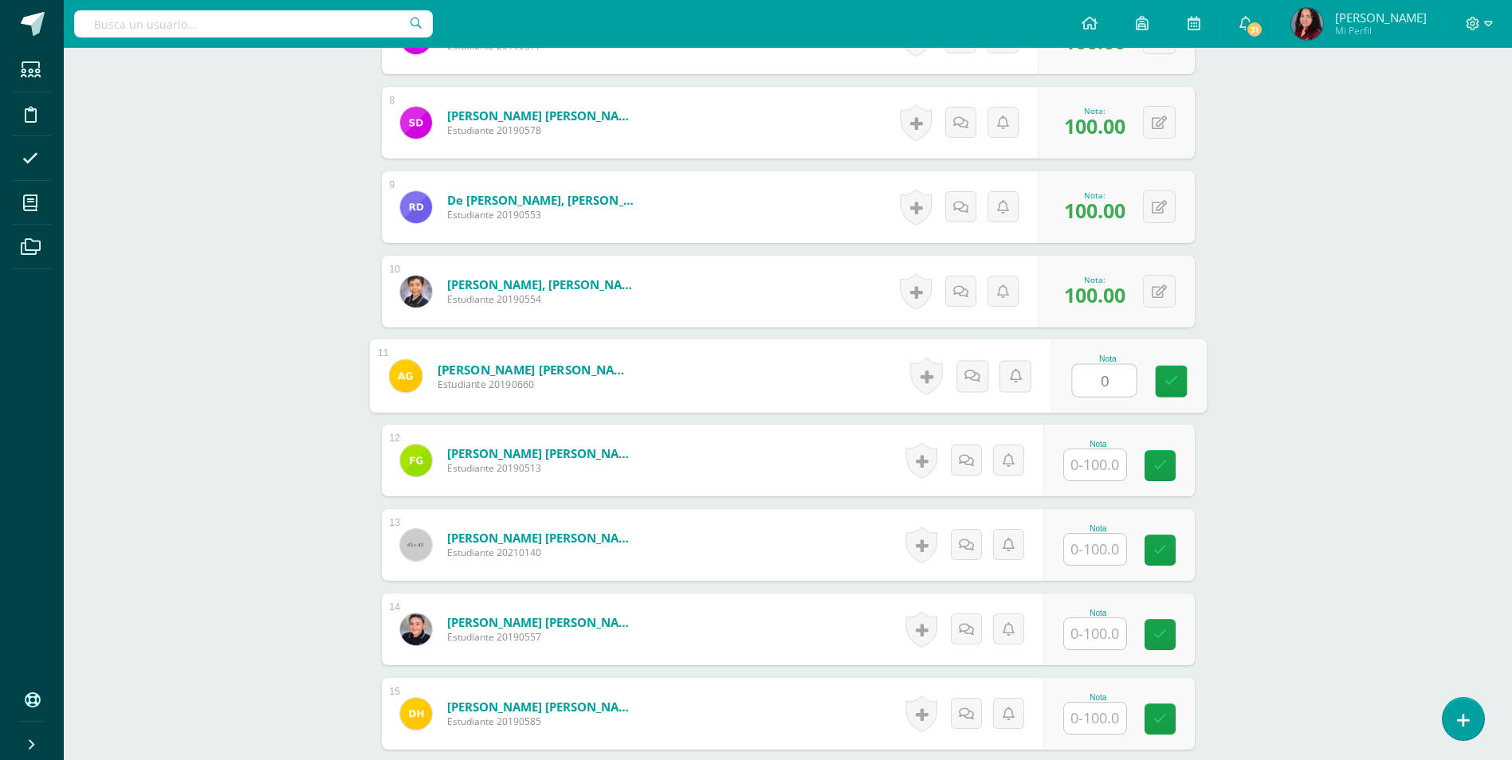
type input "0"
type input "100"
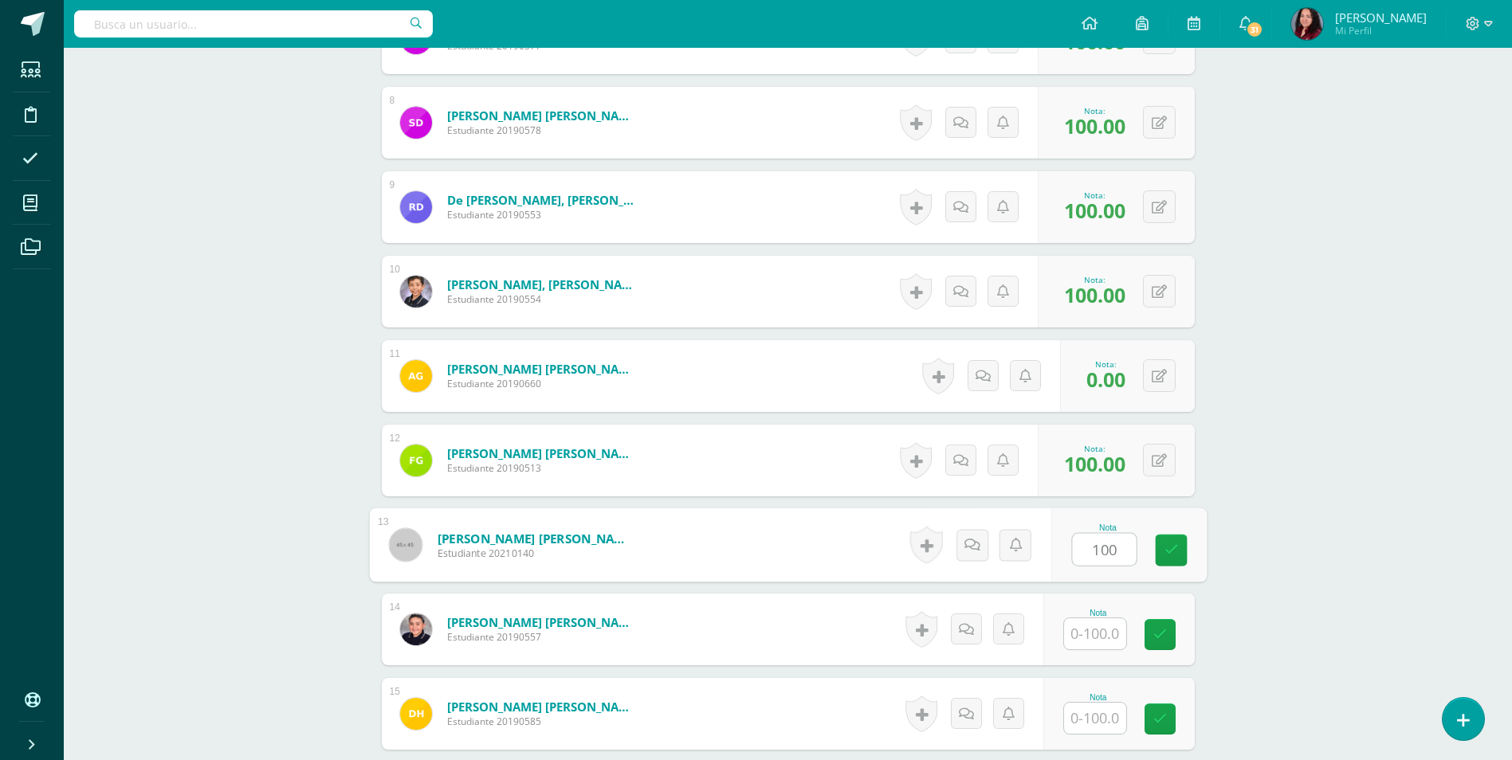
type input "100"
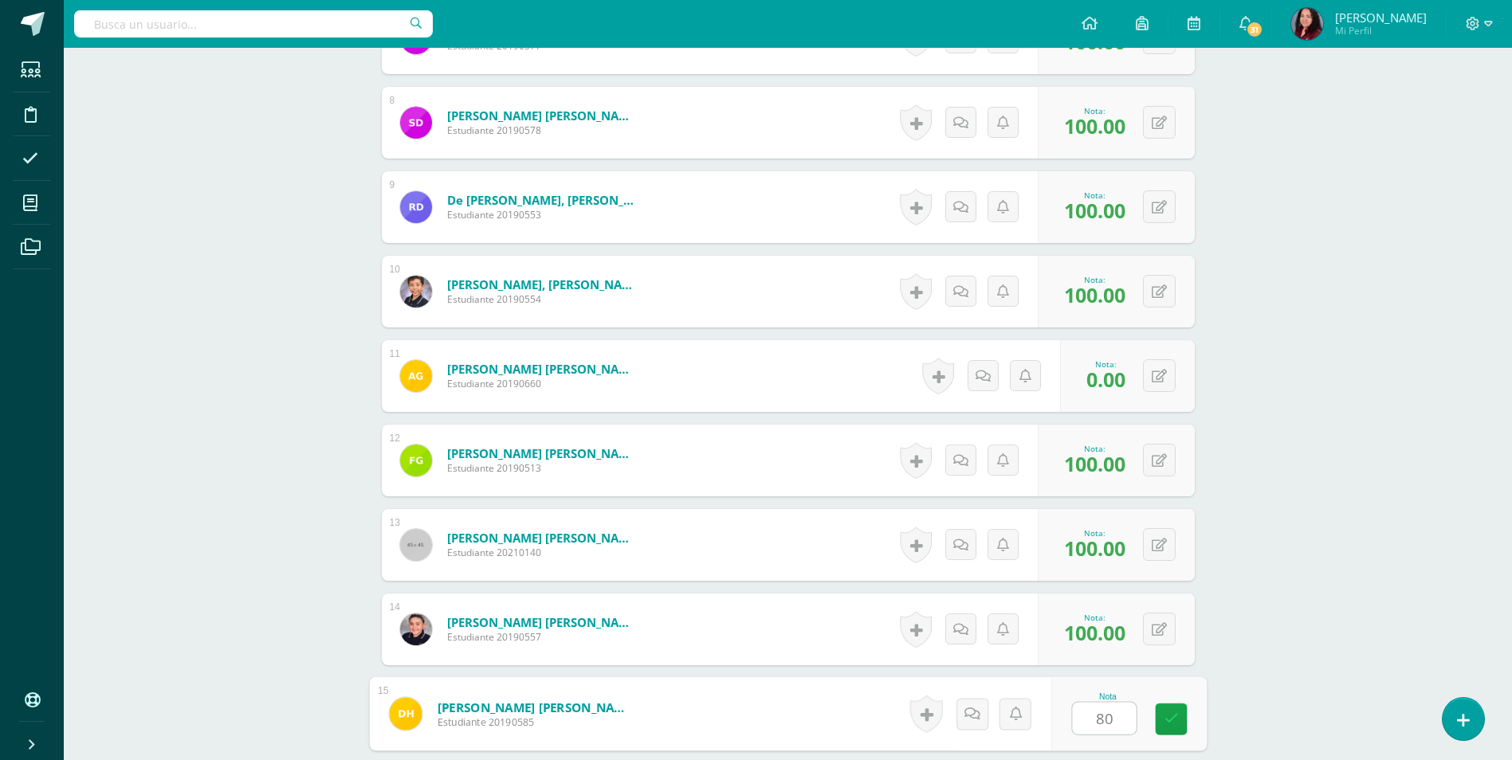
type input "80"
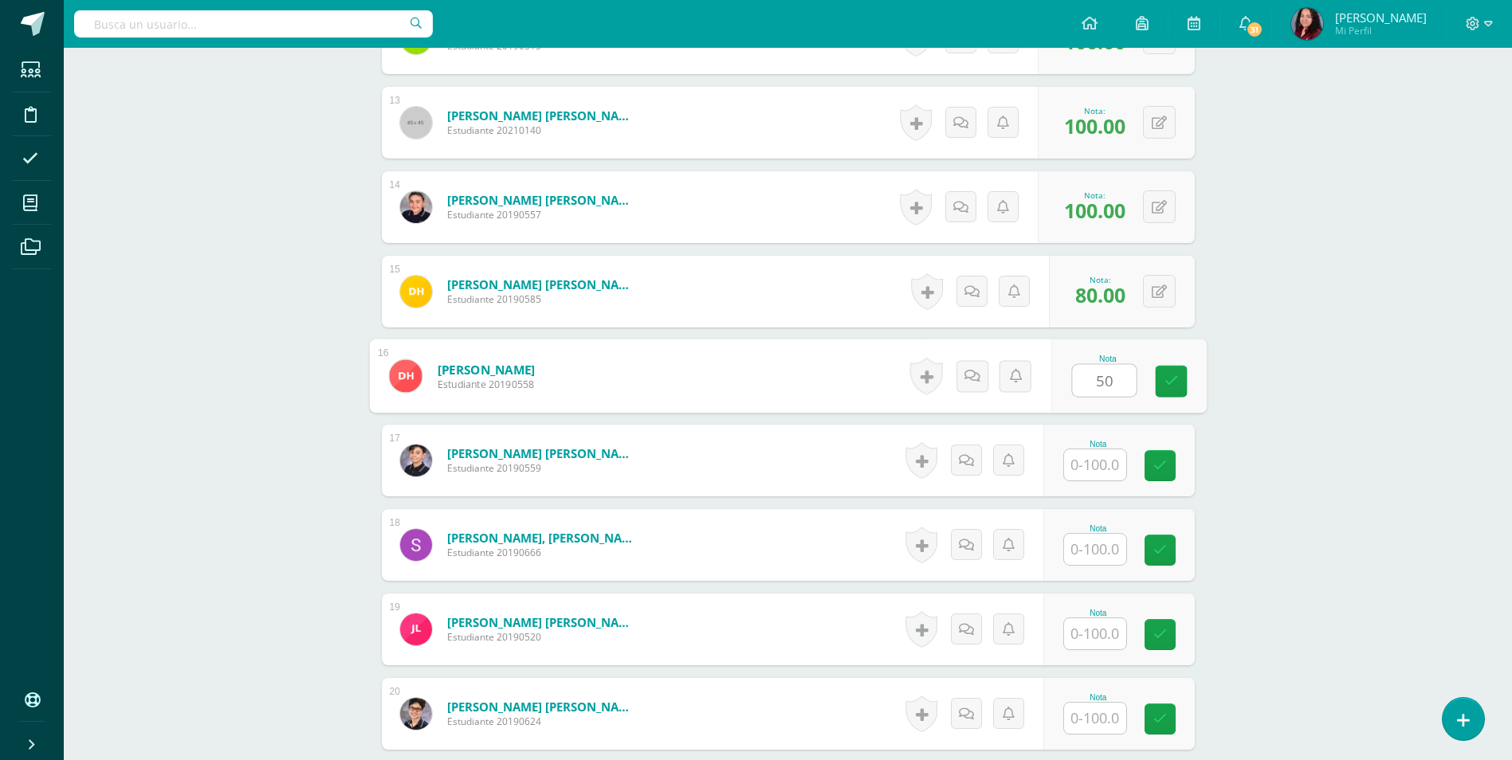
type input "50"
type input "95"
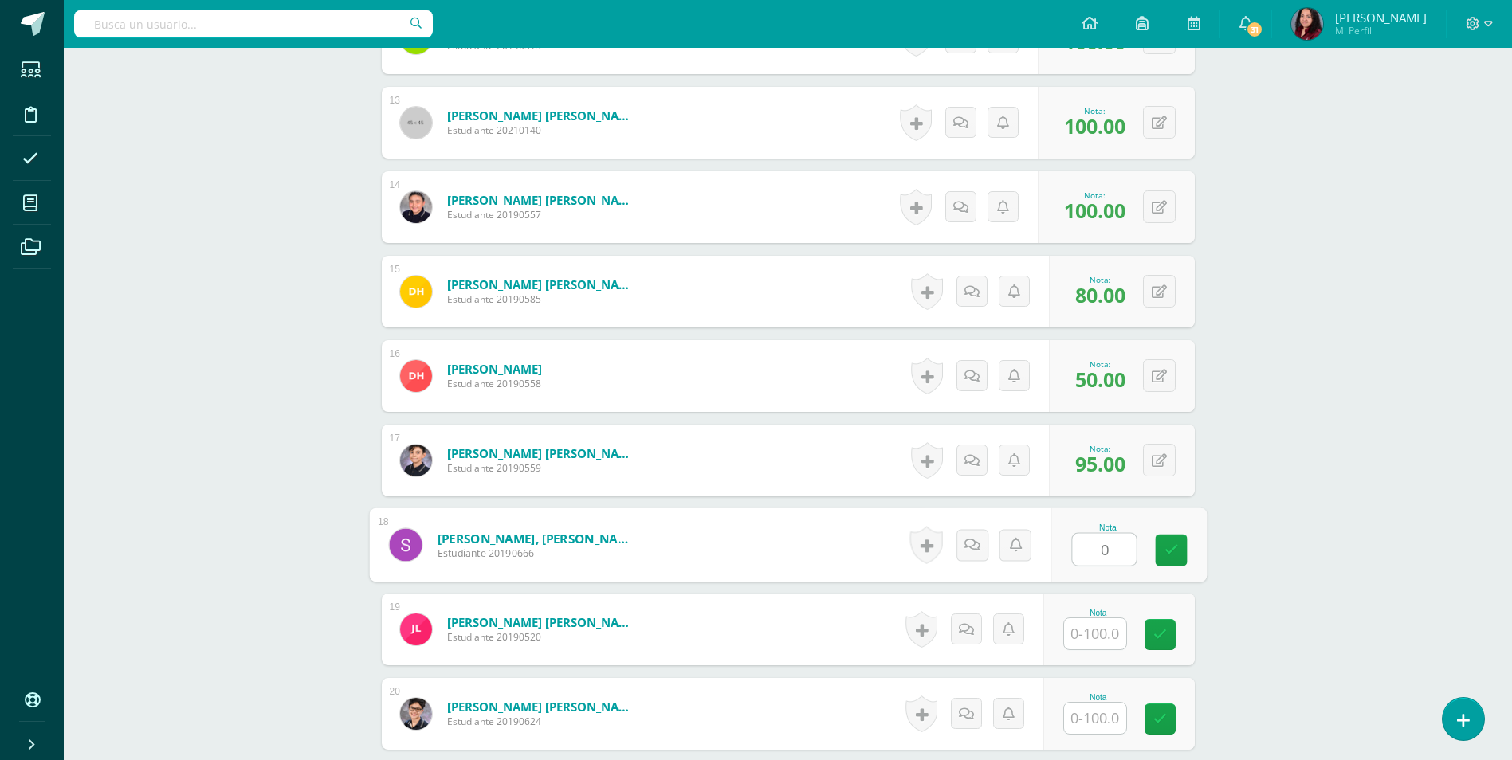
type input "0"
type input "100"
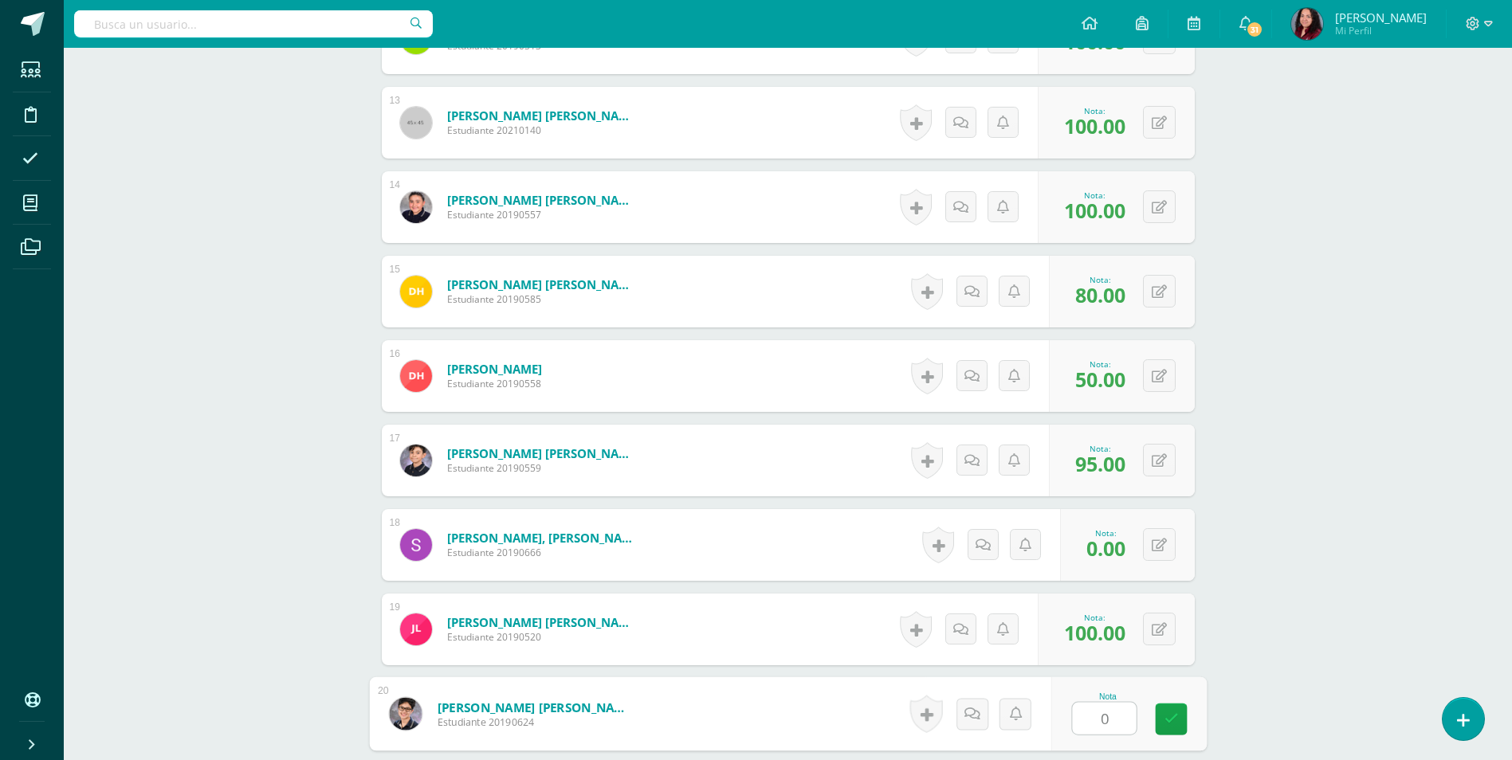
type input "0"
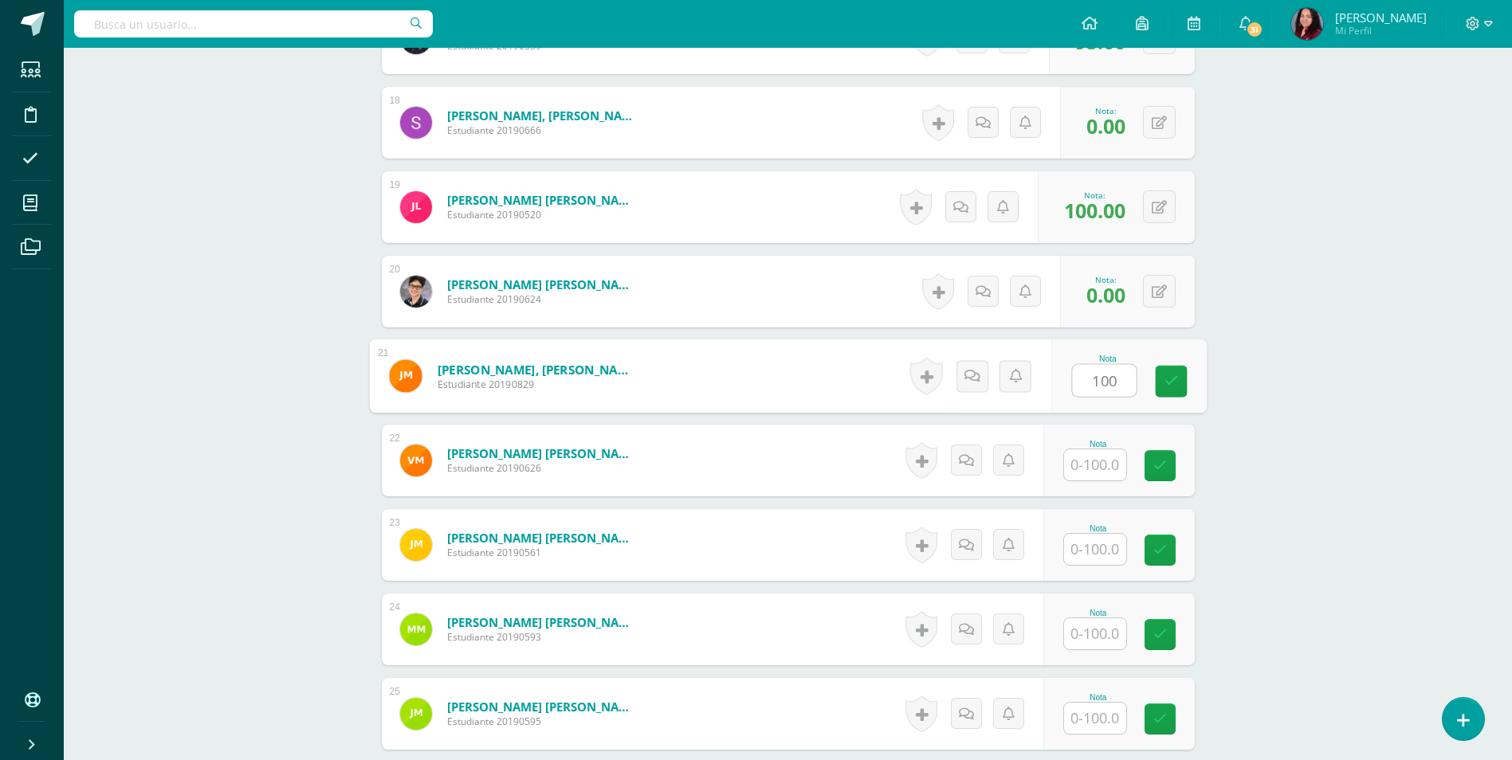
type input "100"
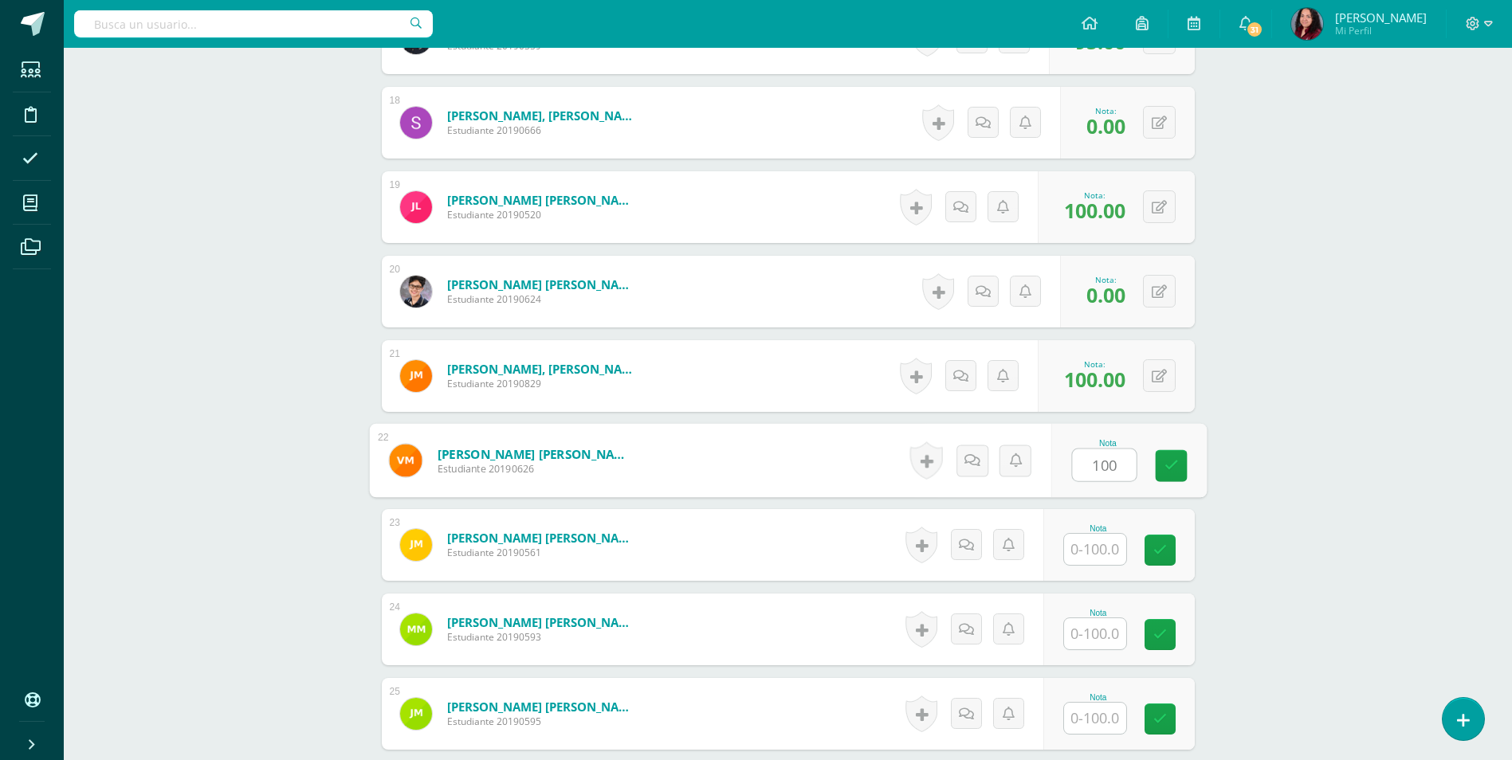
type input "100"
type input "80"
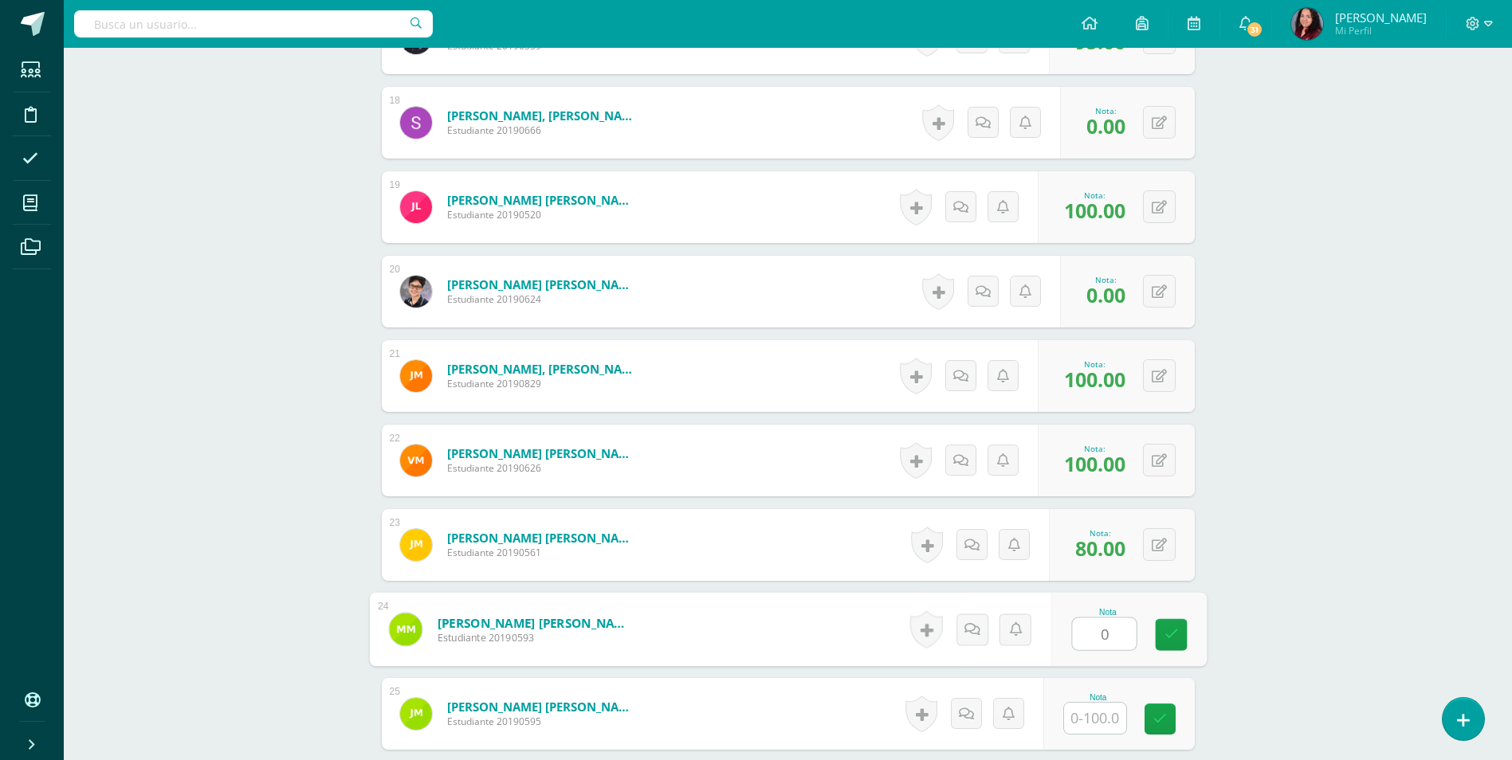
type input "0"
type input "100"
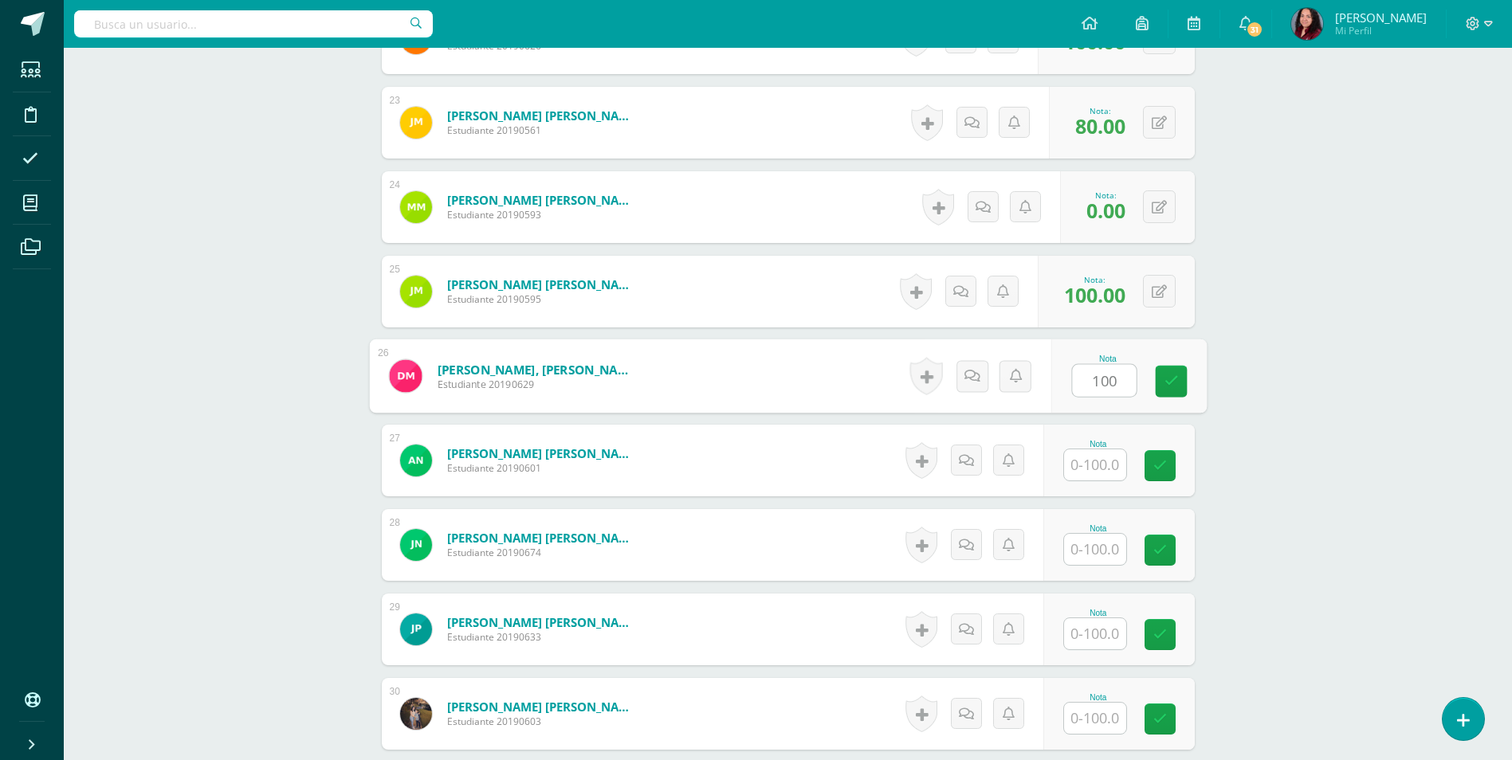
type input "100"
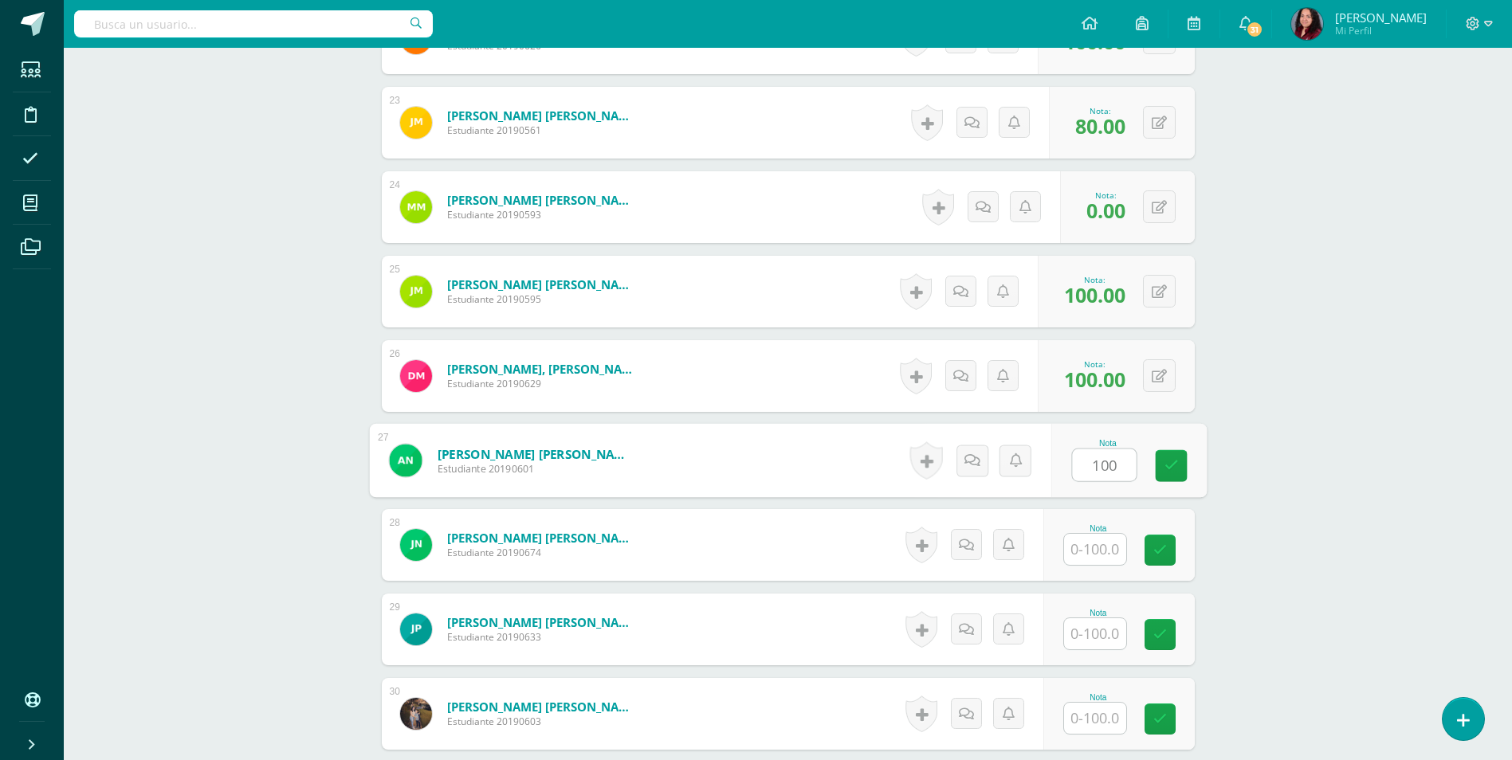
type input "100"
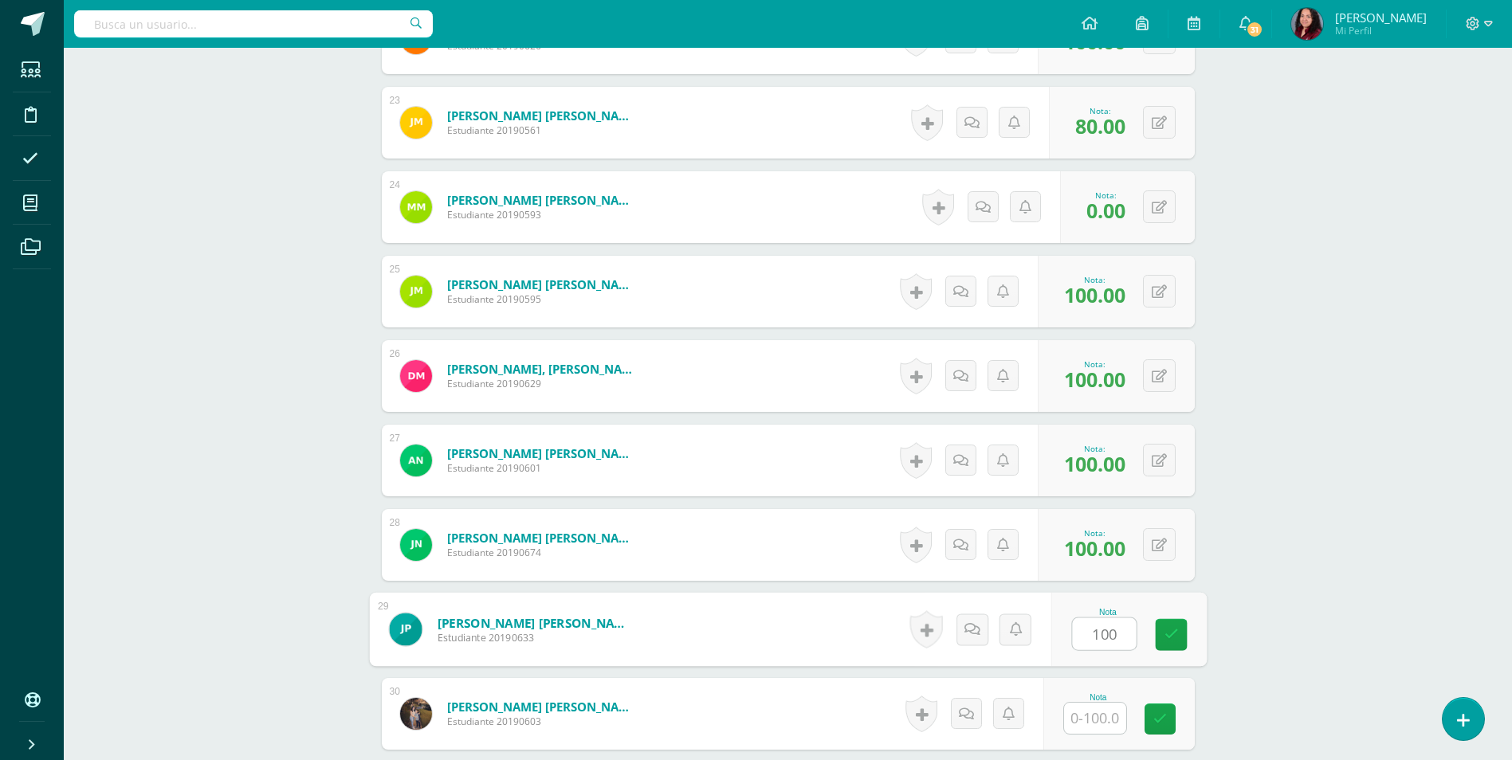
type input "100"
type input "0"
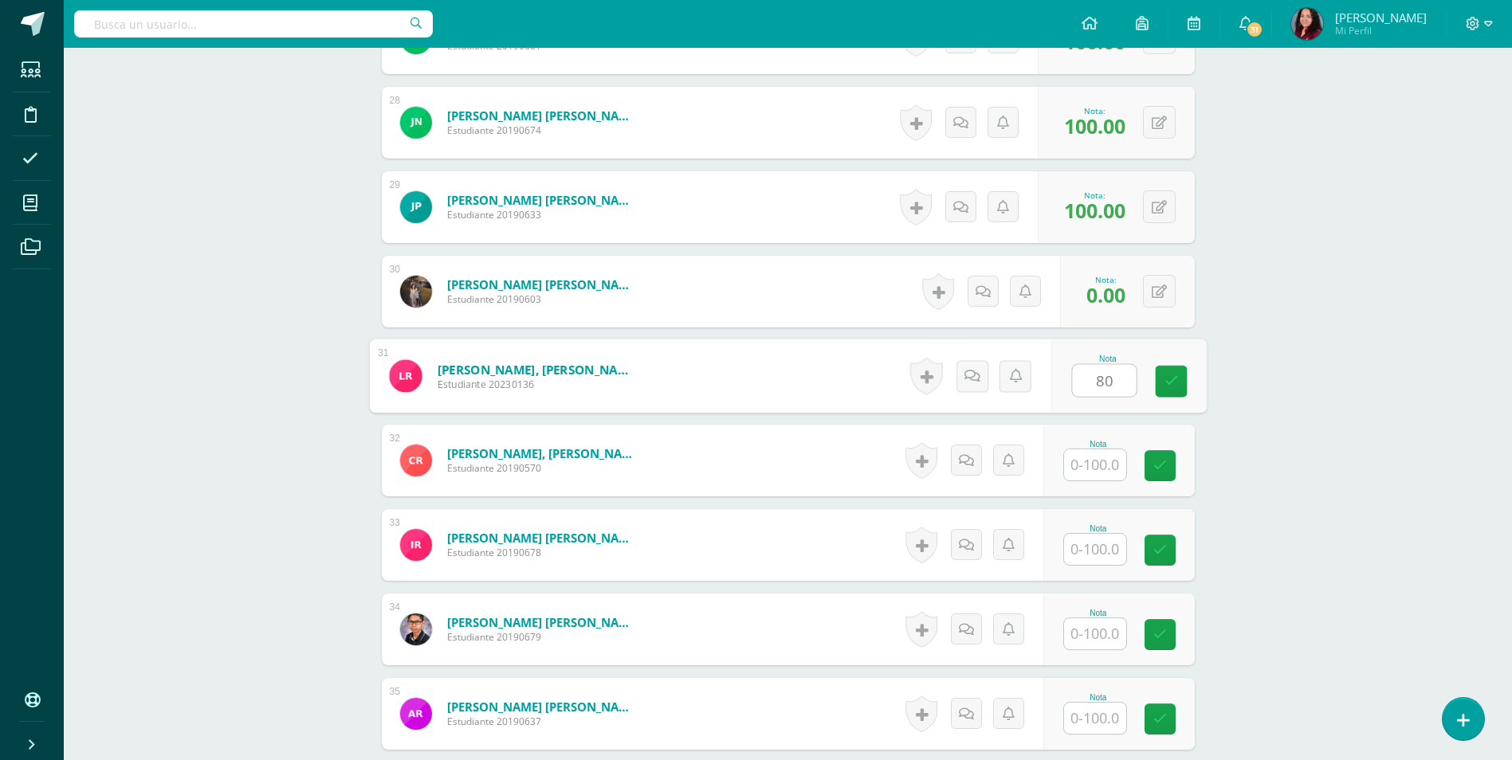
type input "80"
type input "100"
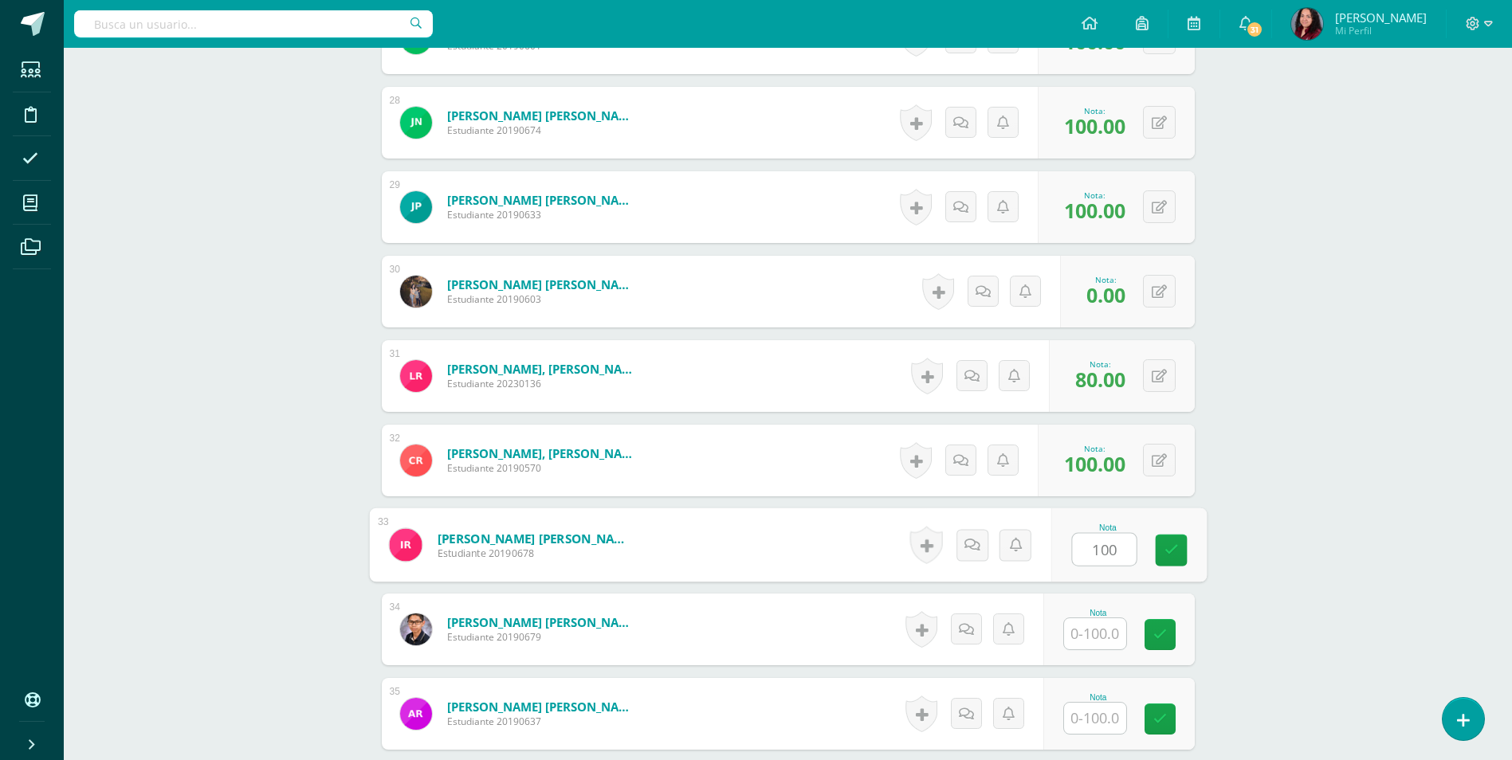
type input "100"
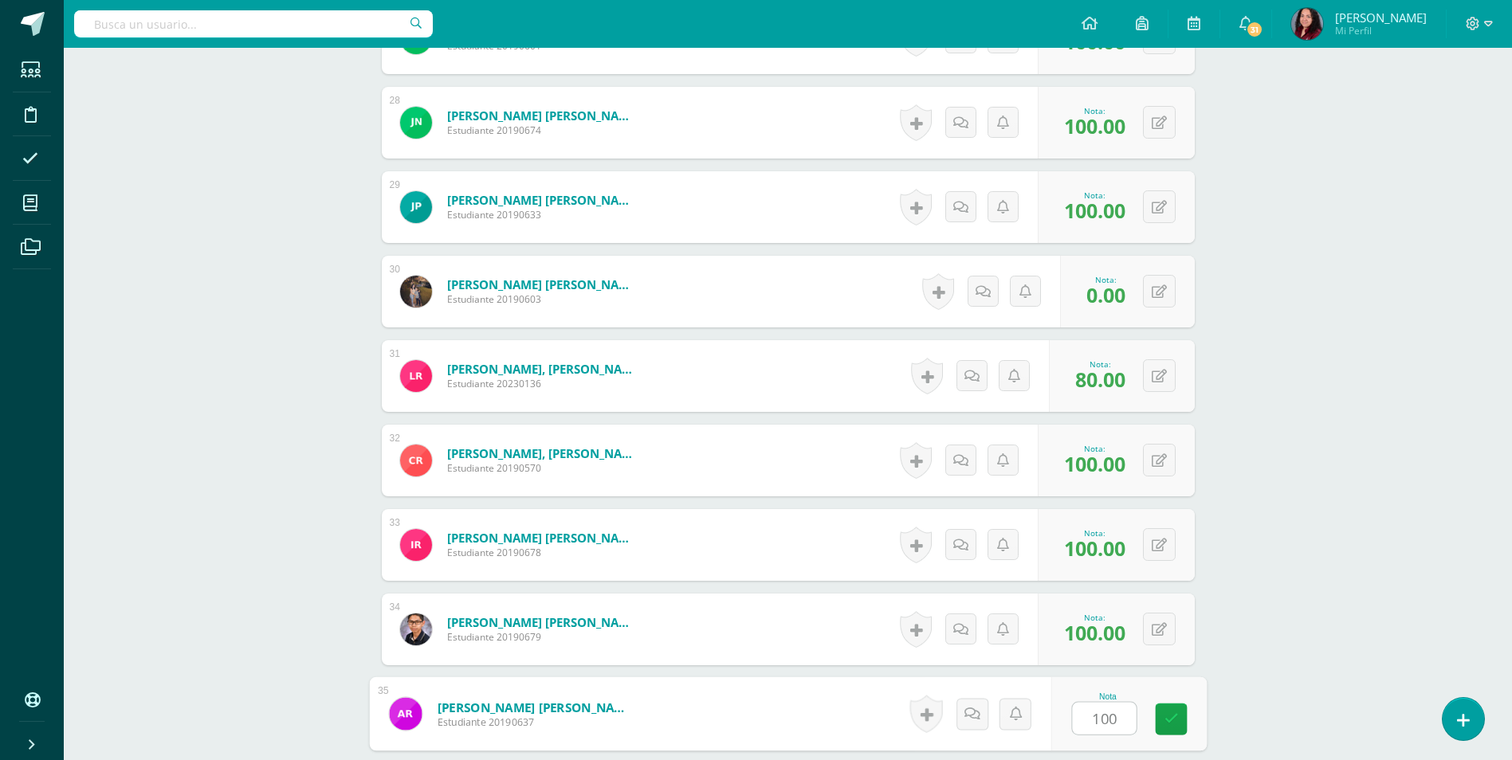
type input "100"
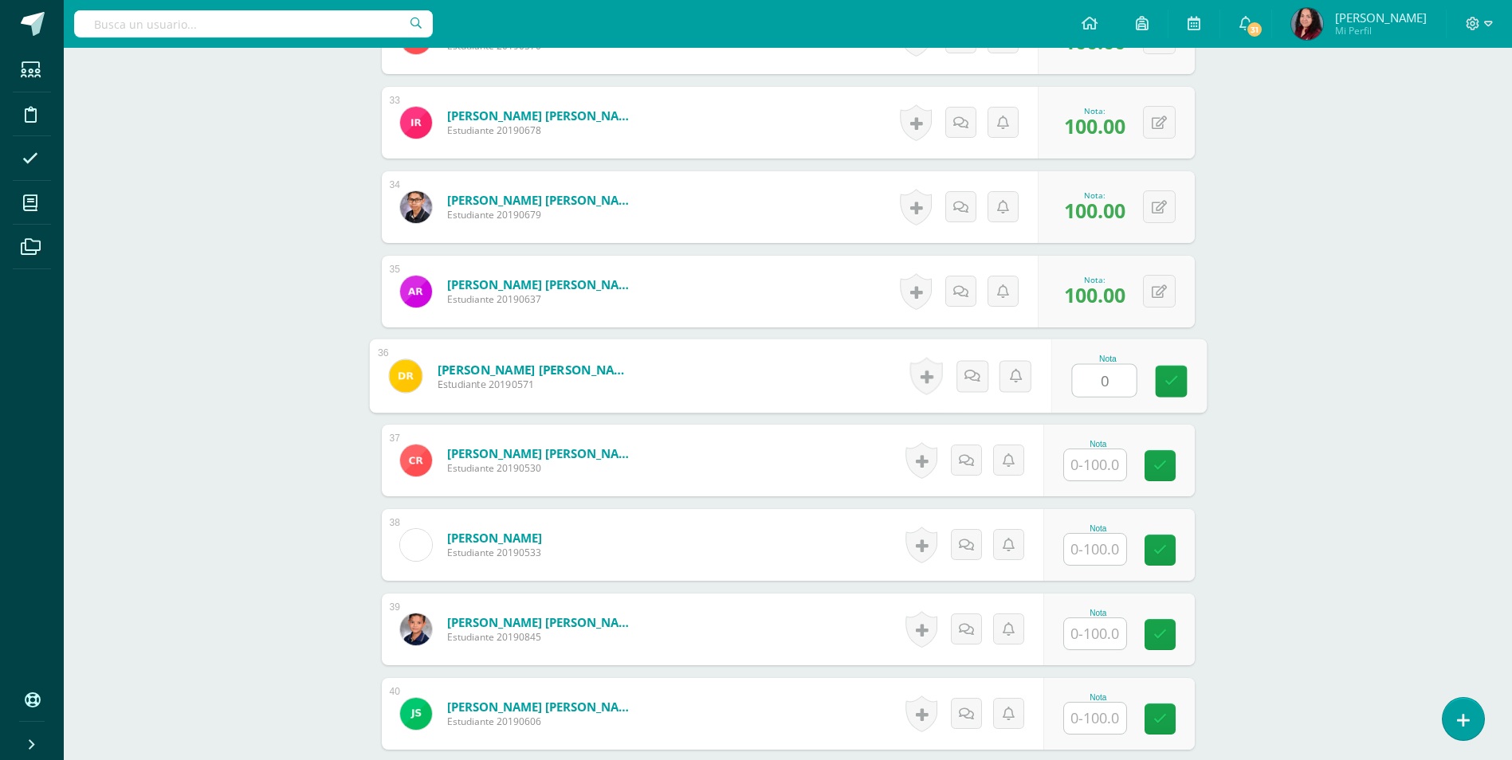
type input "0"
type input "100"
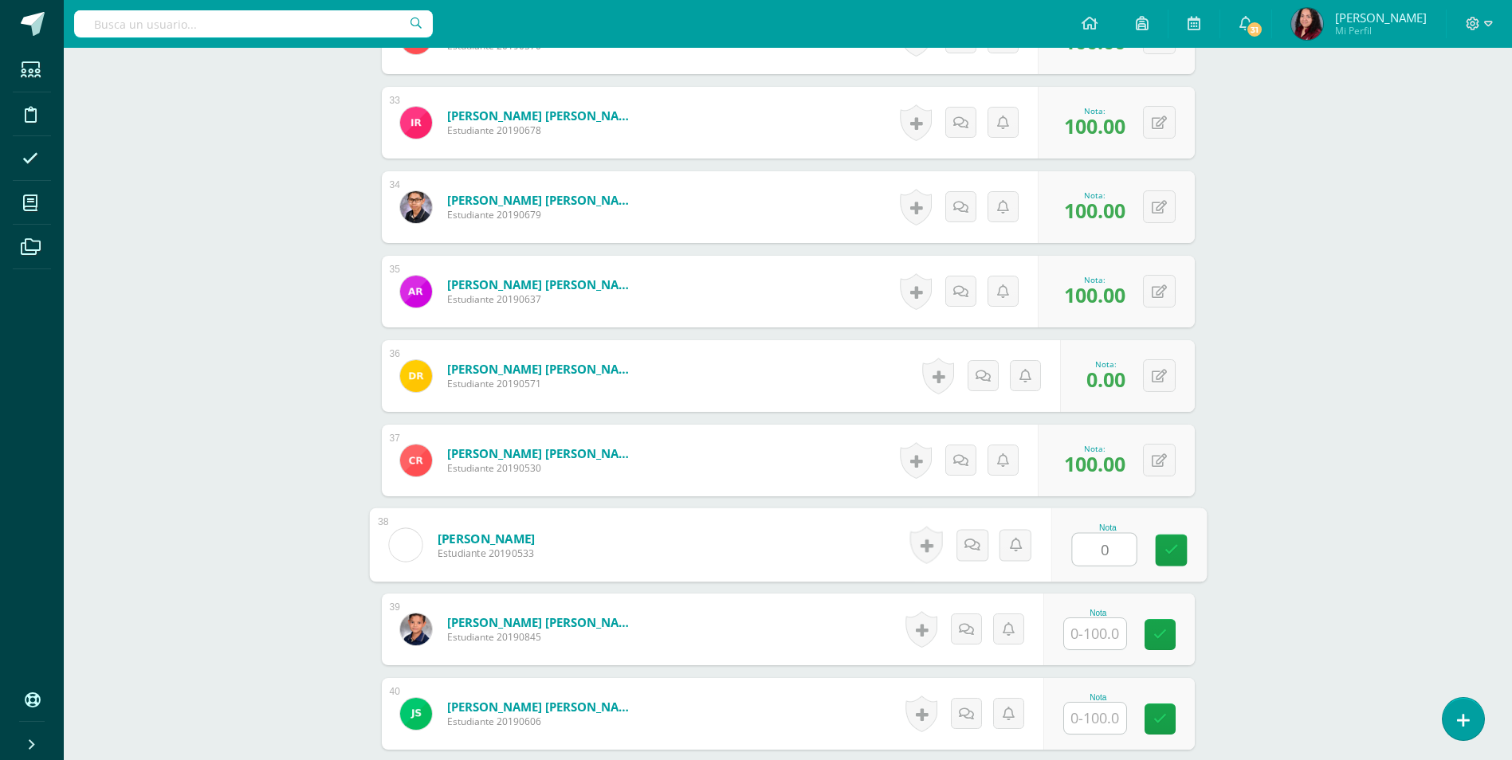
type input "0"
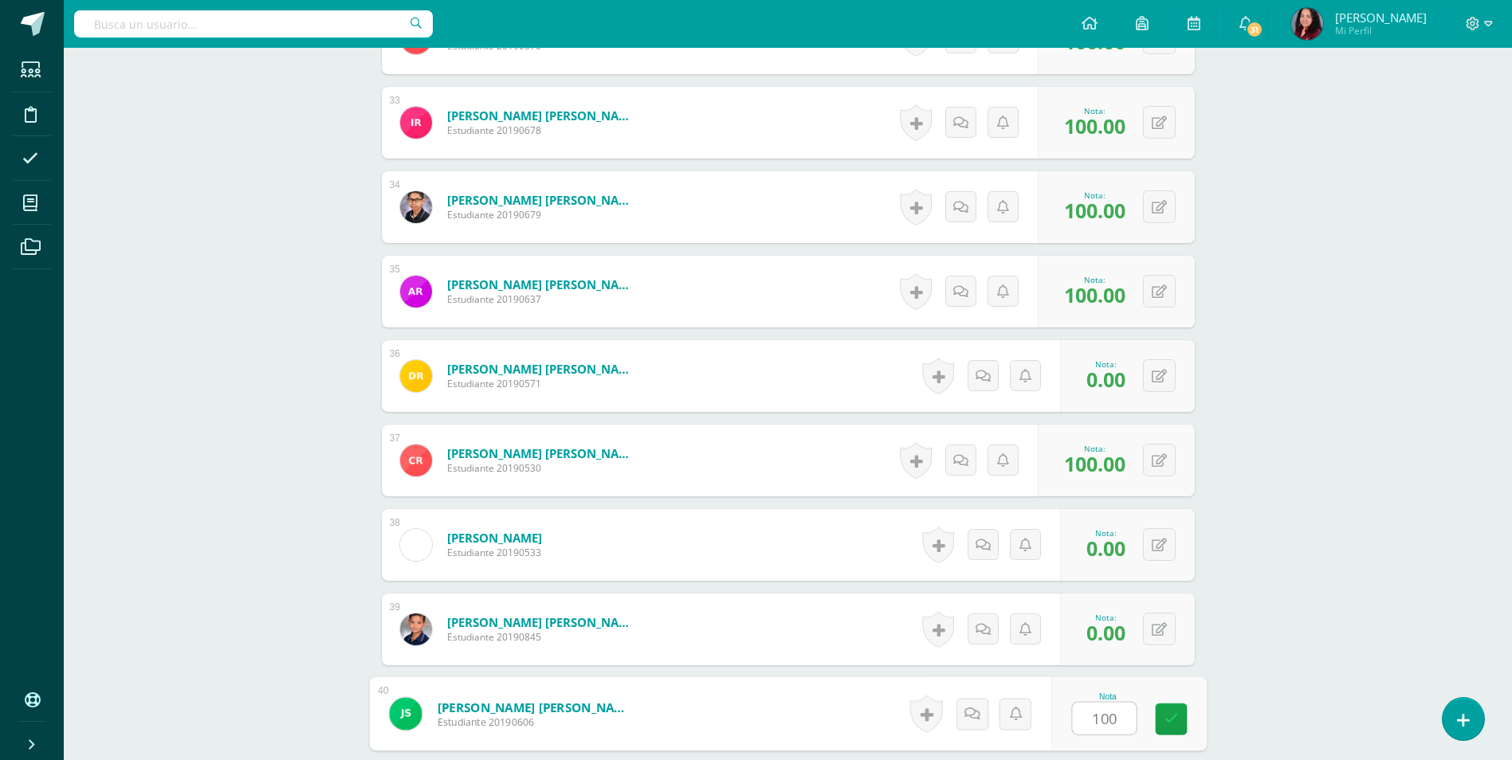
type input "100"
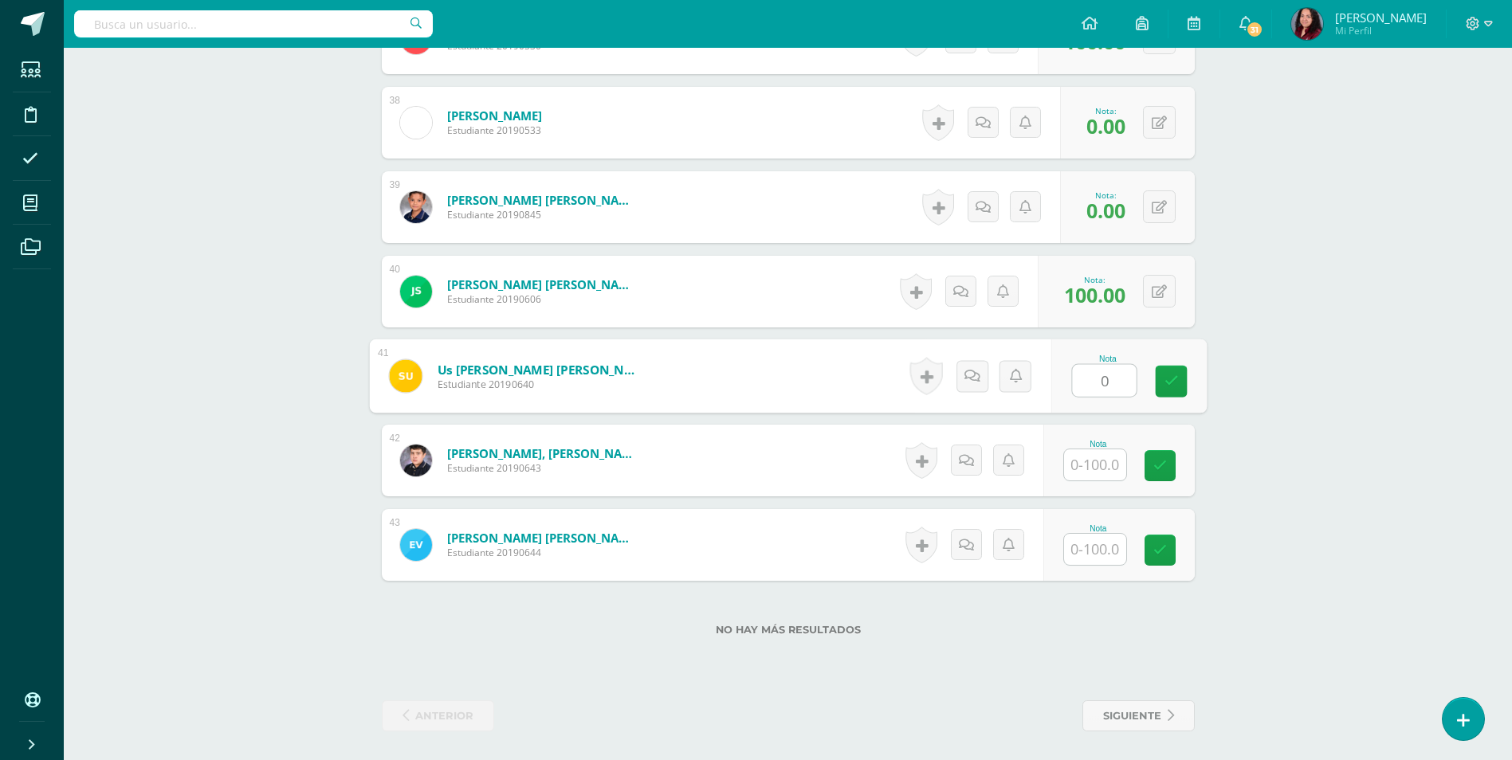
type input "0"
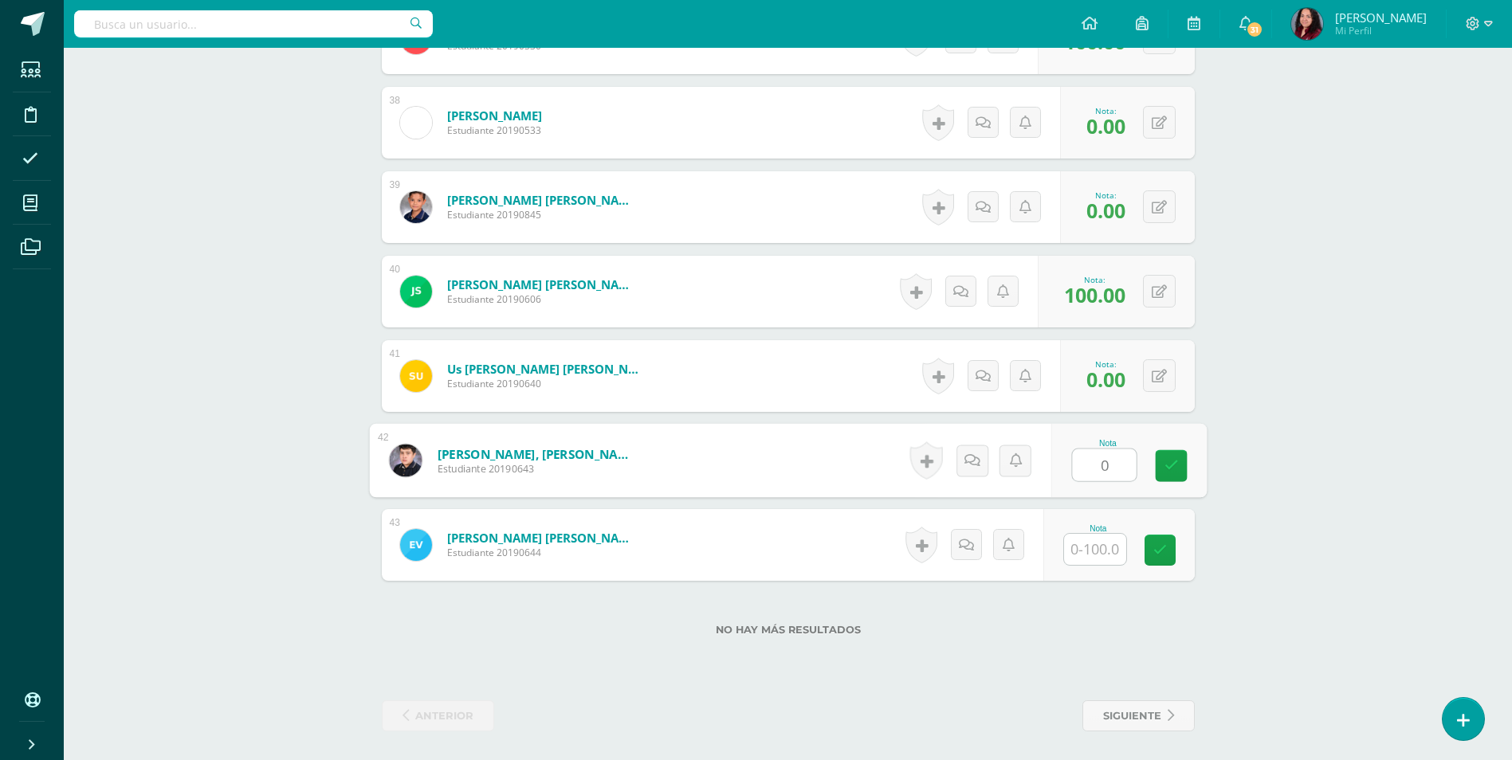
type input "0"
click at [1156, 291] on button at bounding box center [1159, 291] width 33 height 33
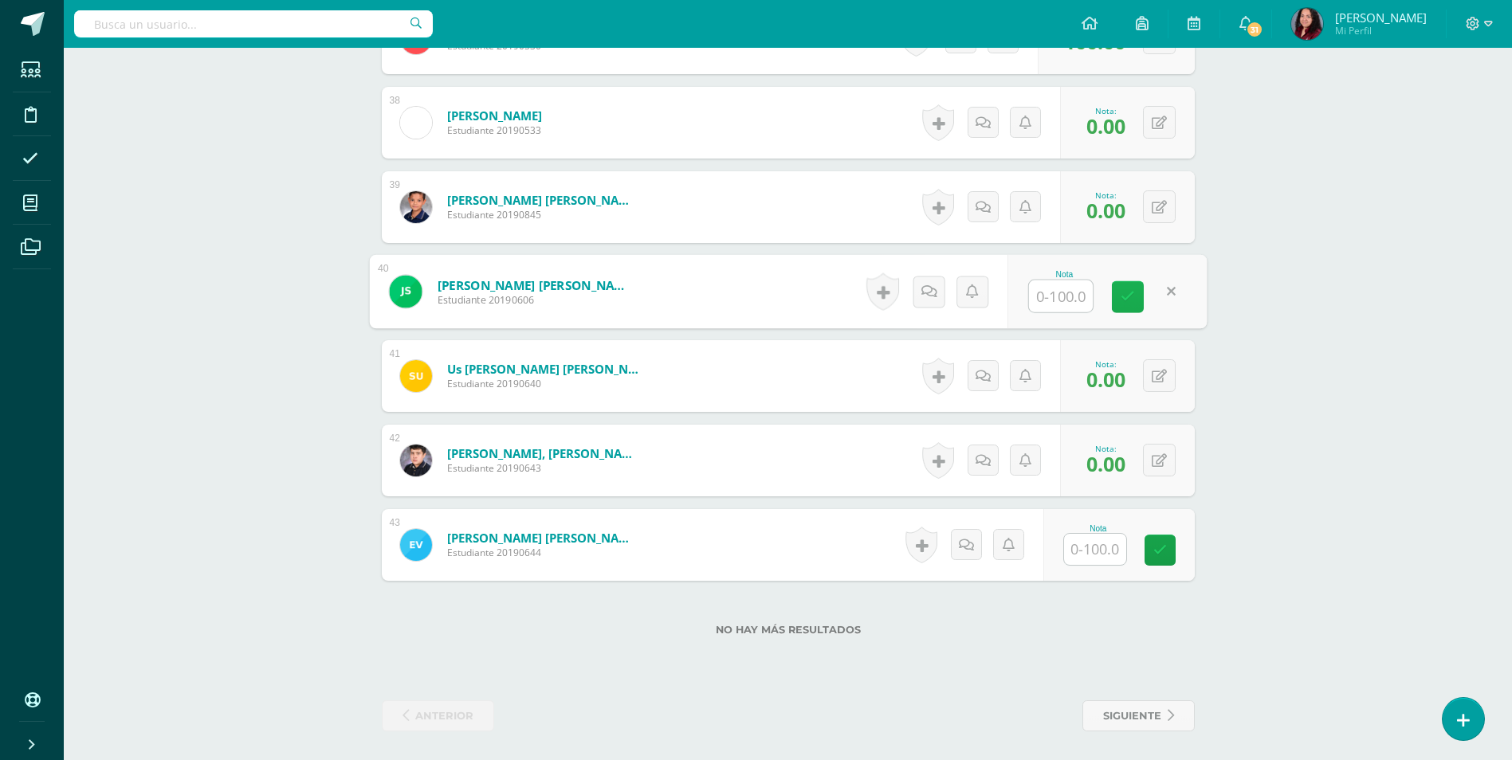
type input "0"
click at [1155, 375] on button at bounding box center [1159, 376] width 33 height 33
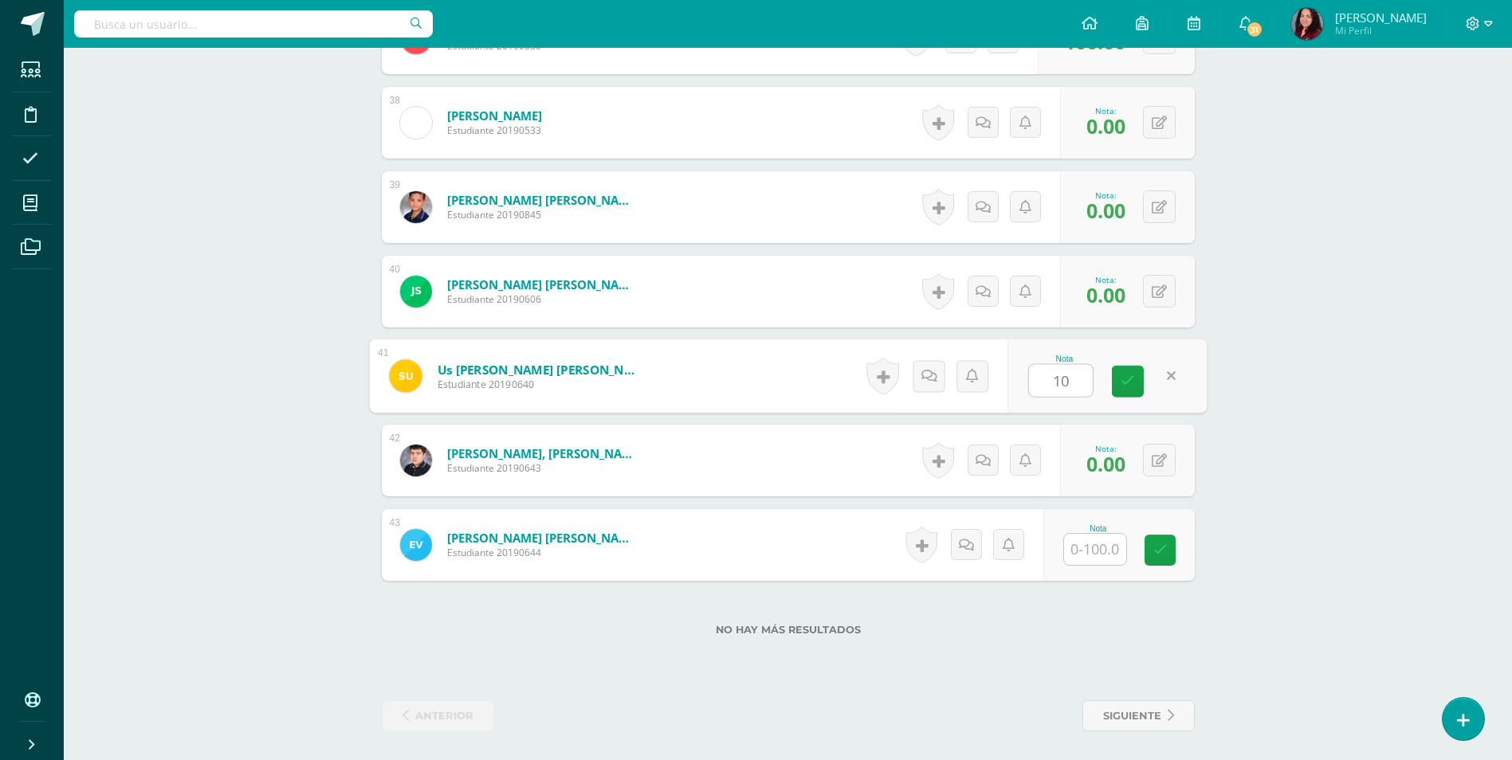
type input "100"
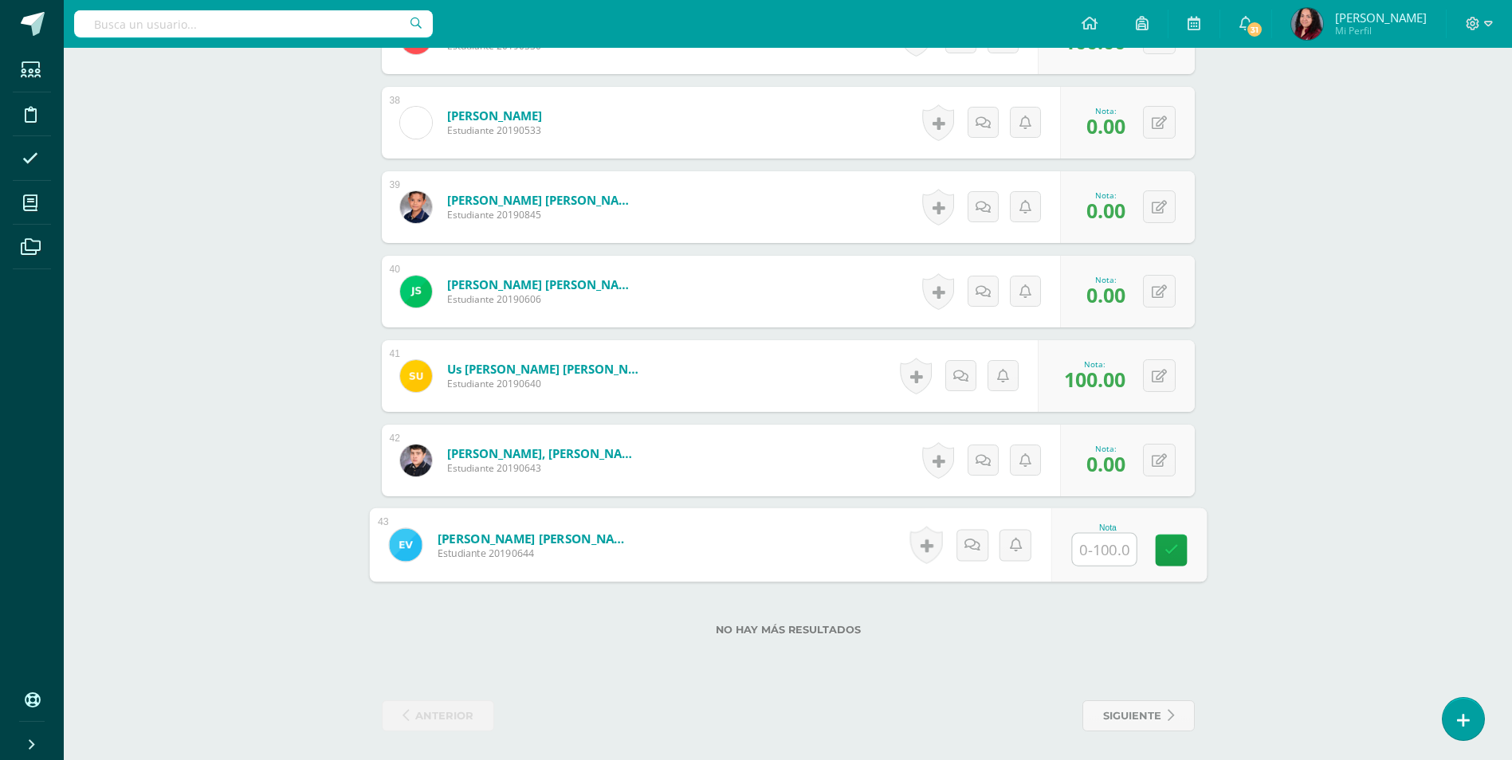
click at [1098, 558] on input "text" at bounding box center [1104, 550] width 64 height 32
type input "0"
